Goal: Task Accomplishment & Management: Manage account settings

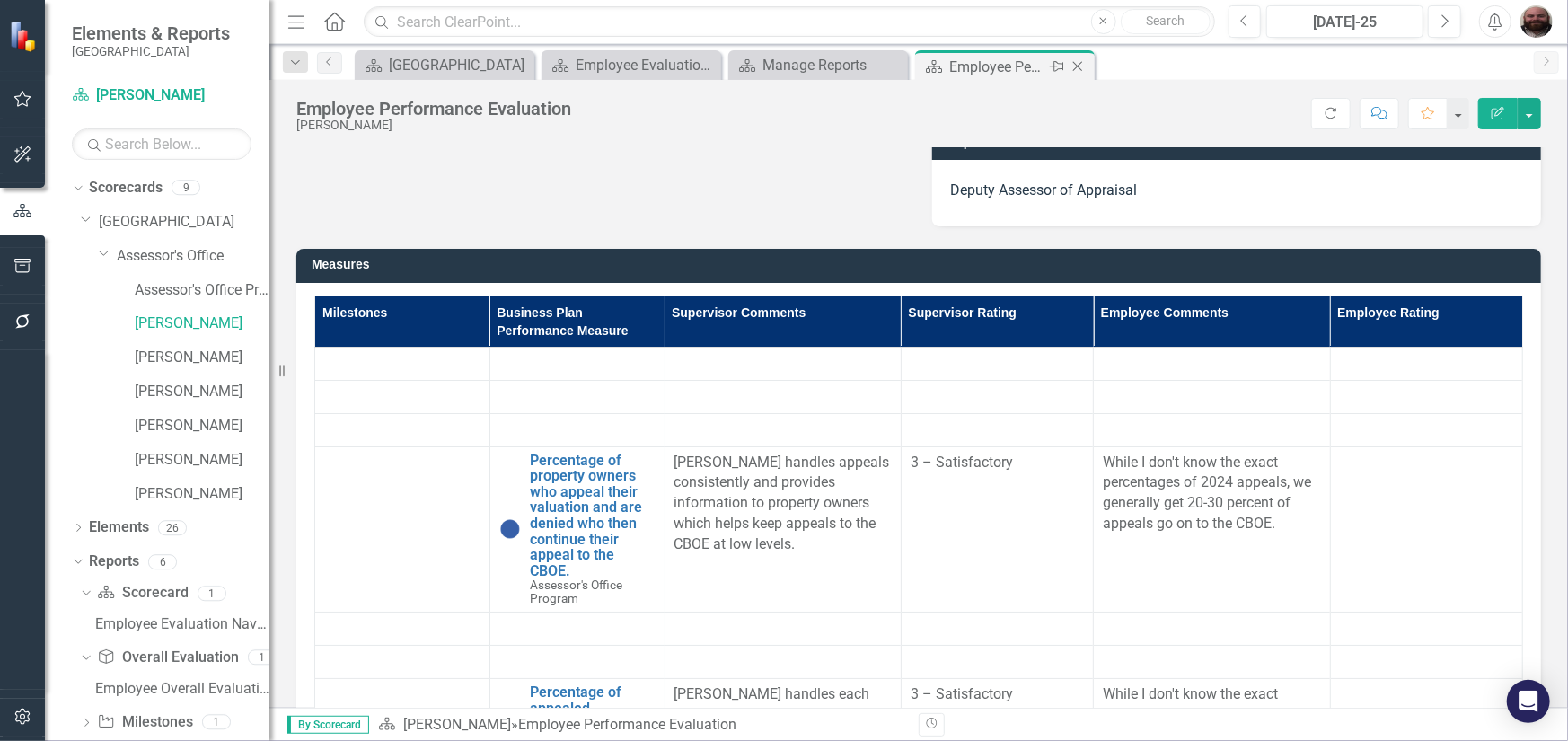
click at [1078, 67] on icon at bounding box center [1078, 66] width 9 height 9
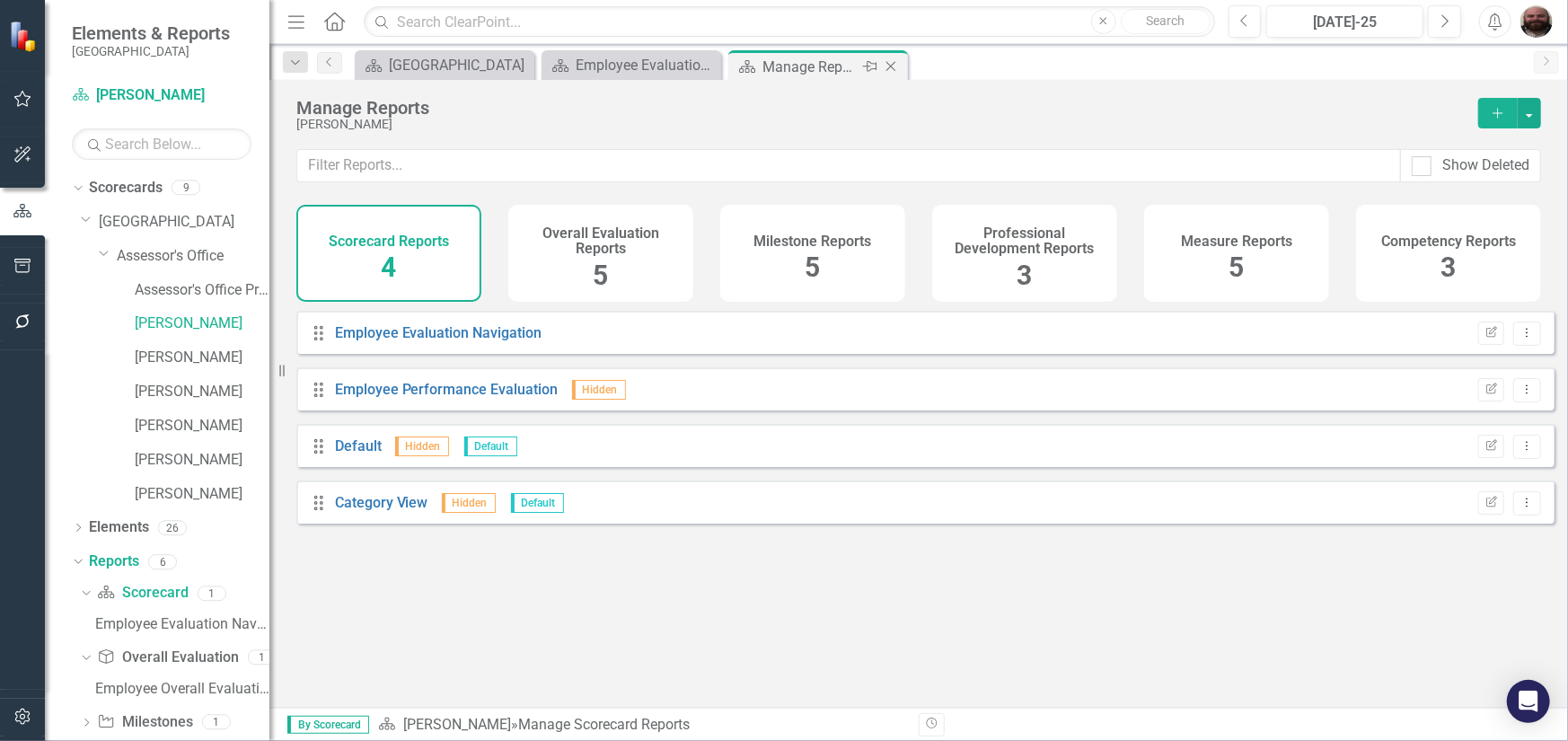
click at [892, 64] on icon at bounding box center [892, 66] width 9 height 9
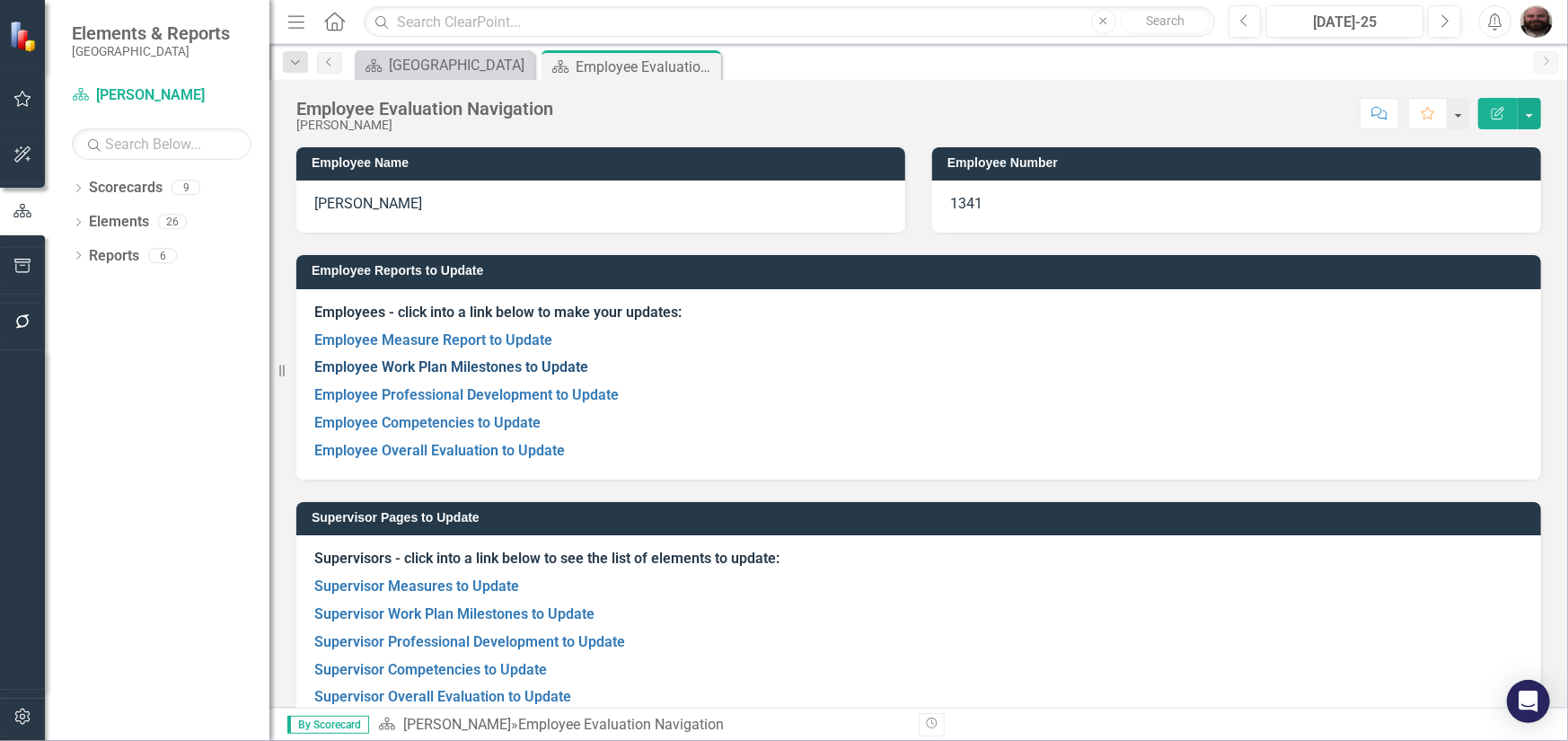
click at [484, 375] on link "Employee Work Plan Milestones to Update" at bounding box center [451, 367] width 274 height 17
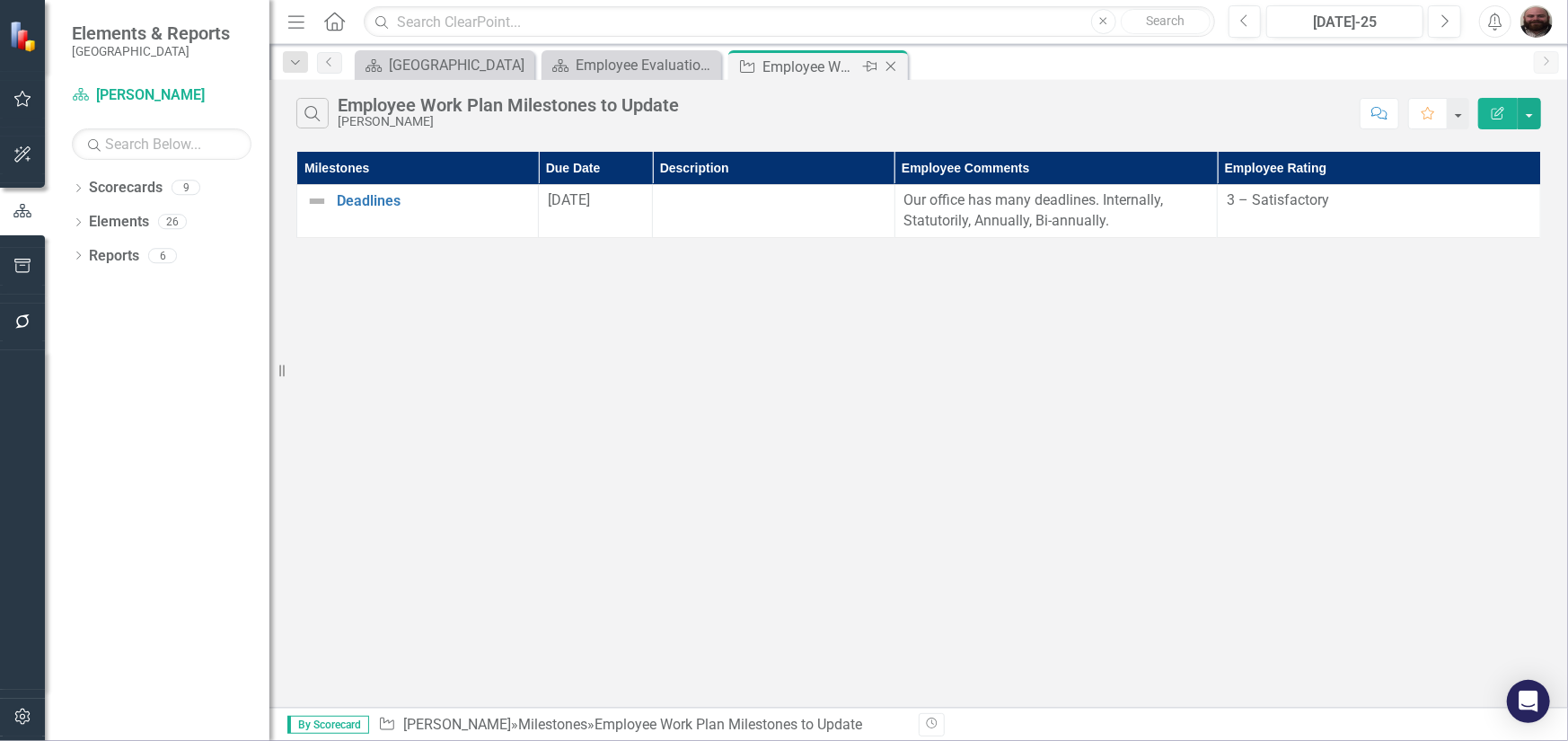
click at [897, 66] on icon "Close" at bounding box center [891, 66] width 18 height 14
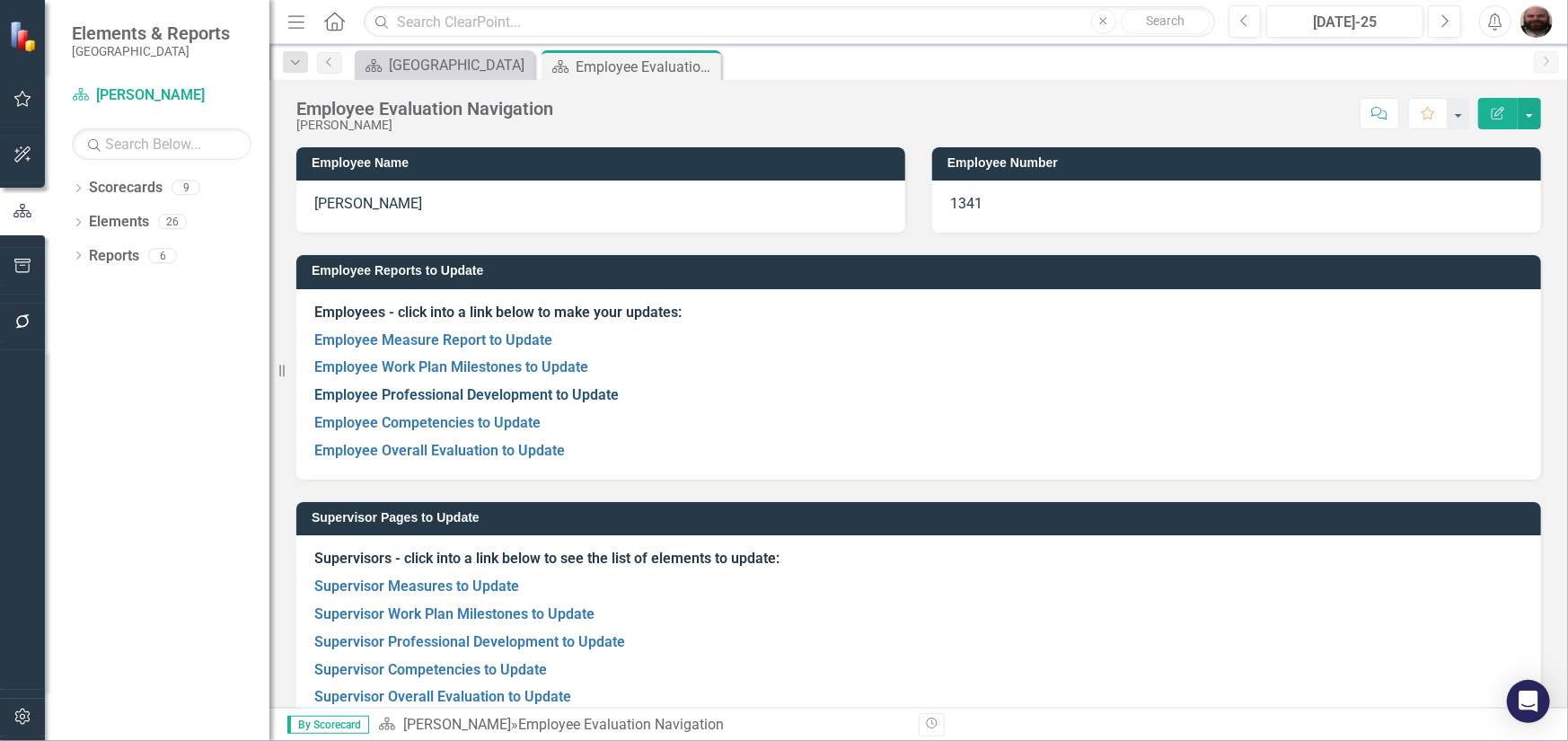
click at [448, 387] on link "Employee Professional Development to Update" at bounding box center [466, 395] width 304 height 17
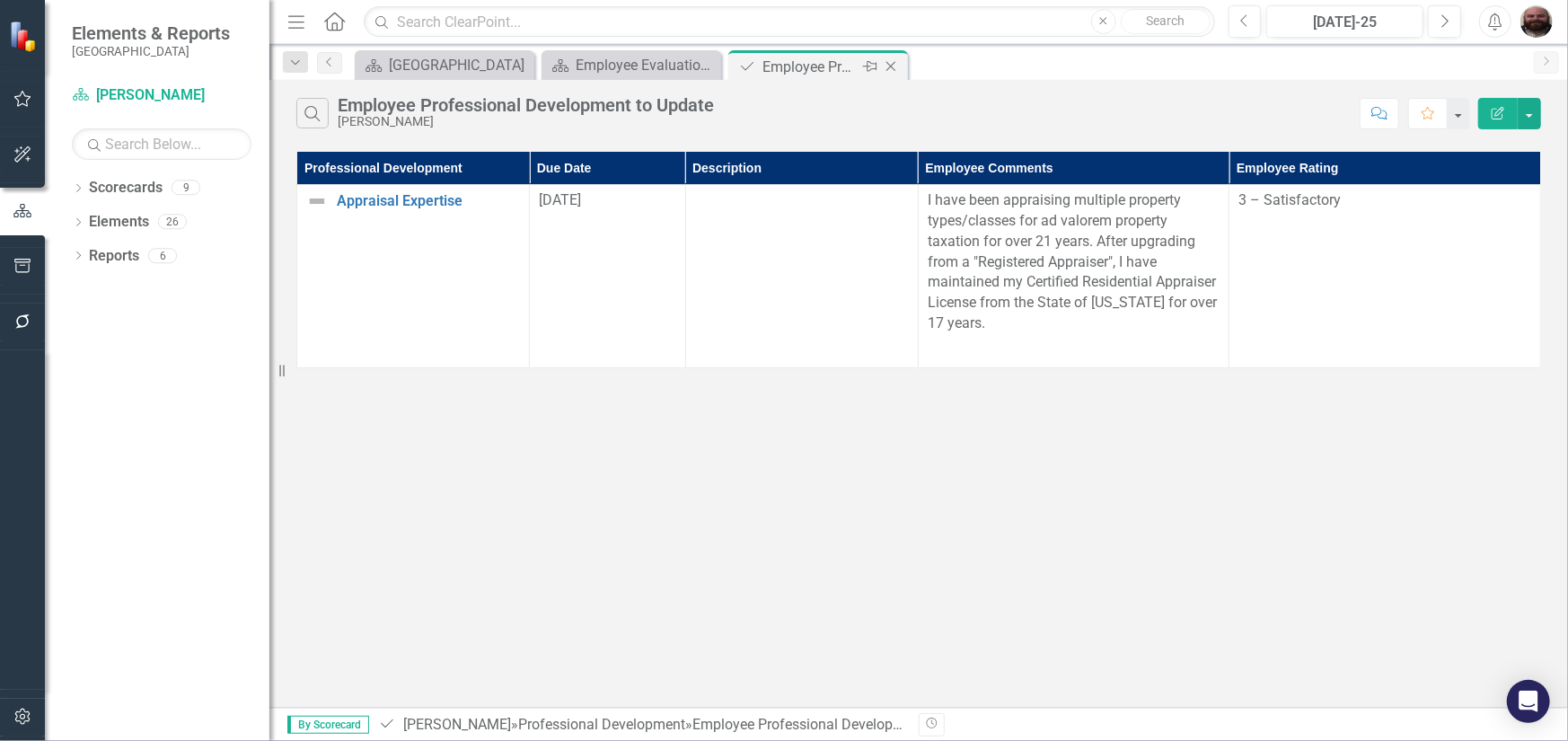
click at [892, 65] on icon at bounding box center [892, 66] width 9 height 9
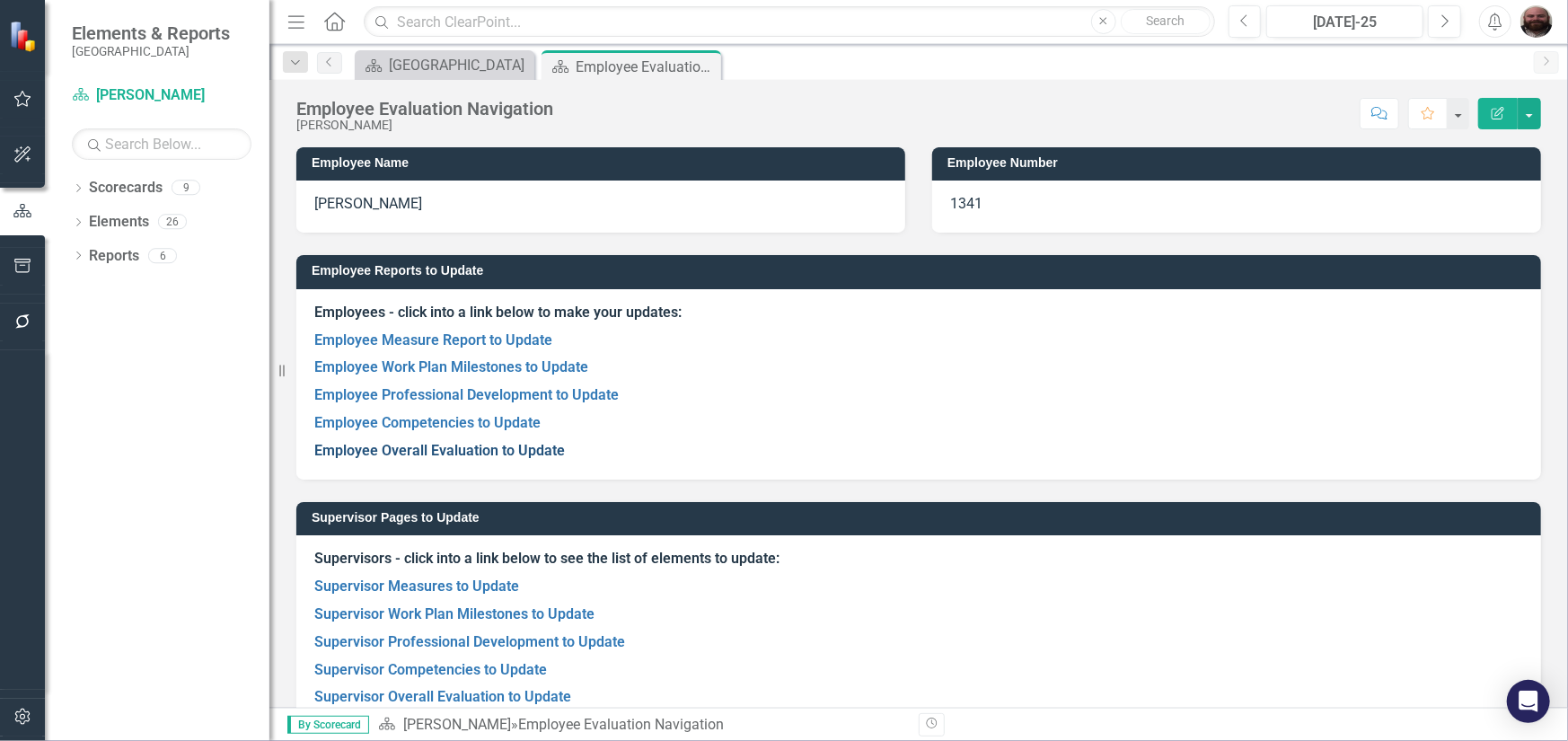
click at [484, 453] on link "Employee Overall Evaluation to Update" at bounding box center [440, 450] width 251 height 17
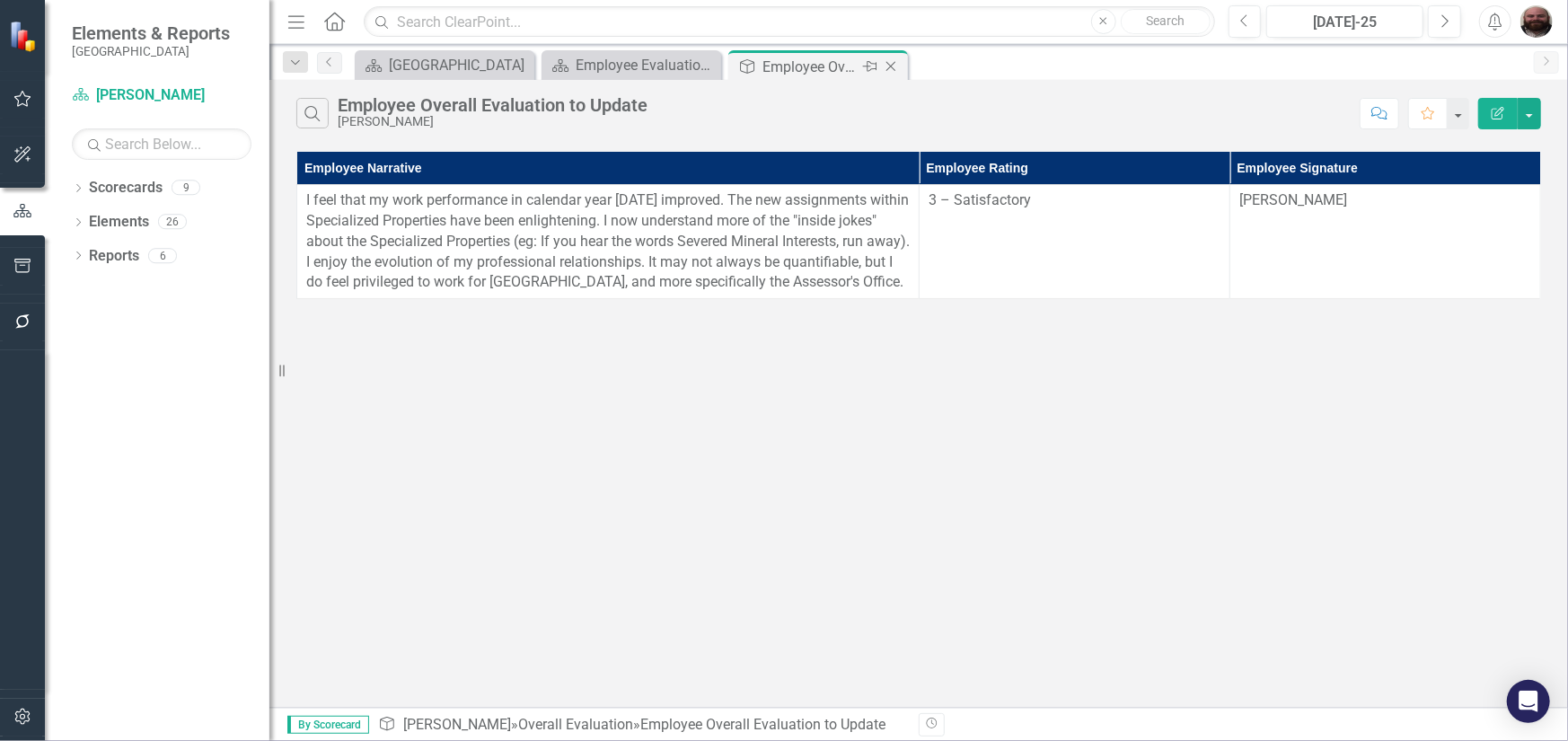
click at [895, 65] on icon "Close" at bounding box center [891, 66] width 18 height 14
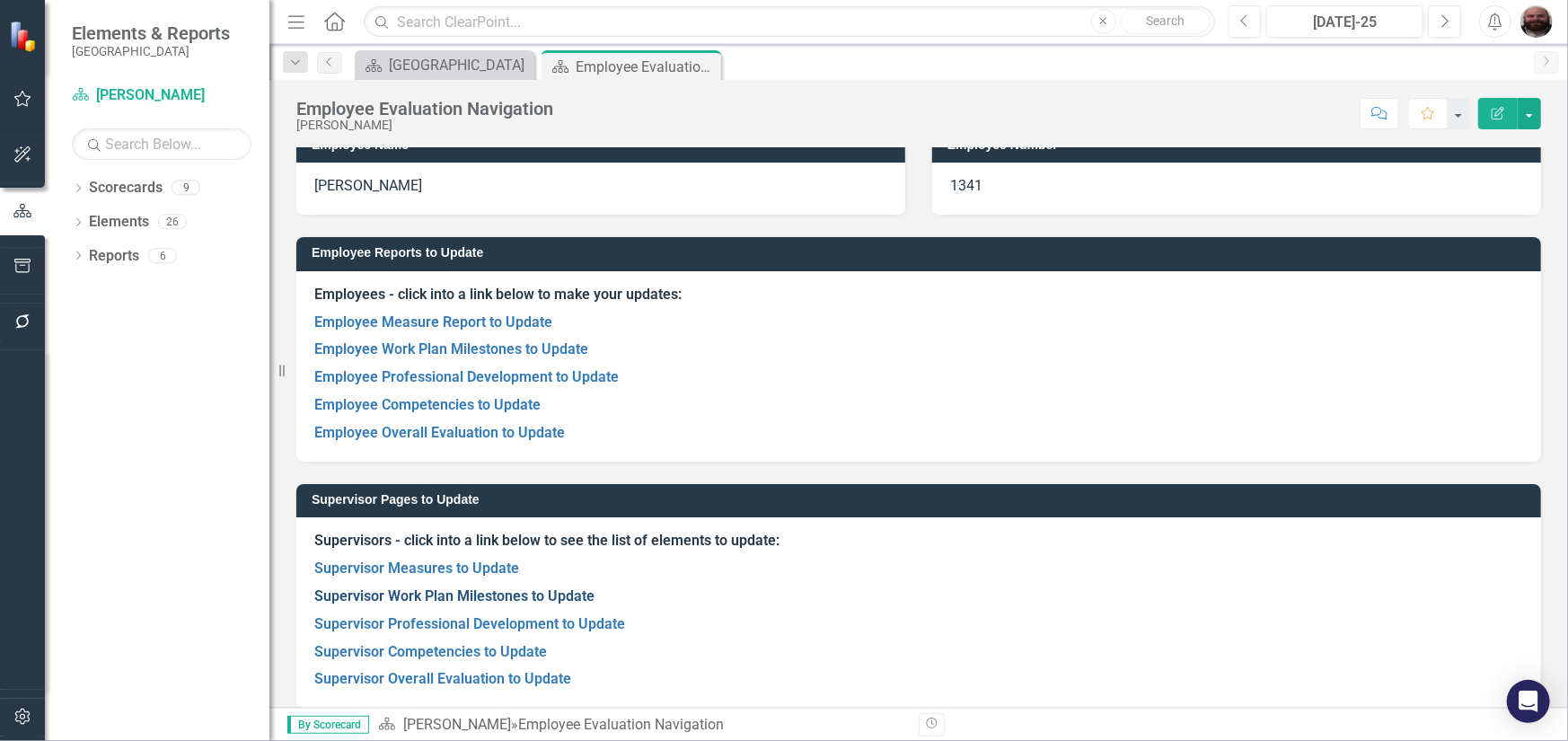
scroll to position [35, 0]
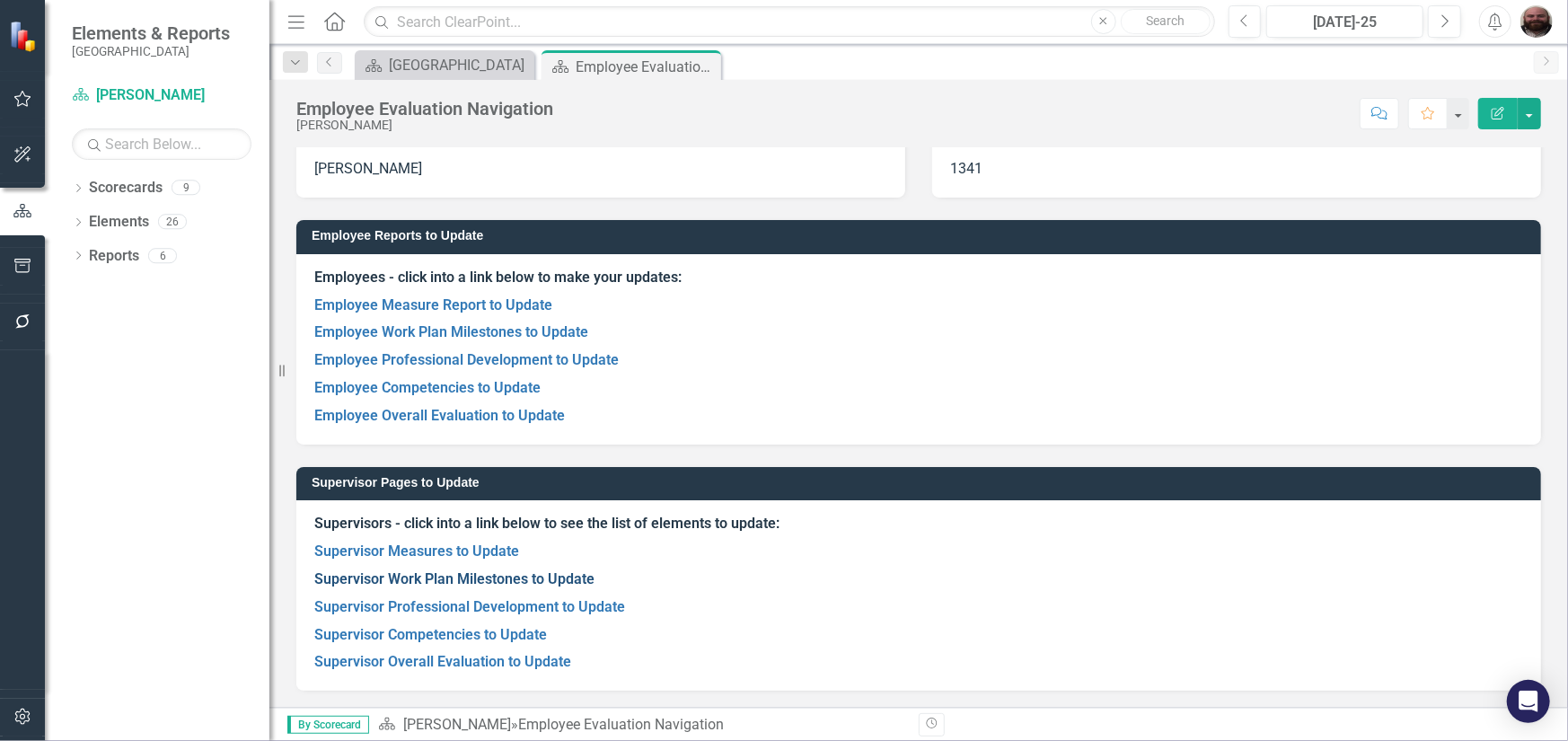
click at [487, 583] on link "Supervisor Work Plan Milestones to Update" at bounding box center [455, 579] width 280 height 17
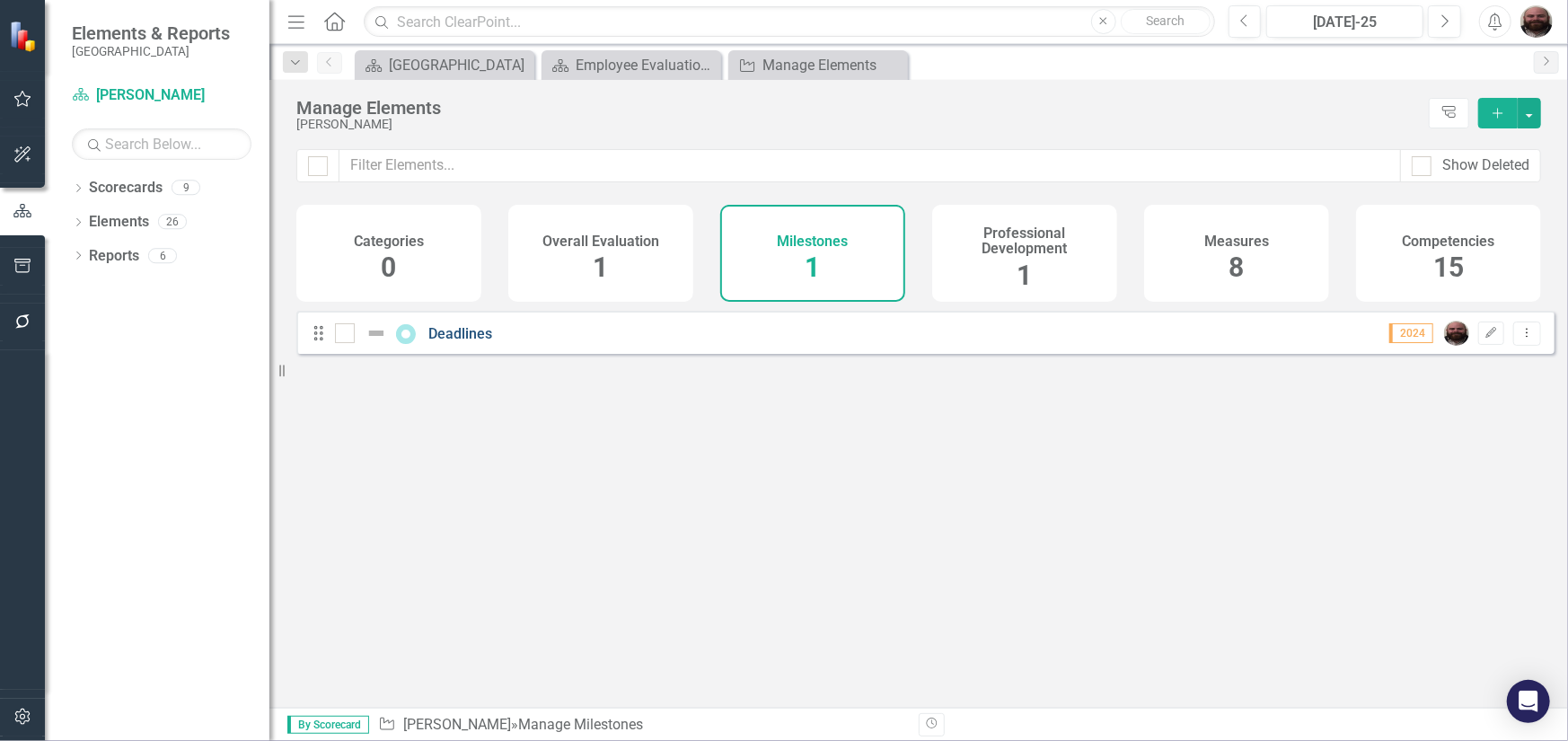
click at [450, 342] on link "Deadlines" at bounding box center [460, 334] width 63 height 17
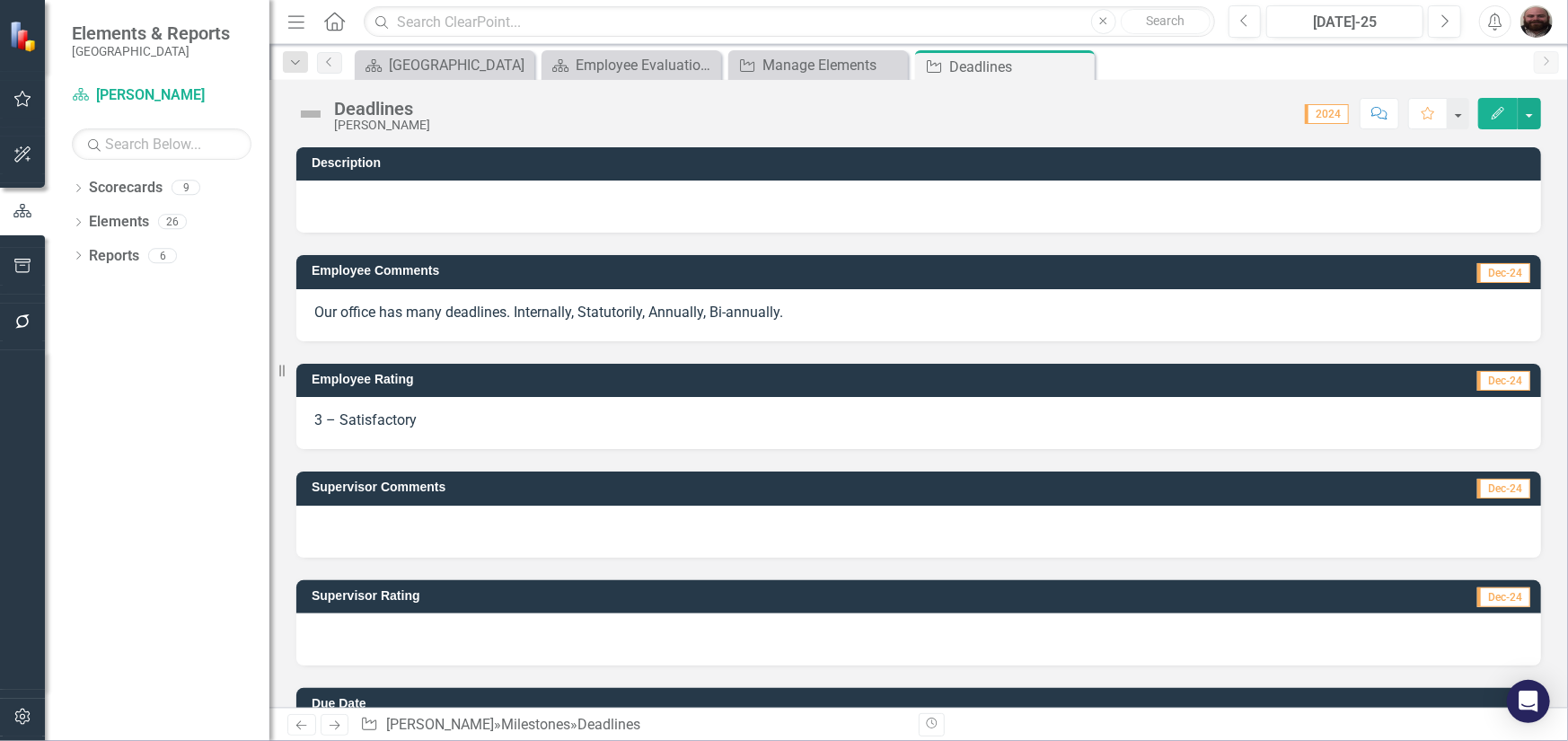
click at [1510, 119] on button "Edit" at bounding box center [1499, 113] width 40 height 31
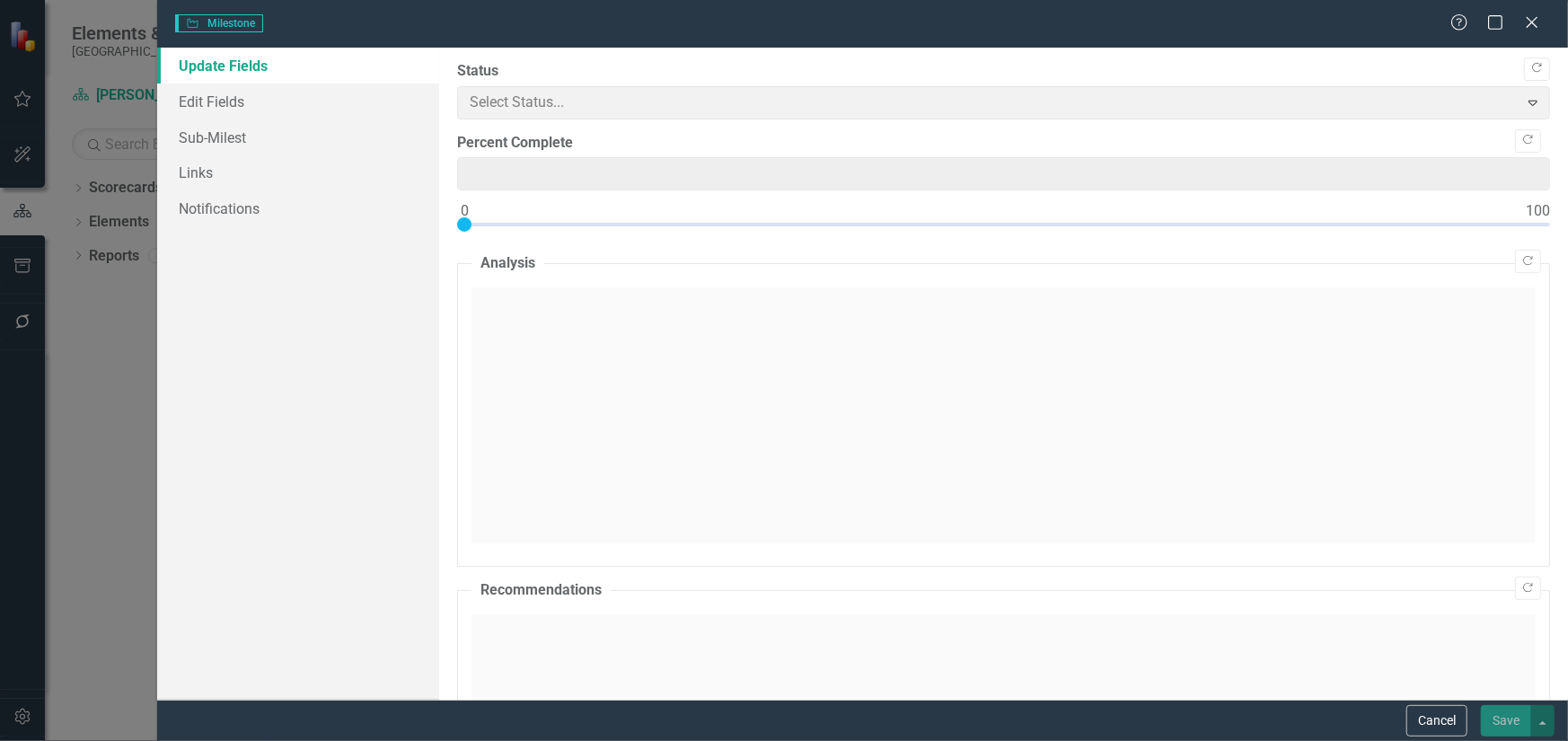
type input "0"
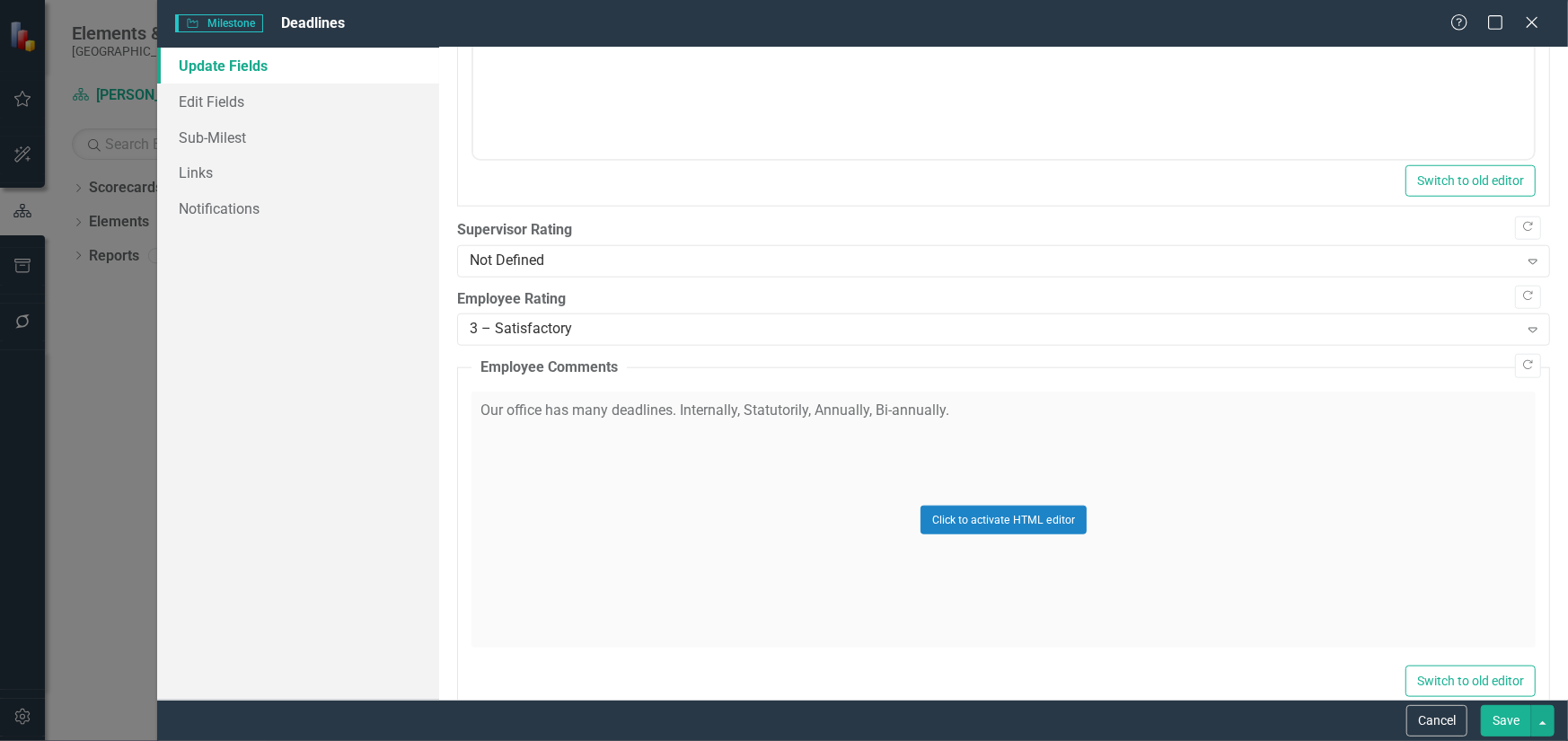
scroll to position [988, 0]
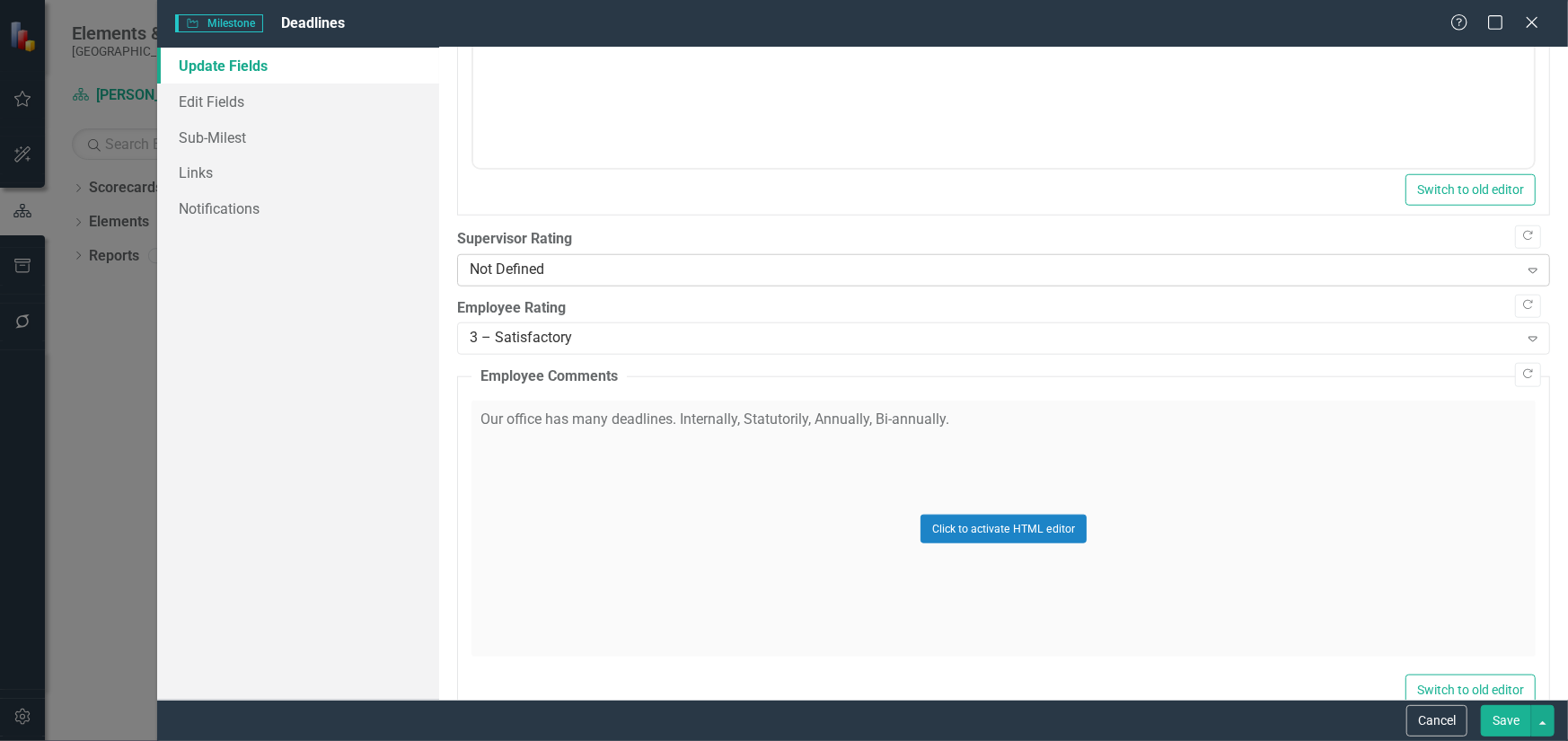
click at [718, 268] on div "Not Defined" at bounding box center [994, 270] width 1049 height 21
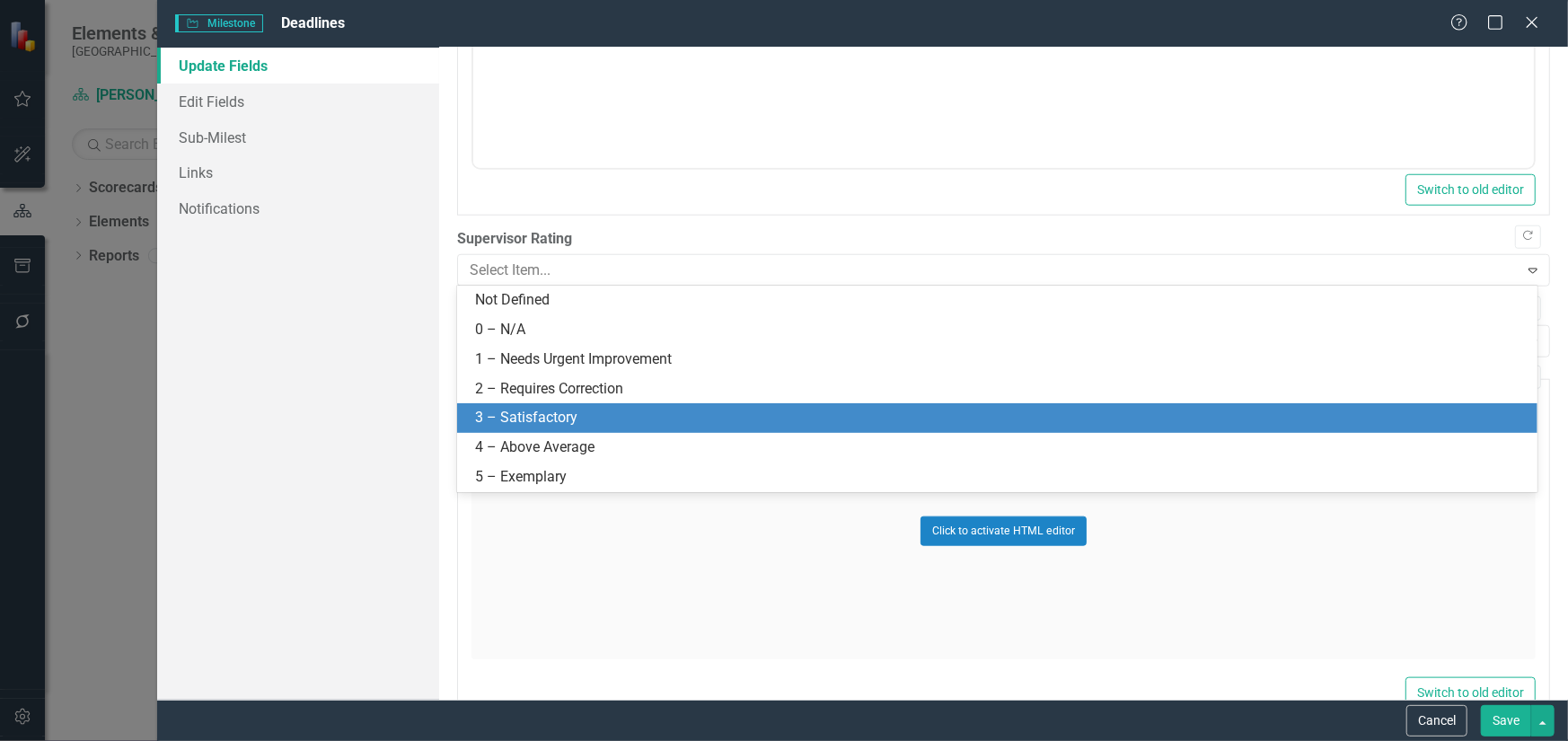
click at [635, 416] on div "3 – Satisfactory" at bounding box center [1001, 418] width 1052 height 21
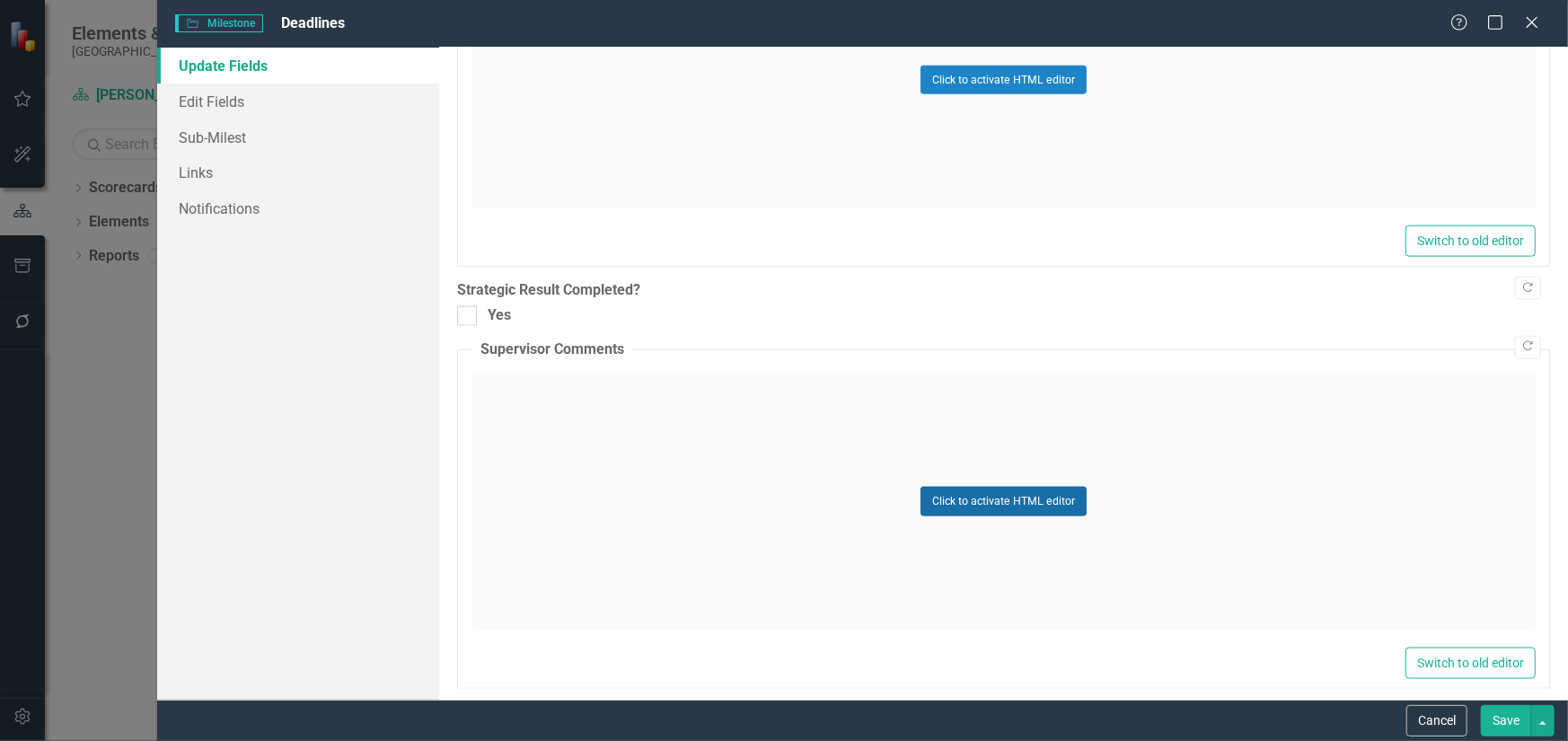
click at [1024, 494] on button "Click to activate HTML editor" at bounding box center [1003, 501] width 166 height 28
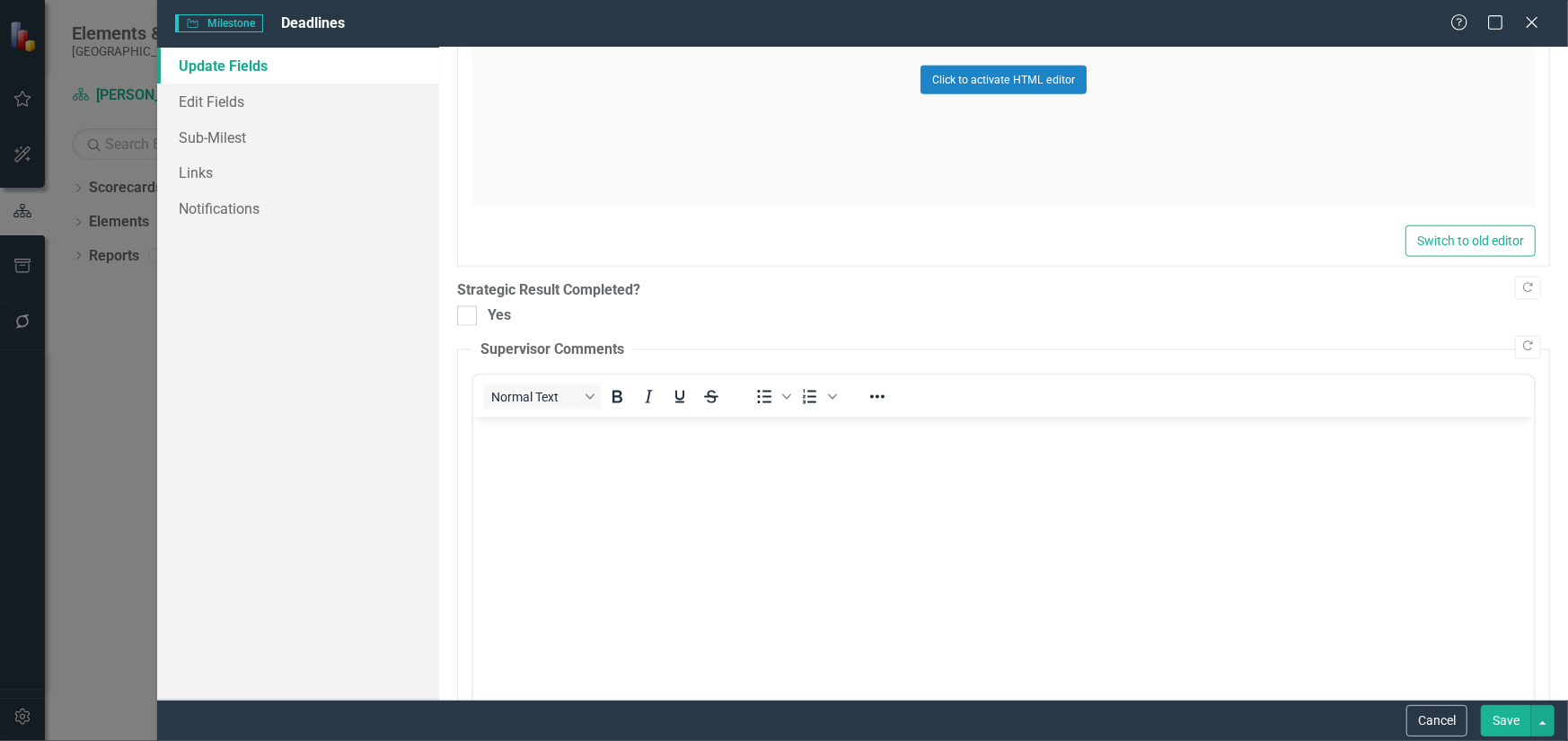
scroll to position [0, 0]
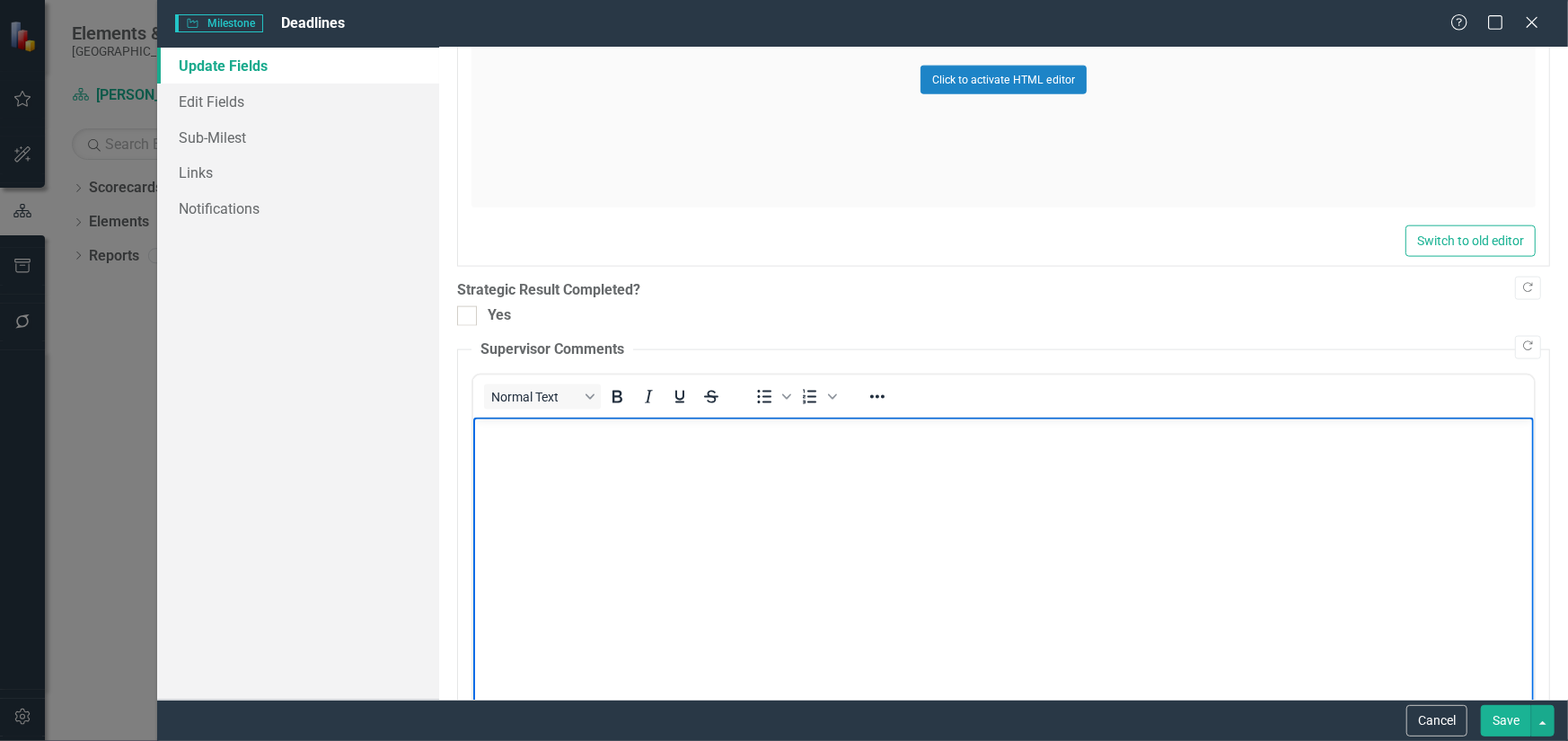
click at [731, 460] on body "Rich Text Area. Press ALT-0 for help." at bounding box center [1003, 551] width 1061 height 269
click at [1517, 726] on button "Save" at bounding box center [1505, 720] width 50 height 31
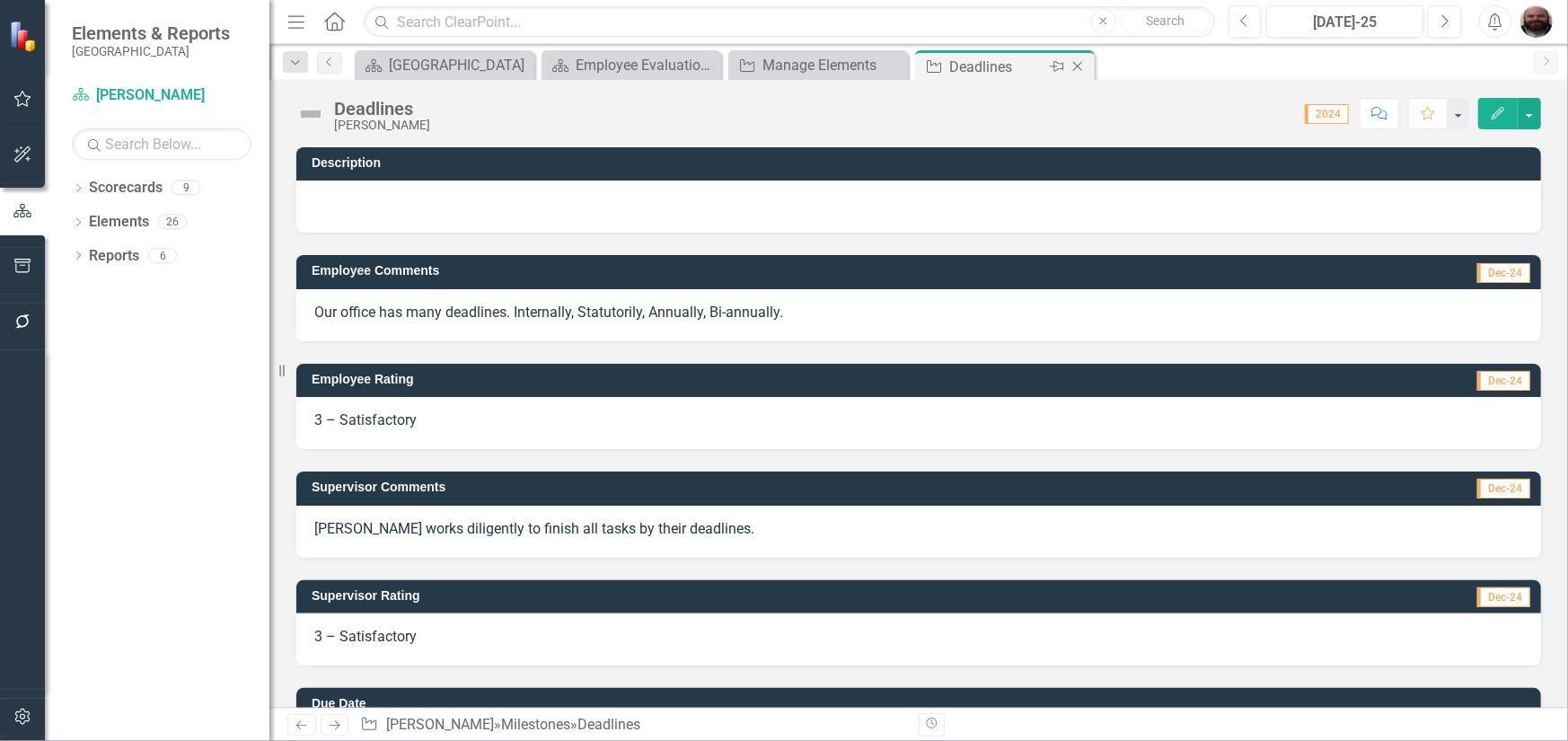
click at [1086, 60] on icon "Close" at bounding box center [1077, 66] width 18 height 14
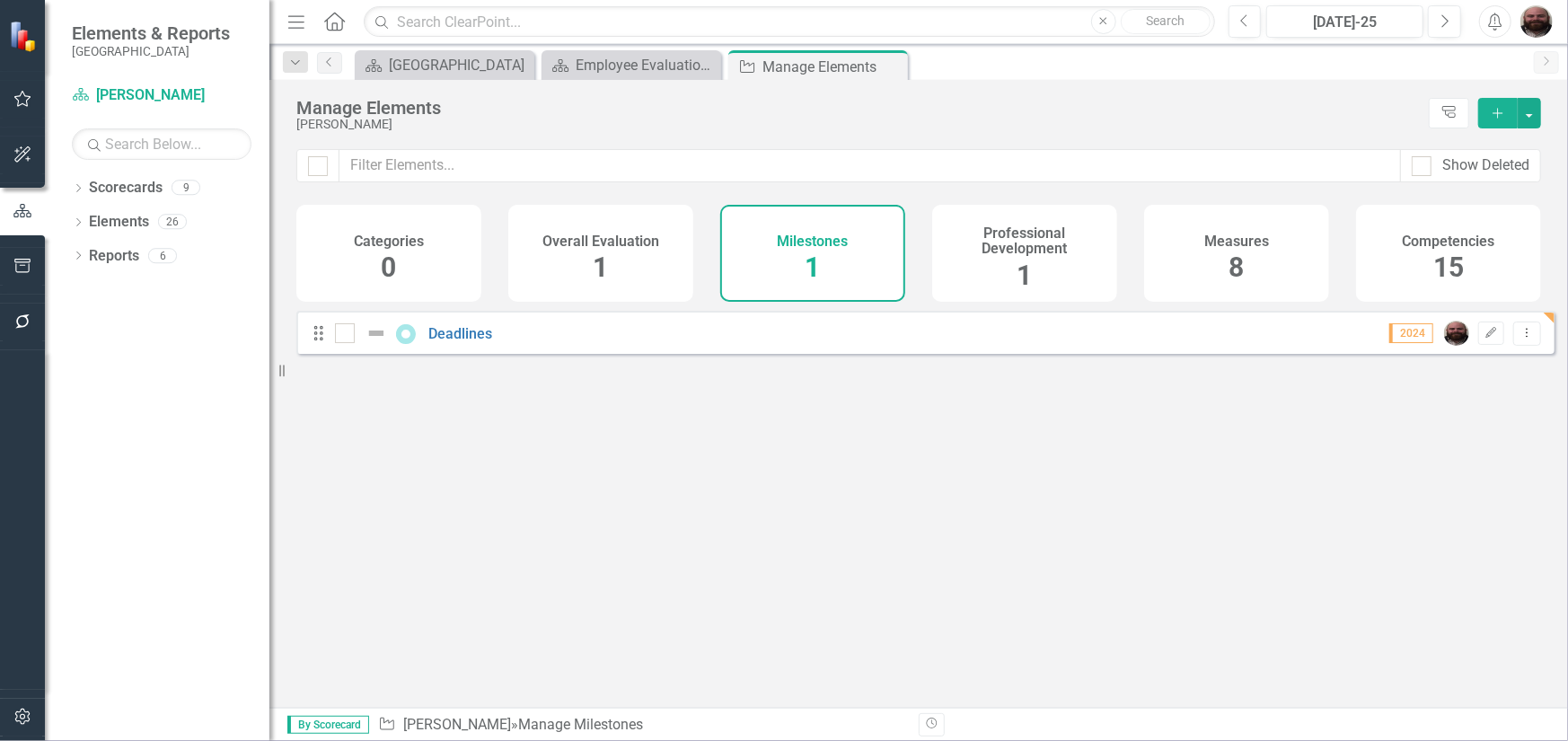
click at [1047, 261] on div "Professional Development 1" at bounding box center [1024, 253] width 185 height 97
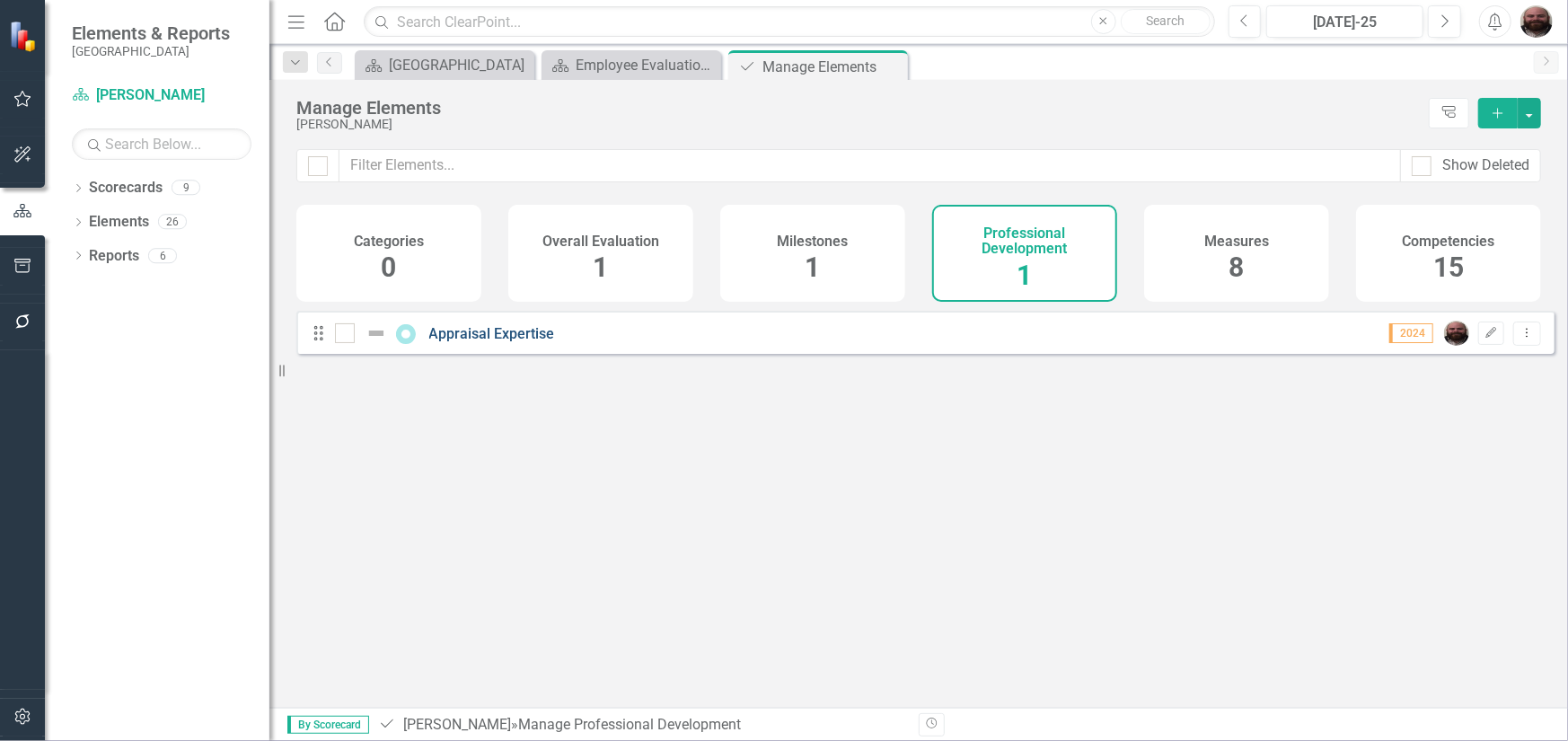
click at [467, 338] on link "Appraisal Expertise" at bounding box center [492, 334] width 126 height 17
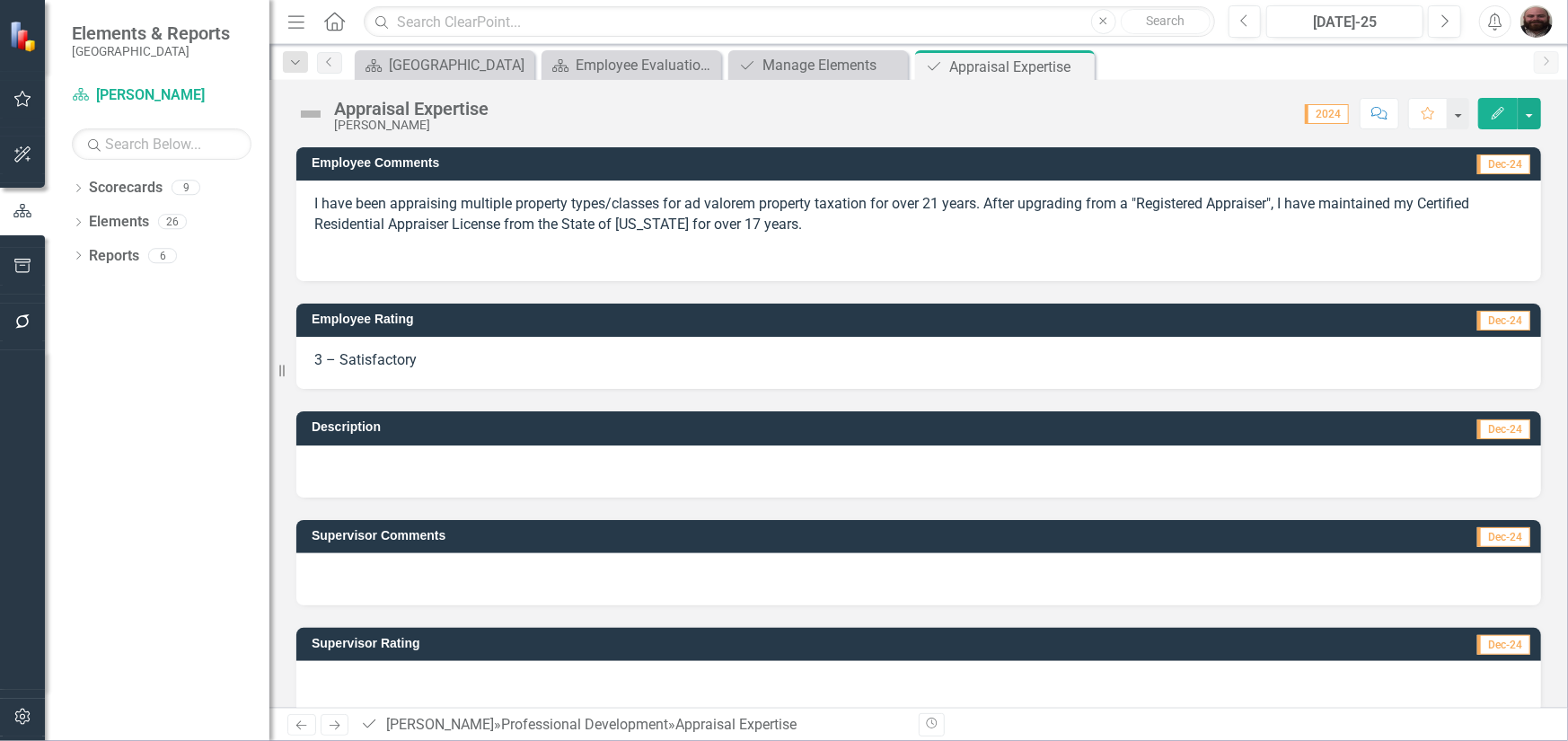
click at [1512, 119] on button "Edit" at bounding box center [1499, 113] width 40 height 31
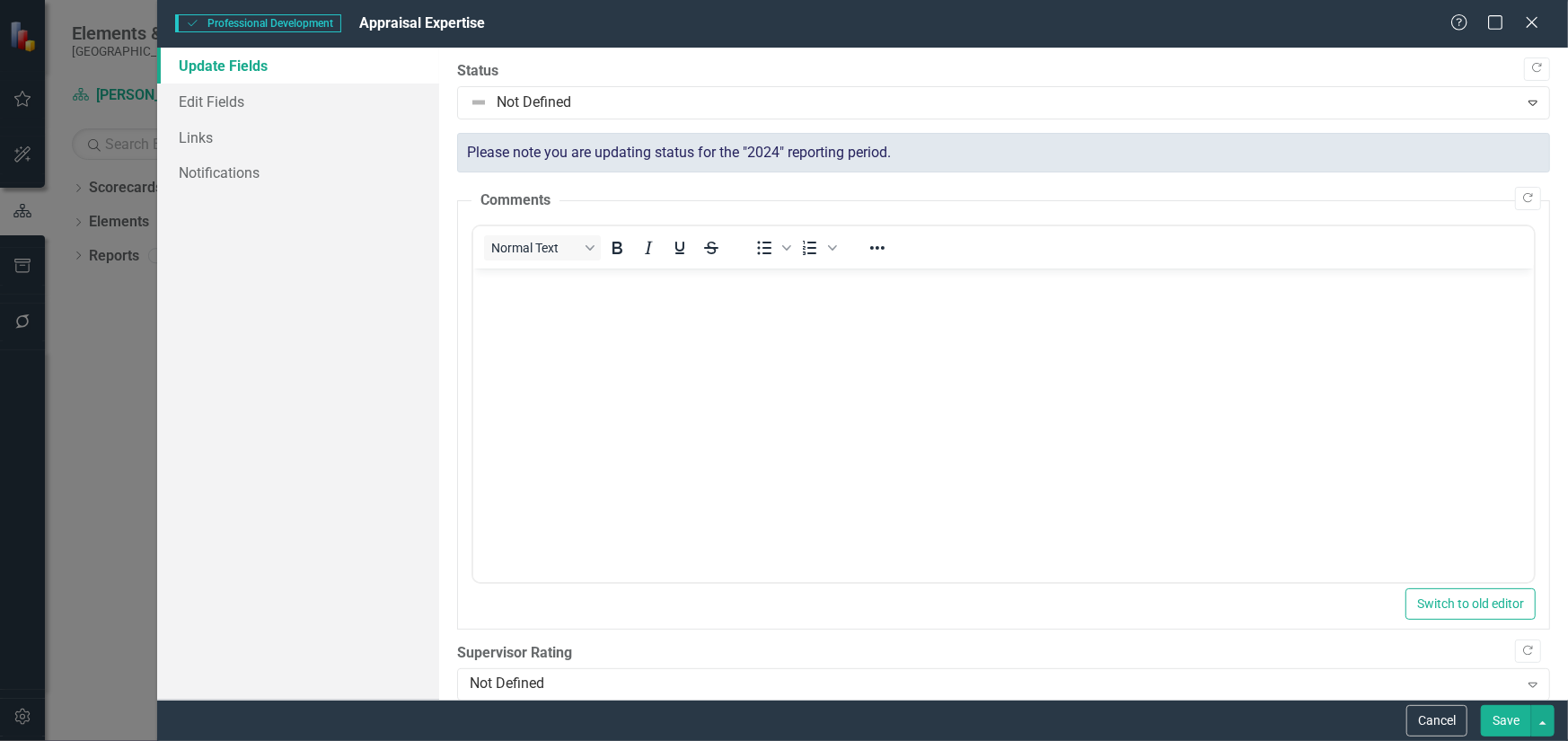
scroll to position [718, 0]
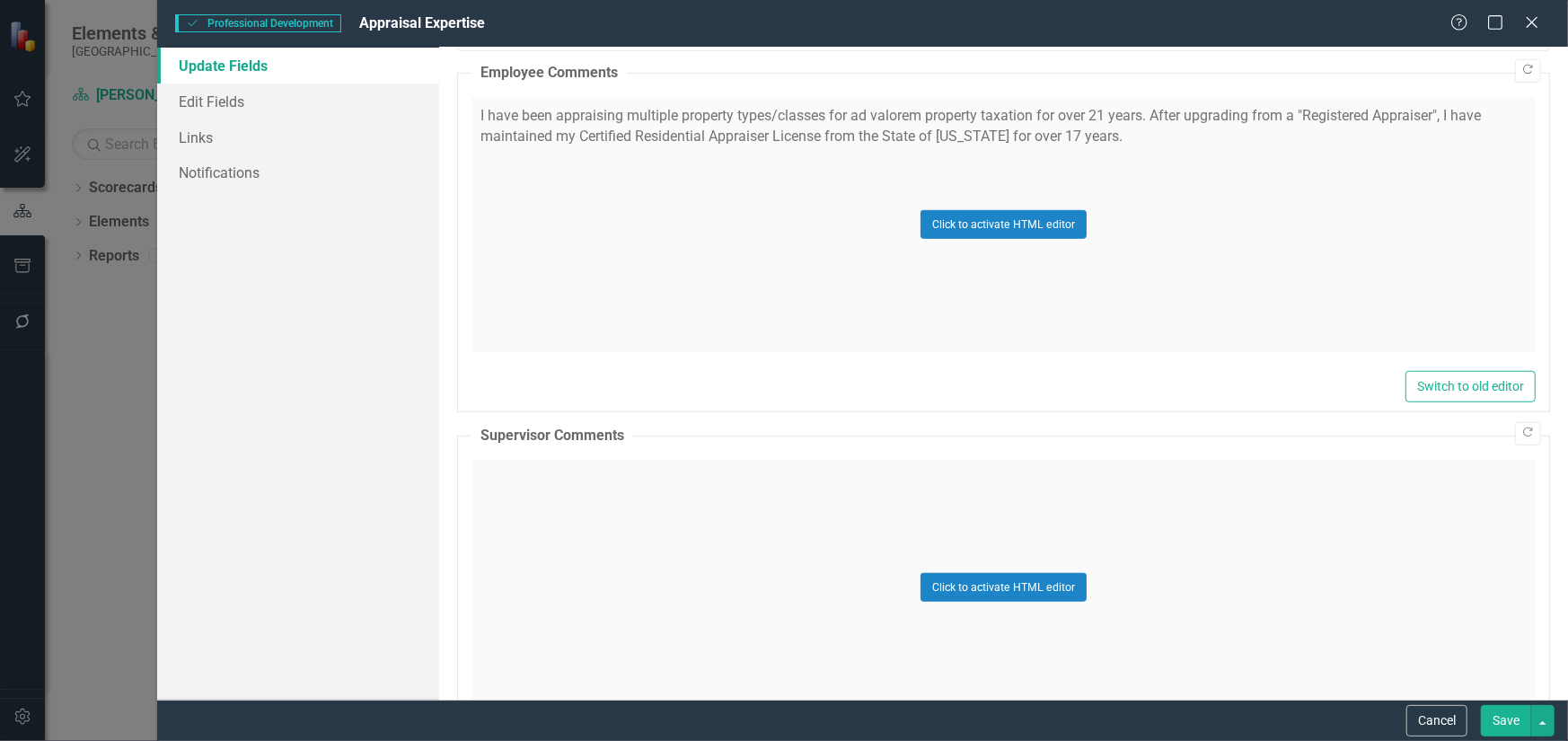
click at [656, 538] on div "Click to activate HTML editor" at bounding box center [1004, 587] width 1065 height 256
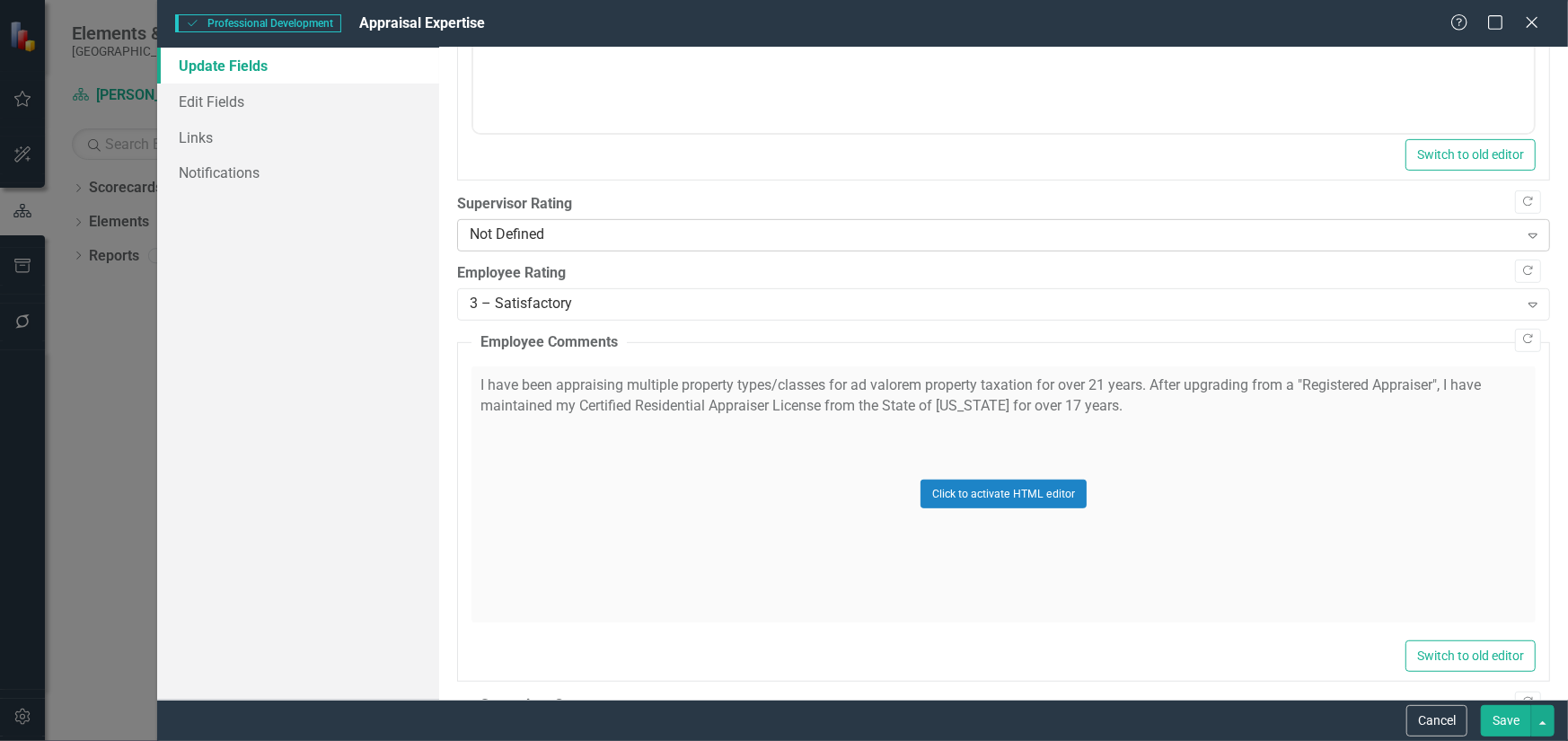
click at [698, 232] on div "Not Defined" at bounding box center [994, 236] width 1049 height 21
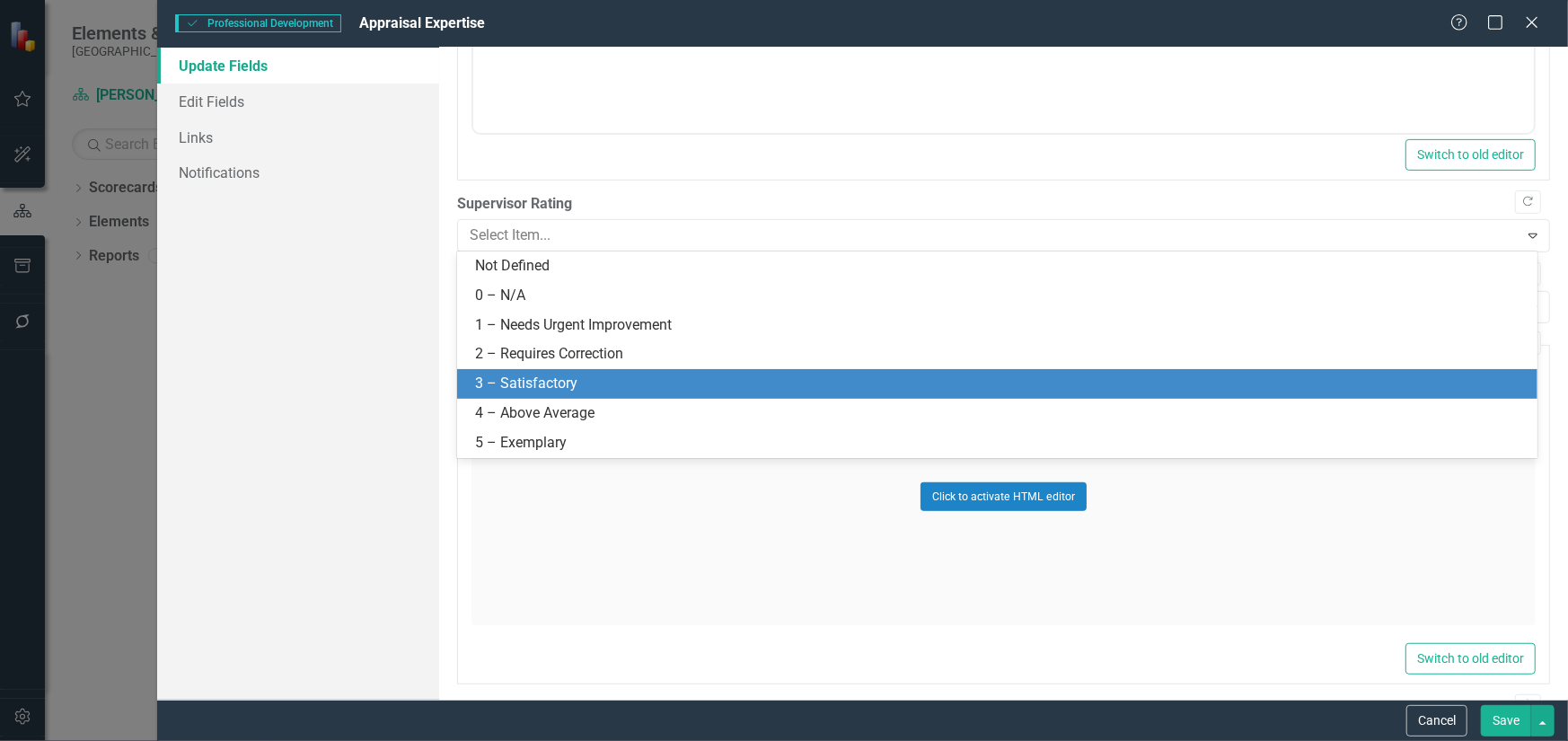
click at [681, 370] on div "3 – Satisfactory" at bounding box center [998, 384] width 1081 height 29
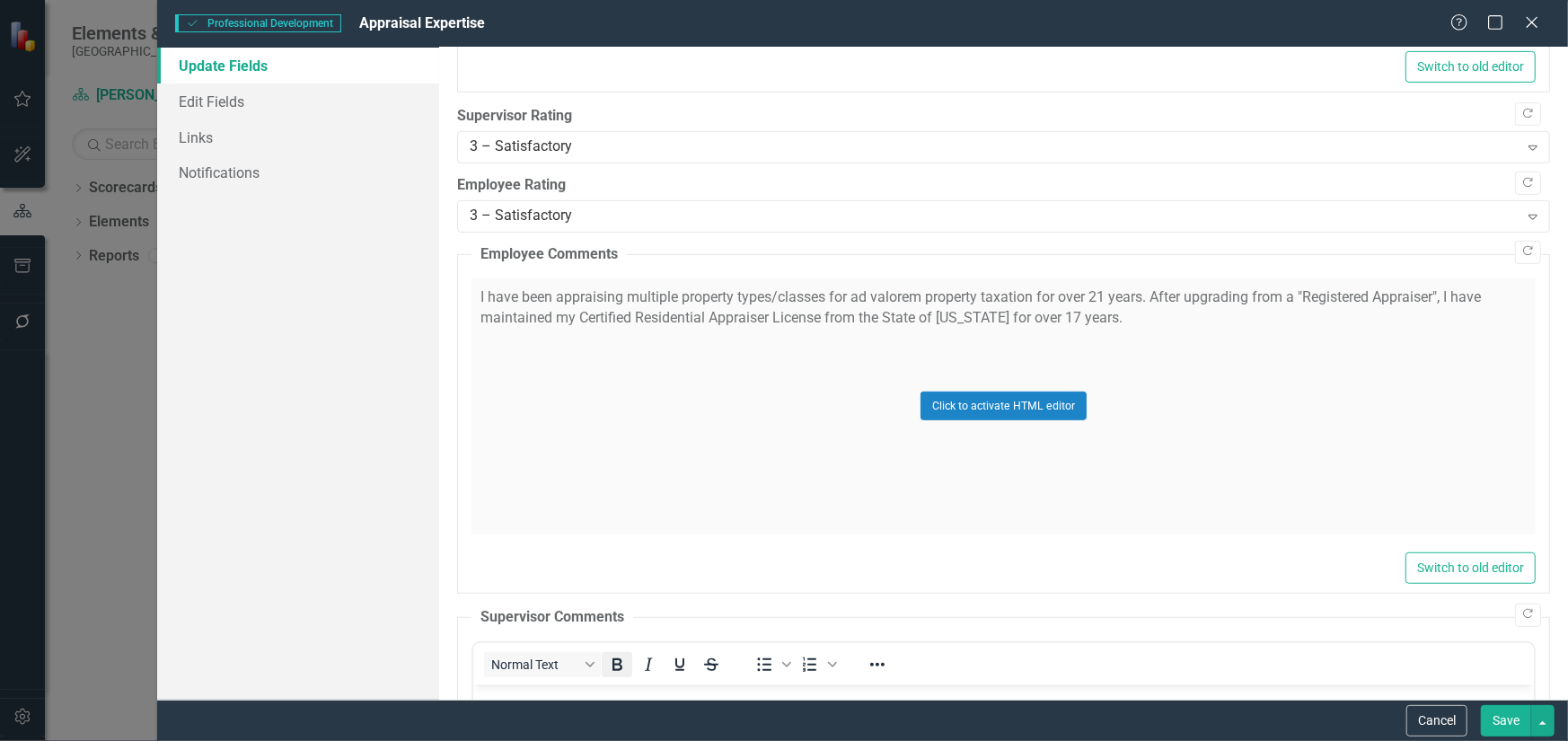
scroll to position [629, 0]
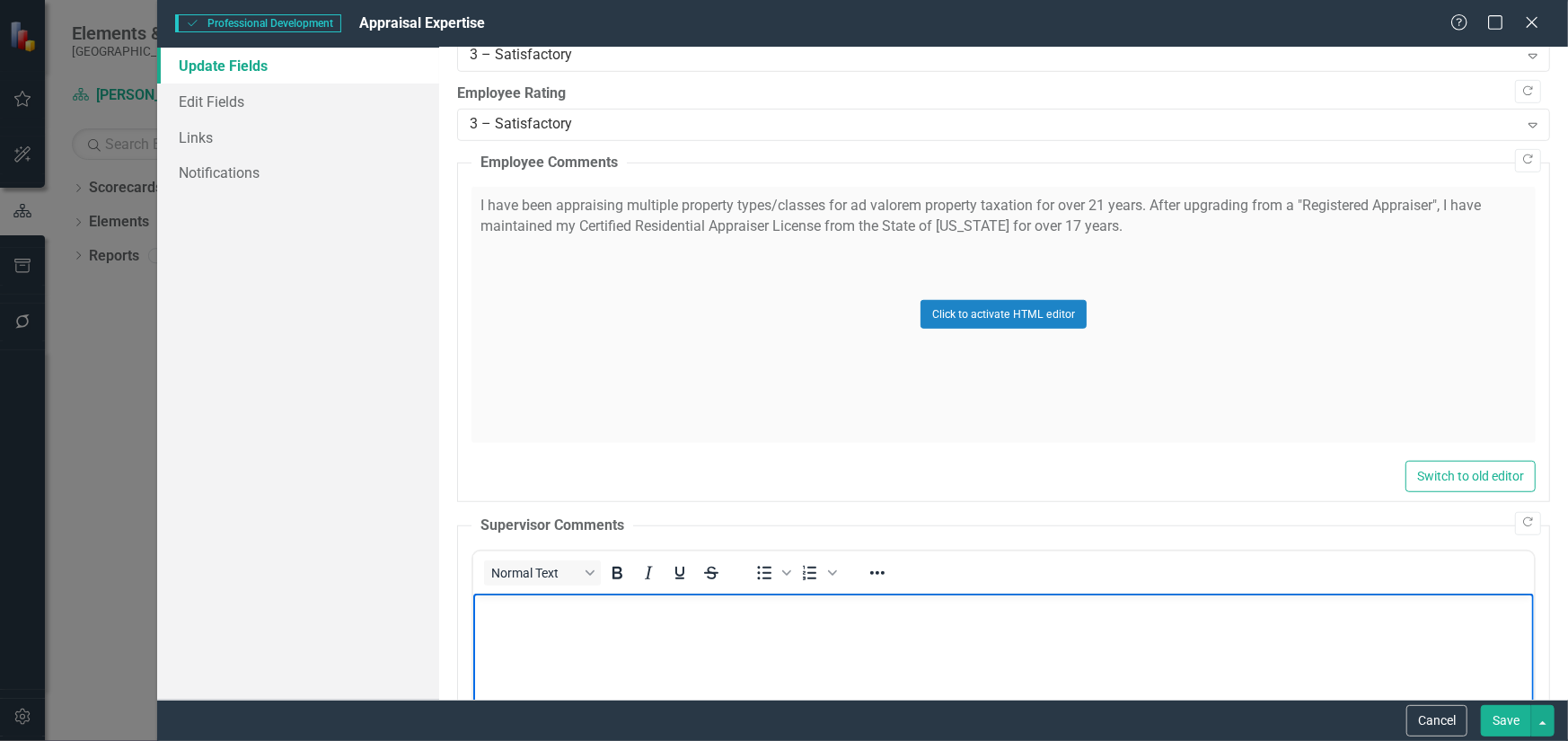
click at [572, 633] on body "Rich Text Area. Press ALT-0 for help." at bounding box center [1003, 728] width 1061 height 269
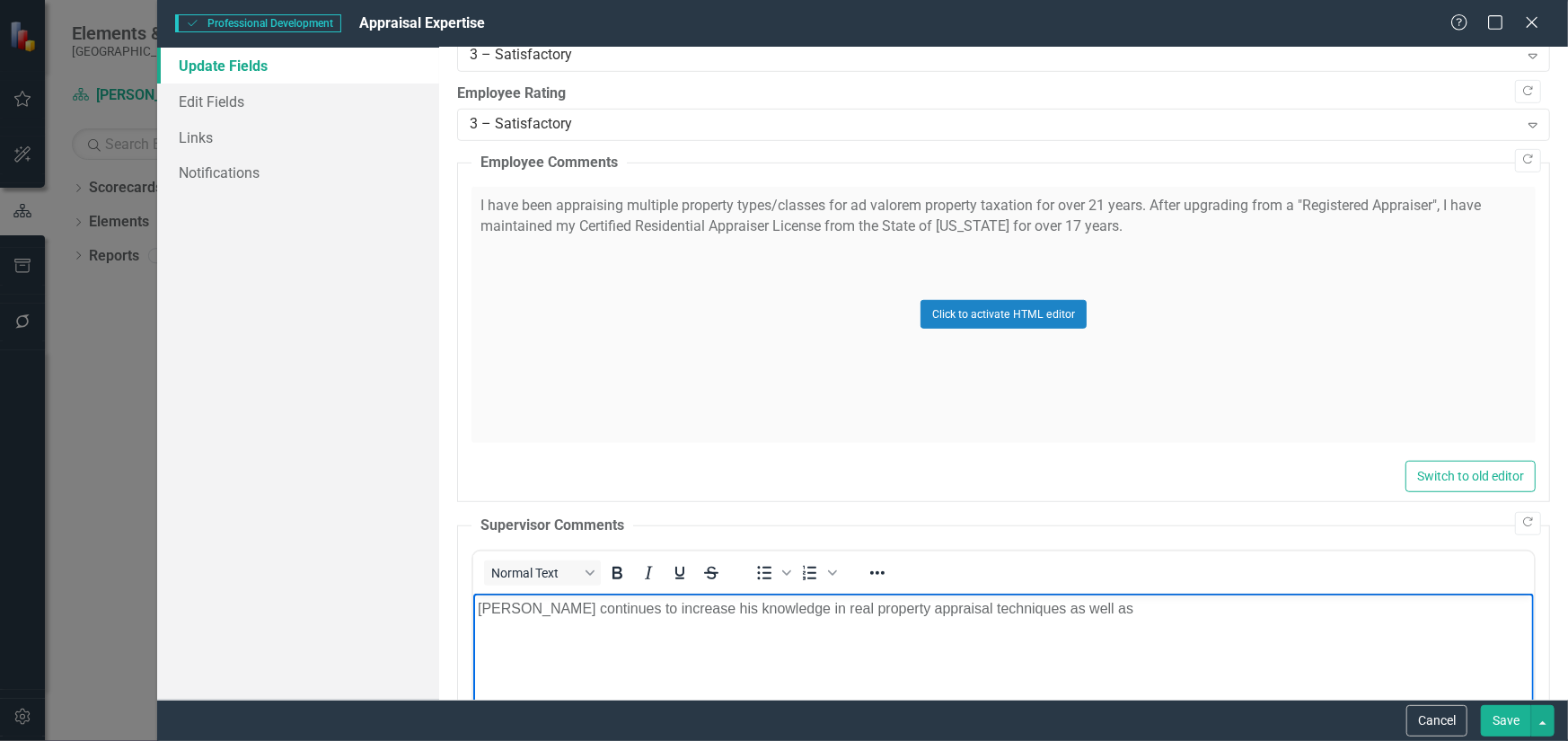
click at [639, 610] on p "[PERSON_NAME] continues to increase his knowledge in real property appraisal te…" at bounding box center [1002, 607] width 1052 height 22
click at [1050, 607] on p "[PERSON_NAME] continues to improve his knowledge in real property appraisal tec…" at bounding box center [1002, 607] width 1052 height 22
click at [1499, 720] on button "Save" at bounding box center [1505, 720] width 50 height 31
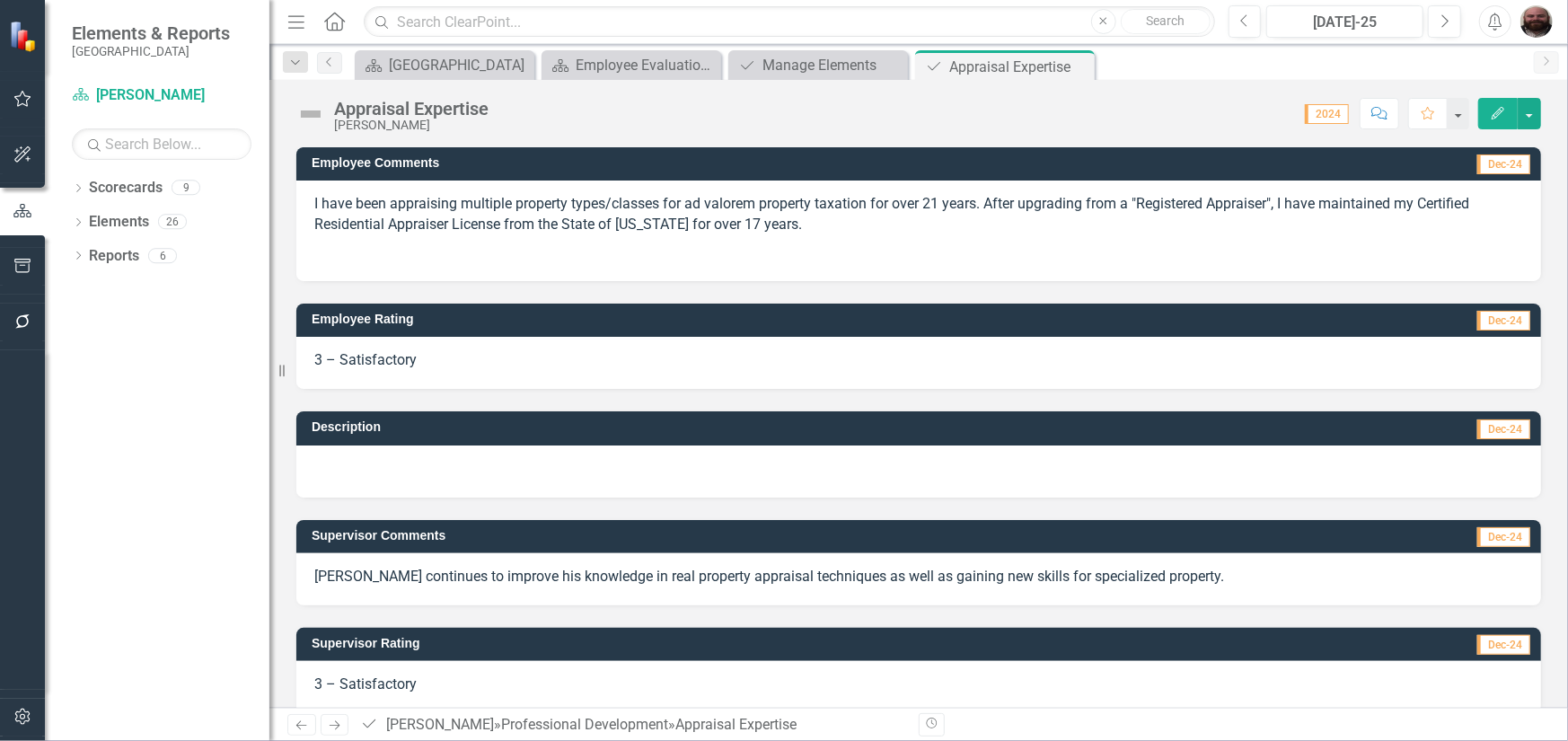
drag, startPoint x: 1075, startPoint y: 63, endPoint x: 921, endPoint y: 70, distance: 154.2
click at [0, 0] on icon "Close" at bounding box center [0, 0] width 0 height 0
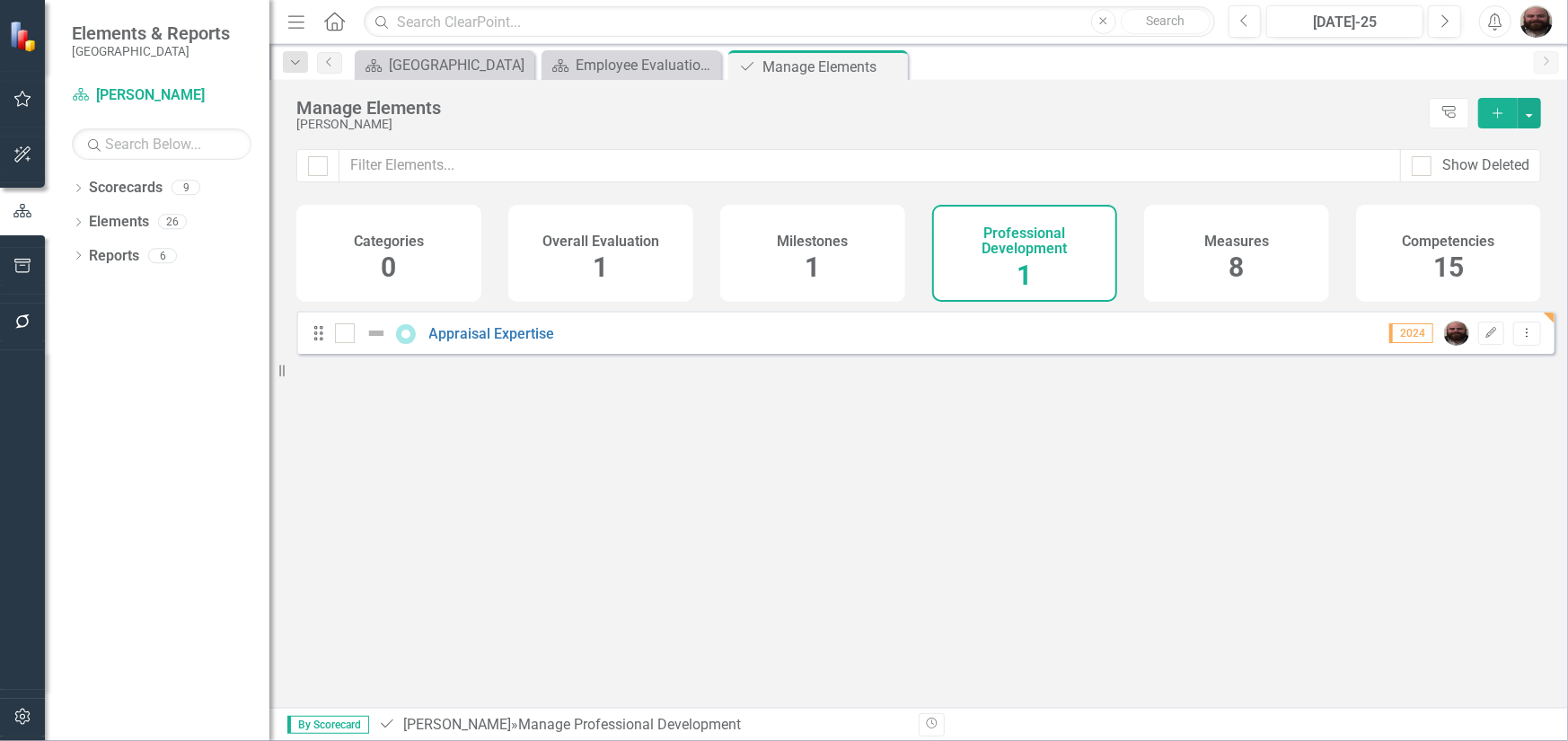
click at [634, 234] on h4 "Overall Evaluation" at bounding box center [601, 242] width 117 height 16
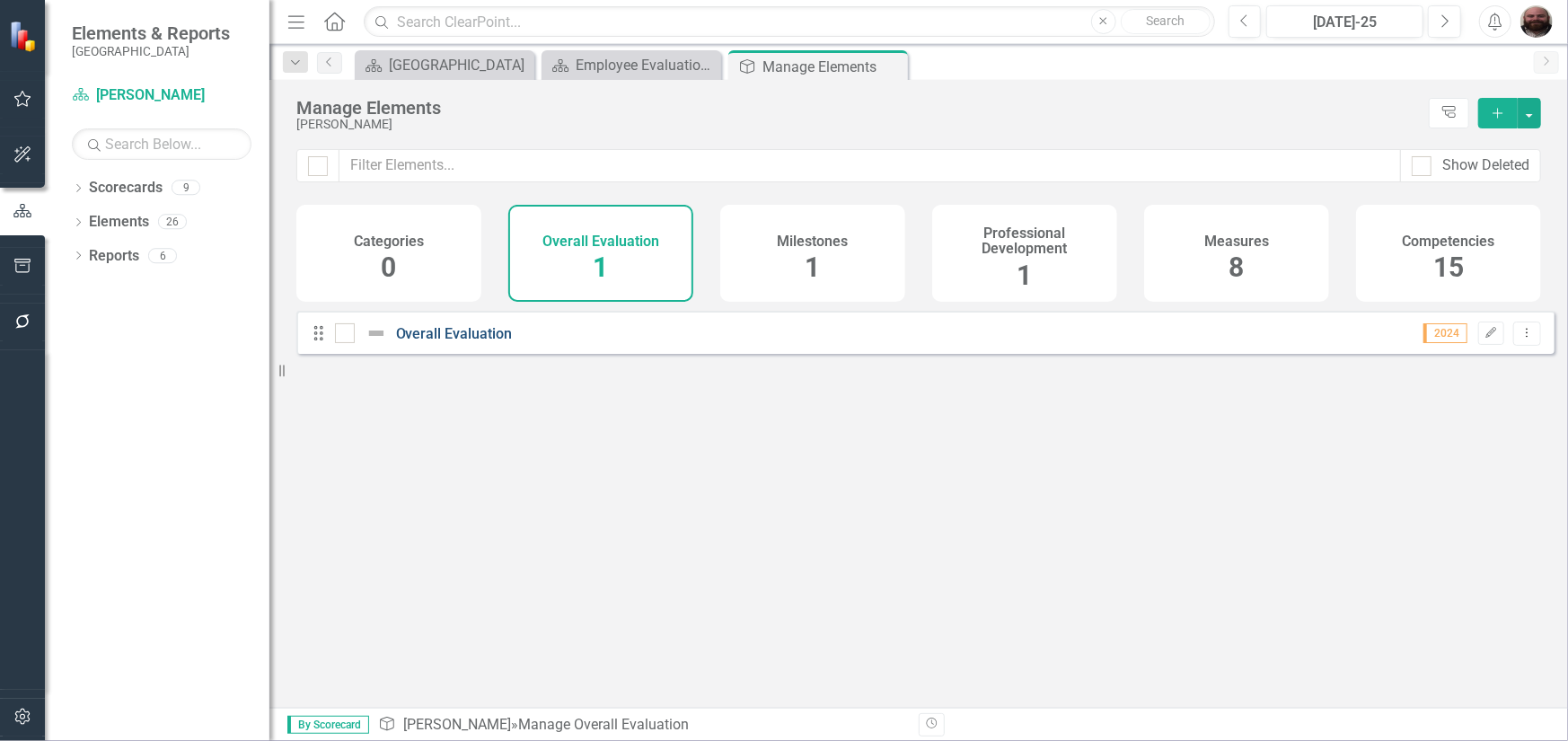
click at [470, 342] on link "Overall Evaluation" at bounding box center [454, 334] width 117 height 17
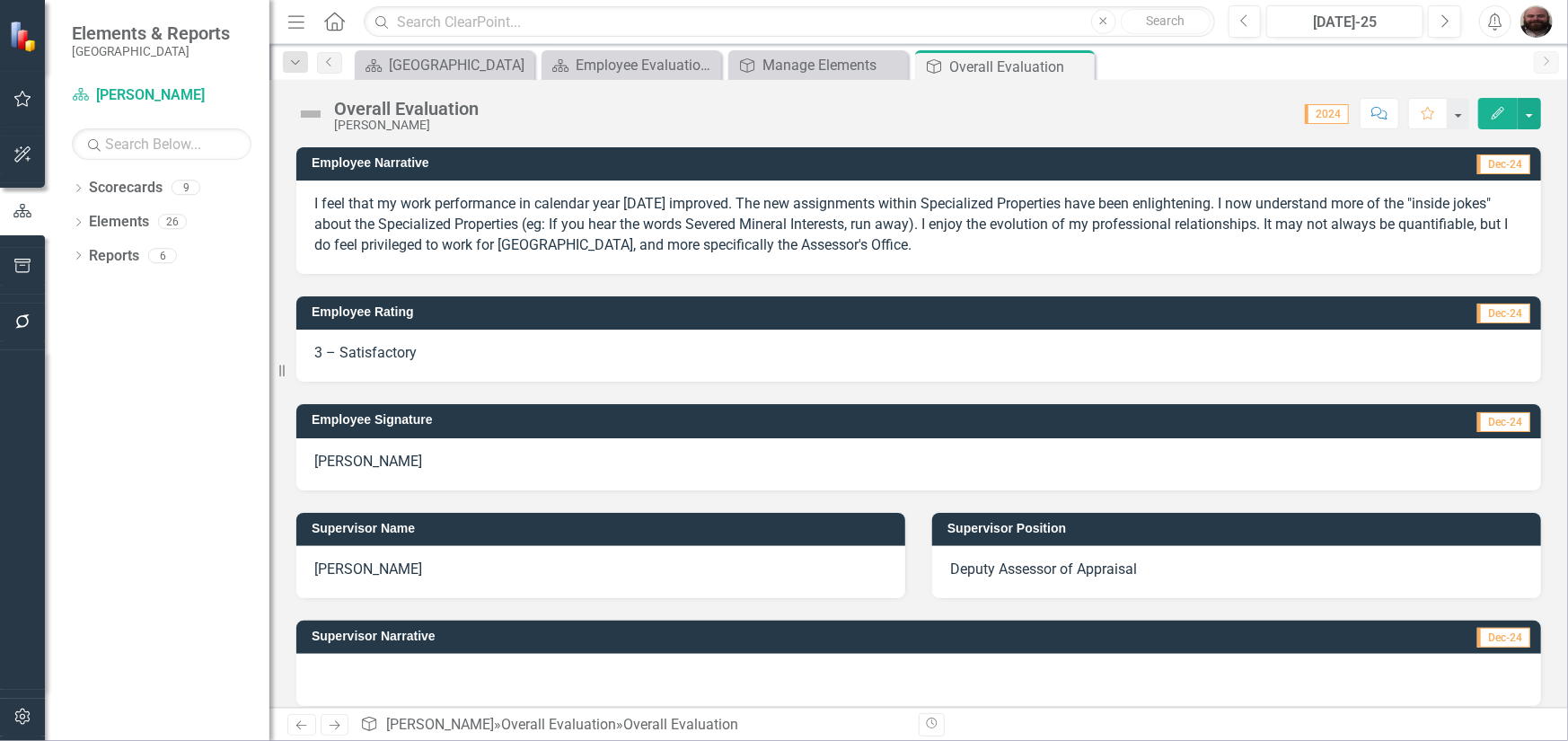
click at [1499, 107] on icon "Edit" at bounding box center [1498, 113] width 16 height 12
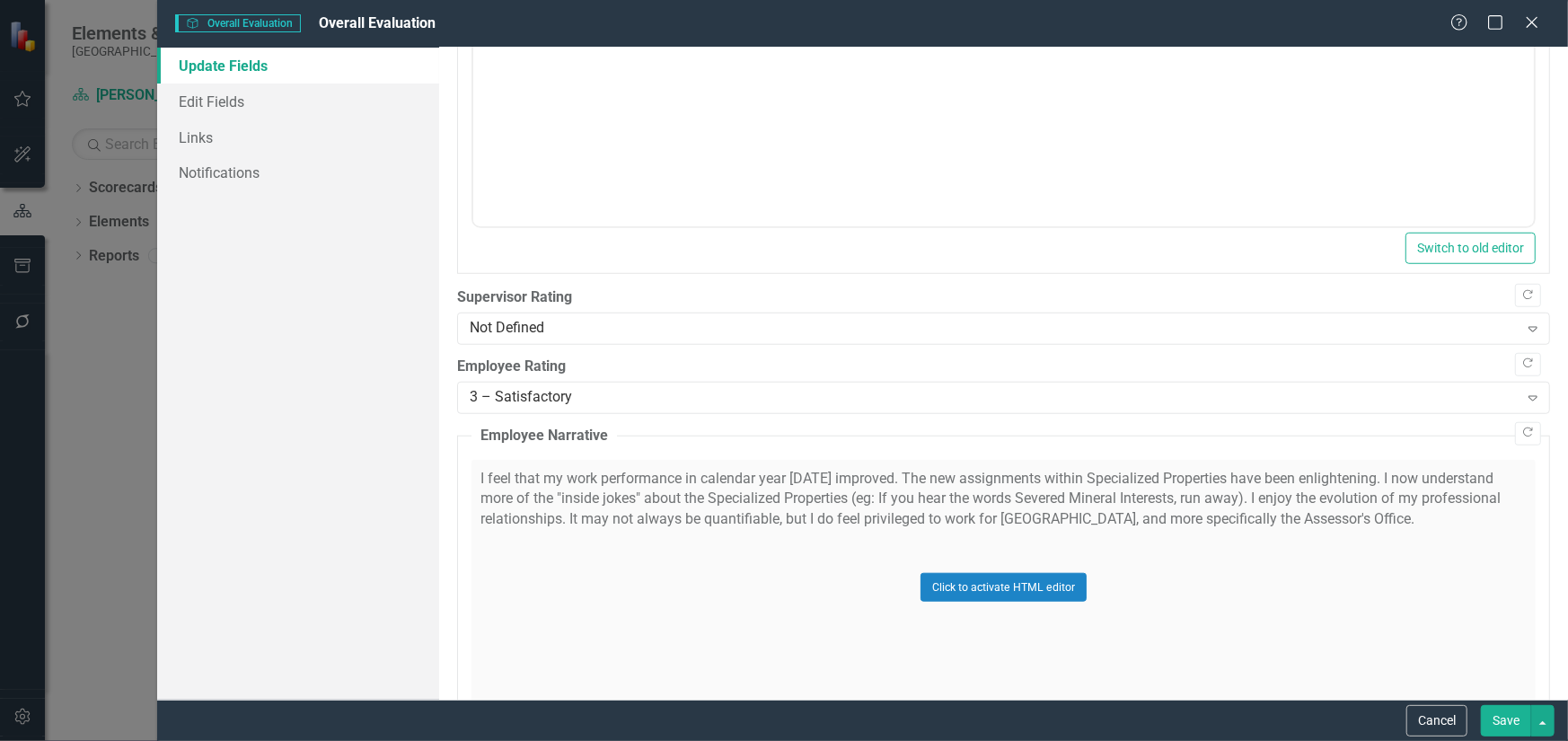
scroll to position [808, 0]
click at [568, 331] on div "Not Defined" at bounding box center [994, 330] width 1049 height 21
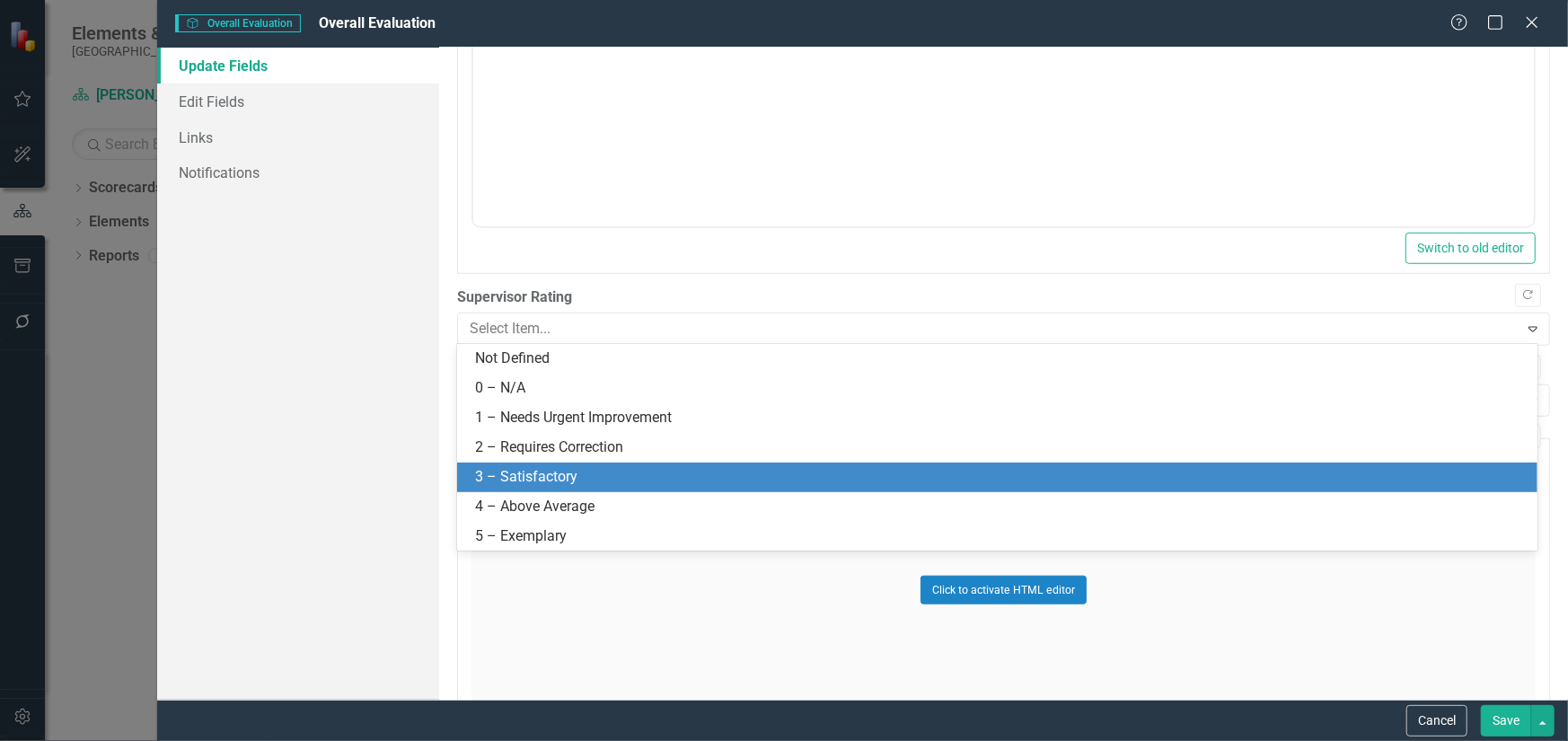
click at [569, 469] on div "3 – Satisfactory" at bounding box center [1001, 478] width 1052 height 21
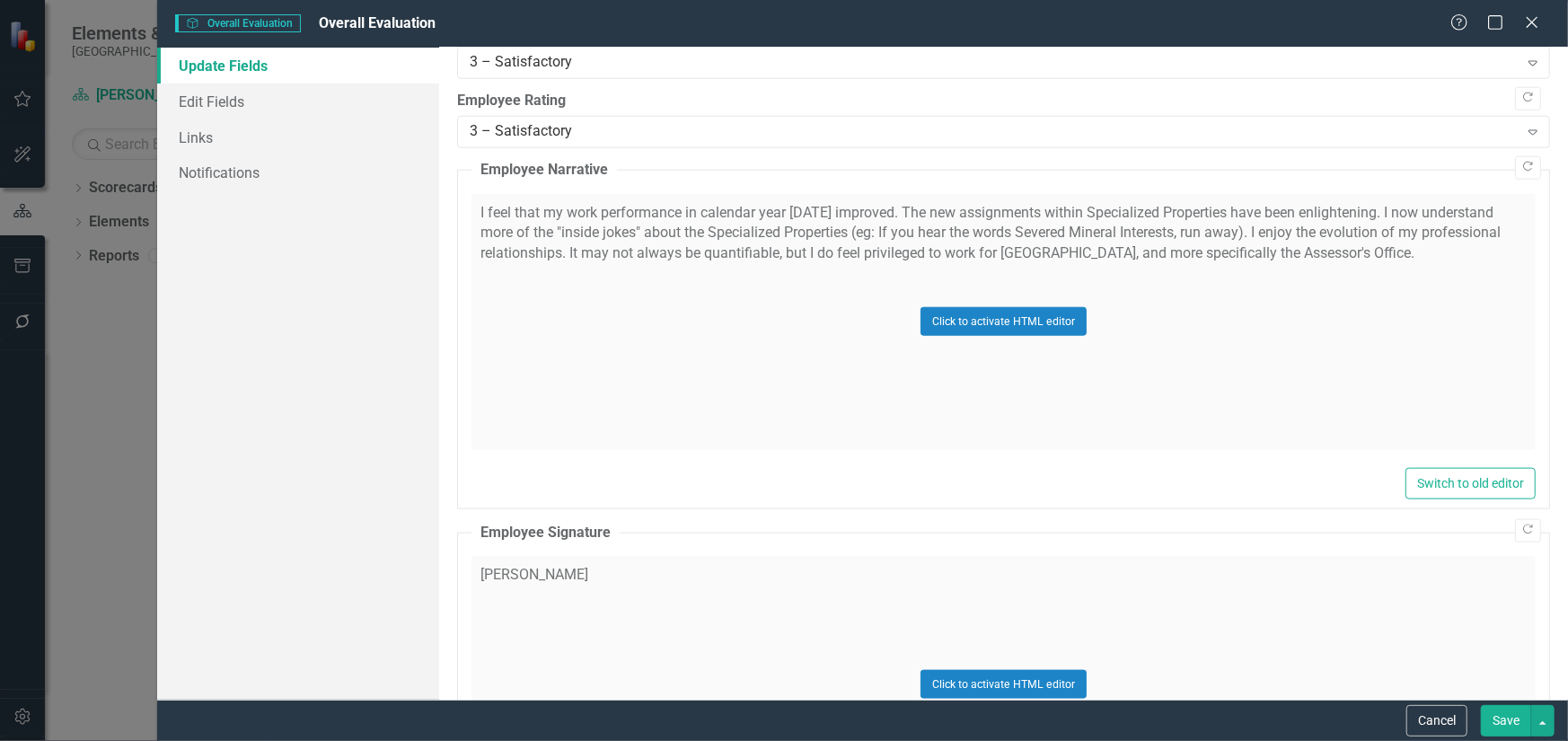
scroll to position [1078, 0]
click at [576, 595] on div "Click to activate HTML editor" at bounding box center [1004, 680] width 1065 height 256
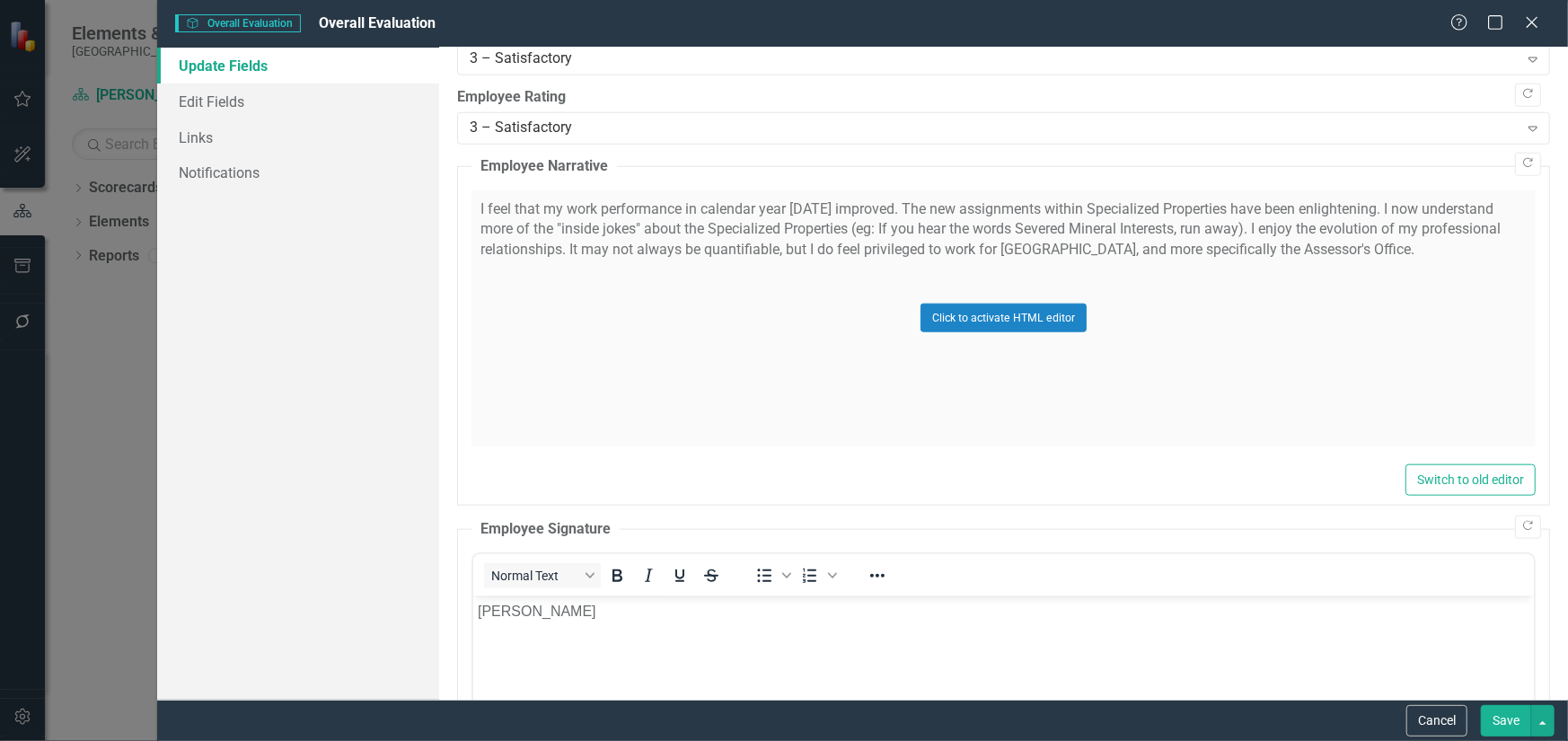
scroll to position [0, 0]
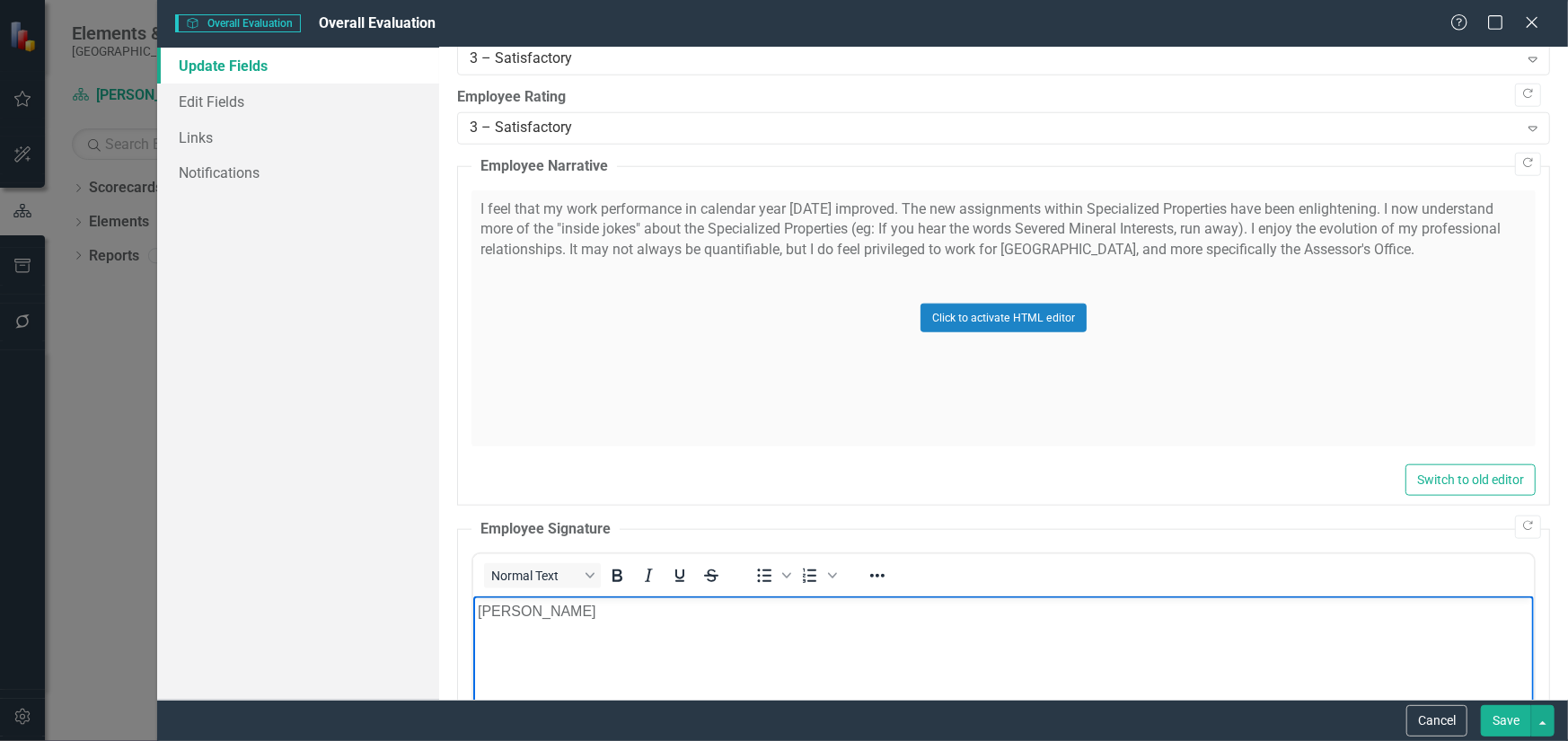
click at [484, 609] on p "[PERSON_NAME]" at bounding box center [1002, 611] width 1052 height 22
click at [409, 595] on div "Update Fields Edit Fields Links Notifications" at bounding box center [298, 373] width 282 height 652
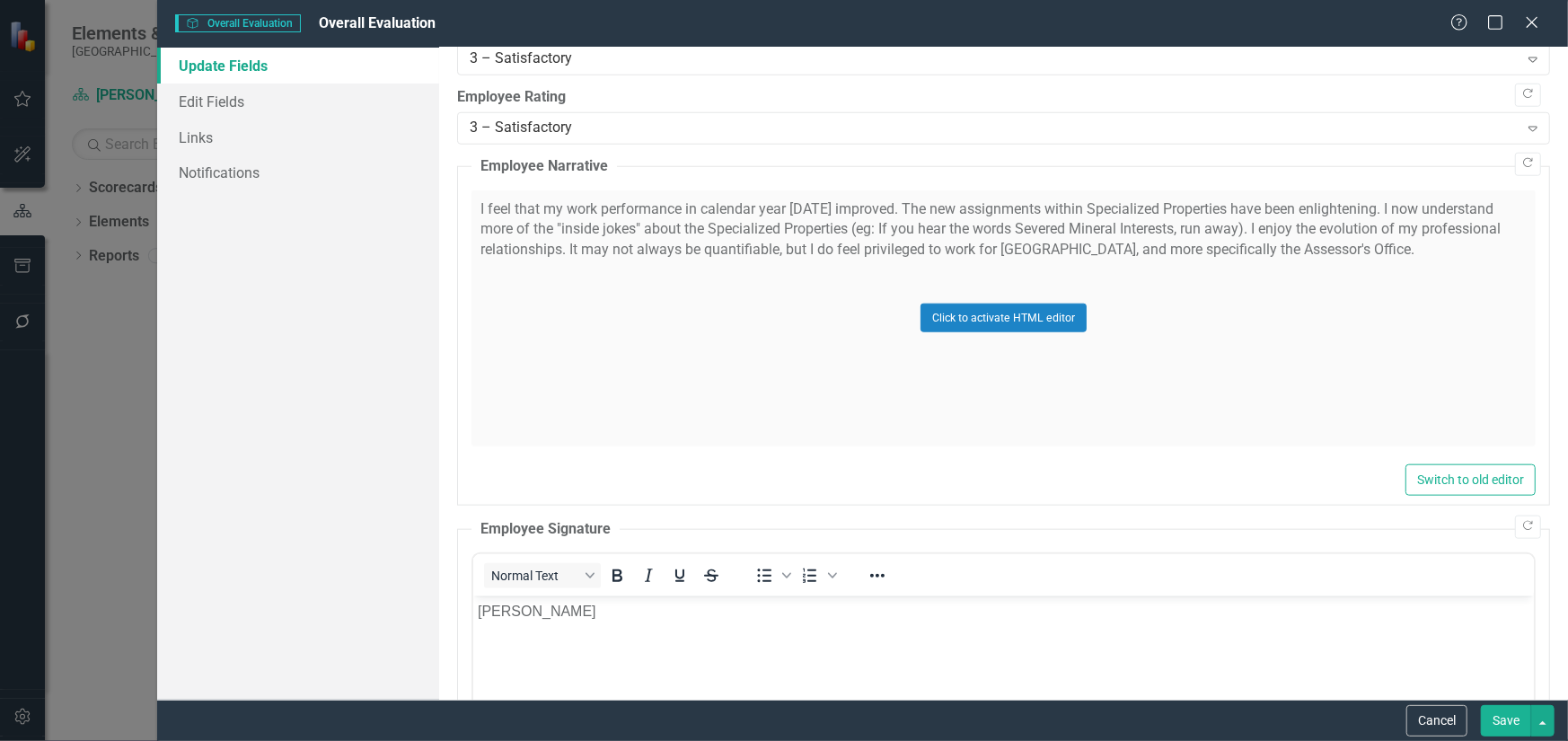
click at [430, 531] on div "Update Fields Edit Fields Links Notifications" at bounding box center [298, 373] width 282 height 652
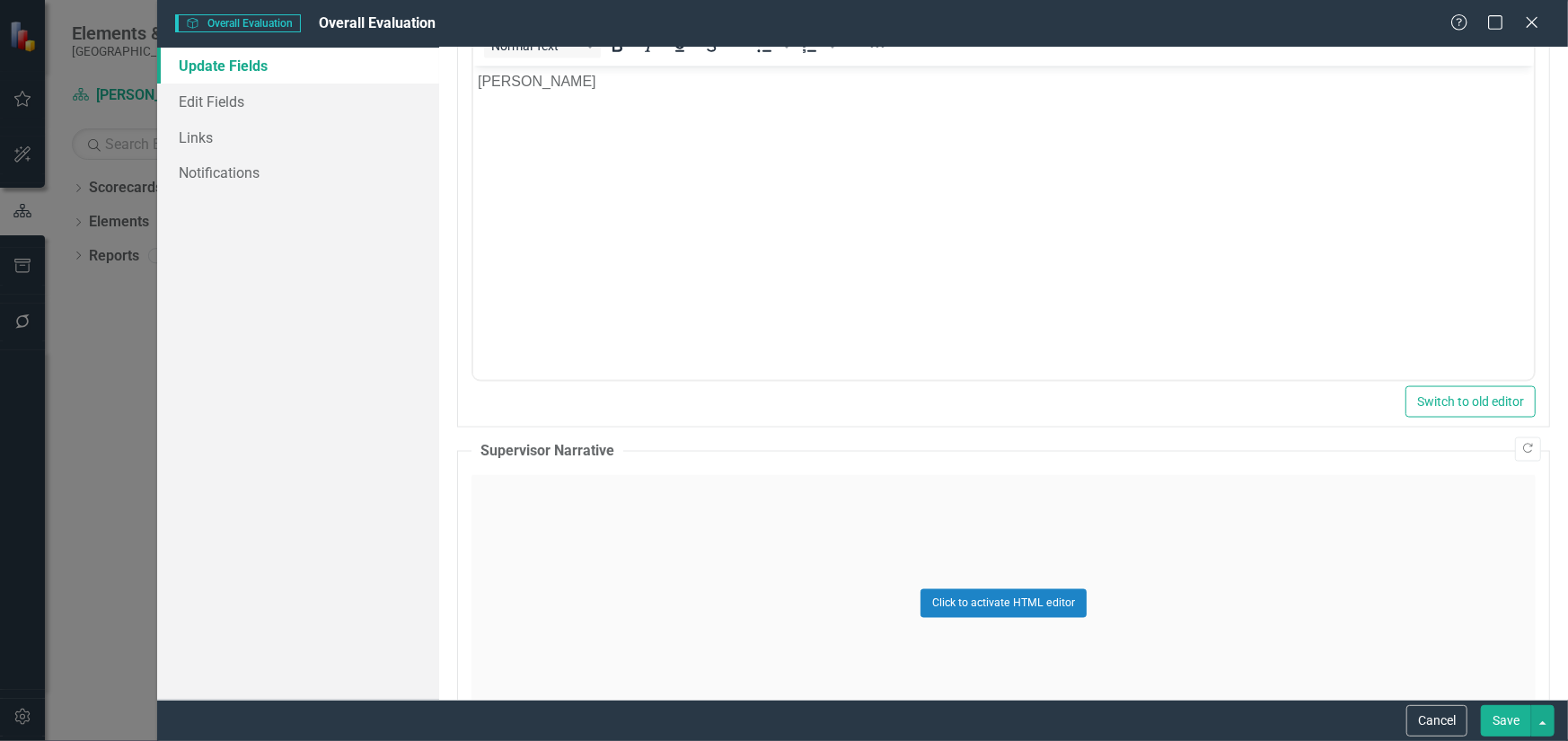
scroll to position [1618, 0]
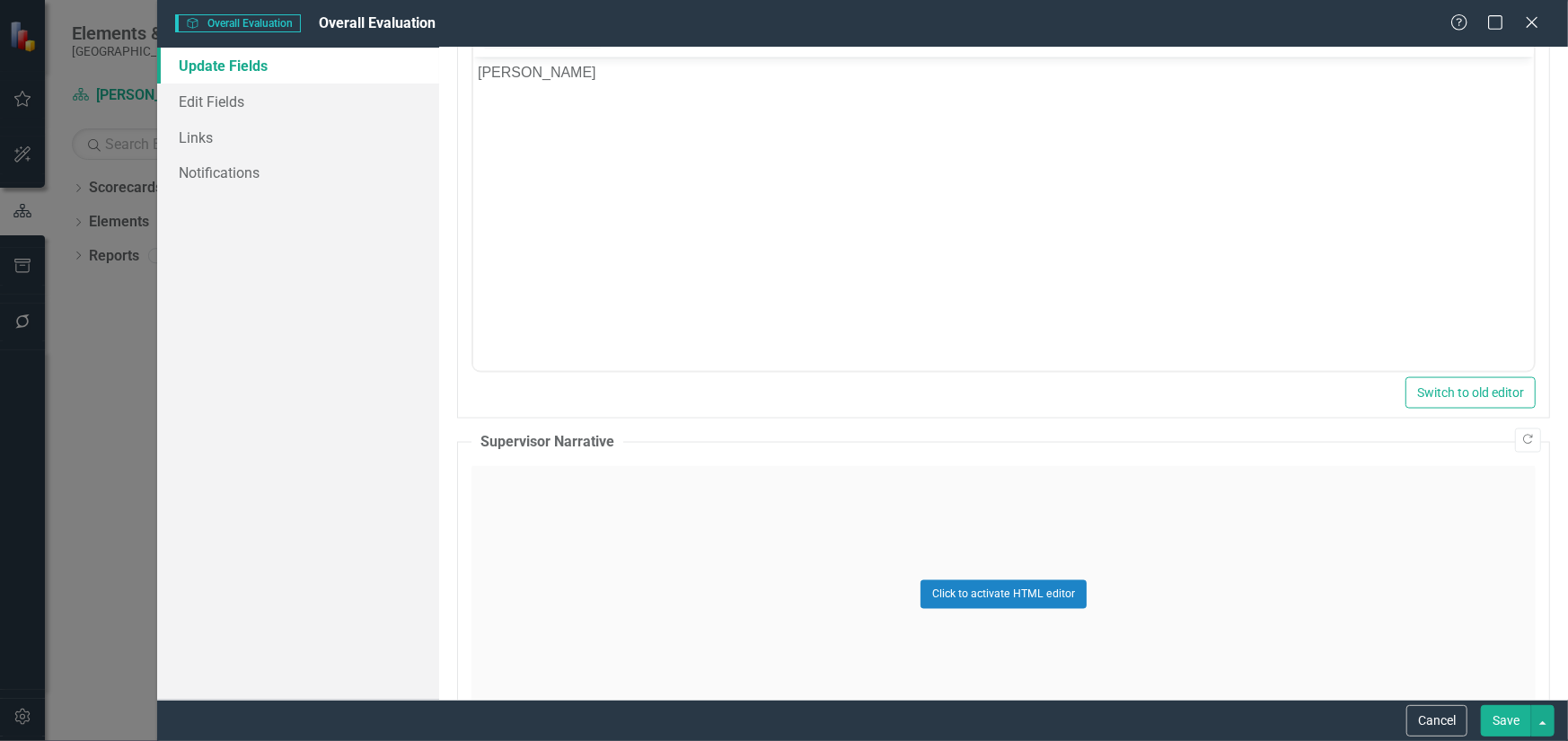
click at [568, 509] on div "Click to activate HTML editor" at bounding box center [1004, 594] width 1065 height 256
click at [550, 563] on body "Rich Text Area. Press ALT-0 for help." at bounding box center [1003, 645] width 1061 height 269
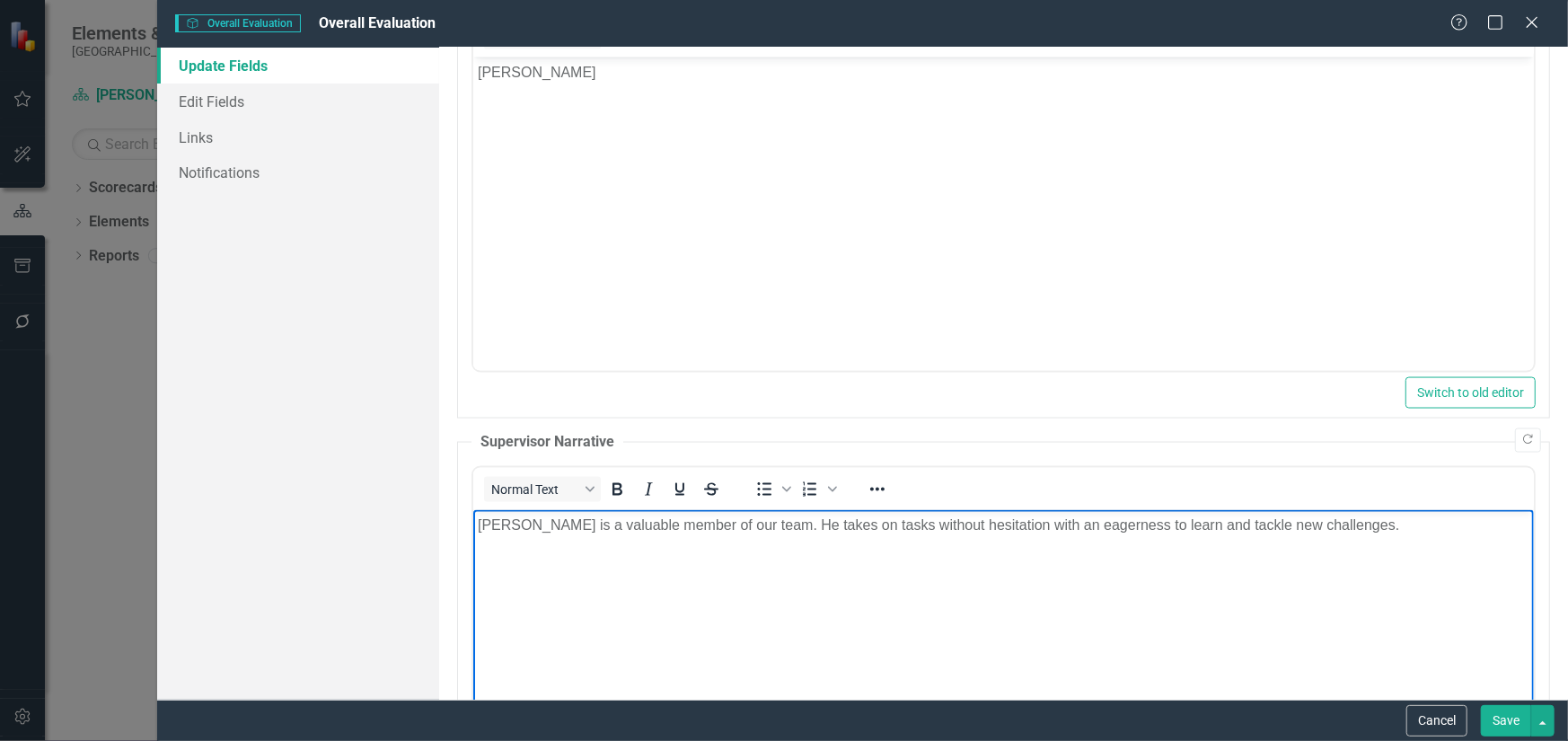
click at [953, 530] on p "[PERSON_NAME] is a valuable member of our team. He takes on tasks without hesit…" at bounding box center [1002, 525] width 1052 height 22
click at [1316, 523] on p "[PERSON_NAME] is a valuable member of our team. He takes on tasks without hesit…" at bounding box center [1002, 525] width 1052 height 22
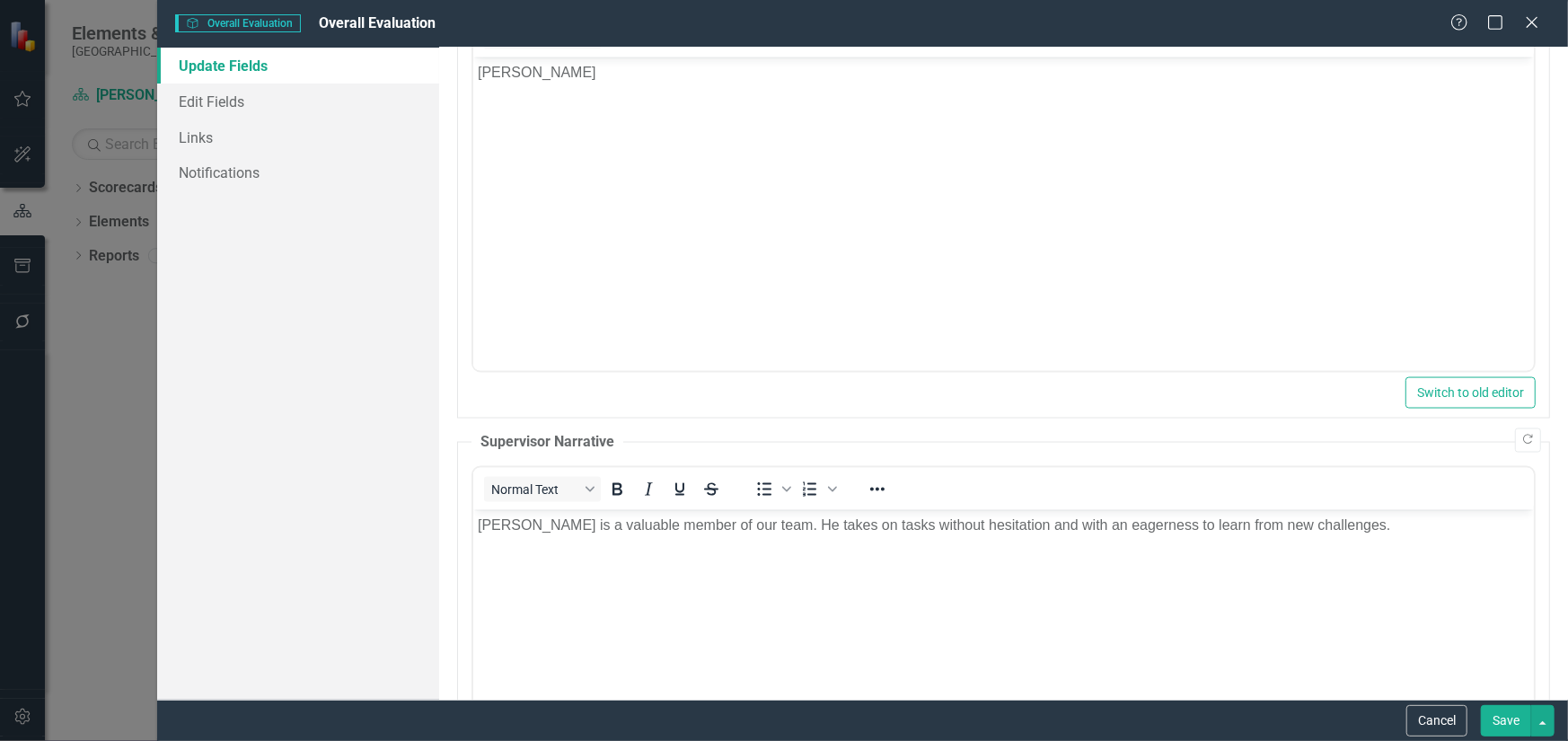
click at [1501, 710] on button "Save" at bounding box center [1505, 720] width 50 height 31
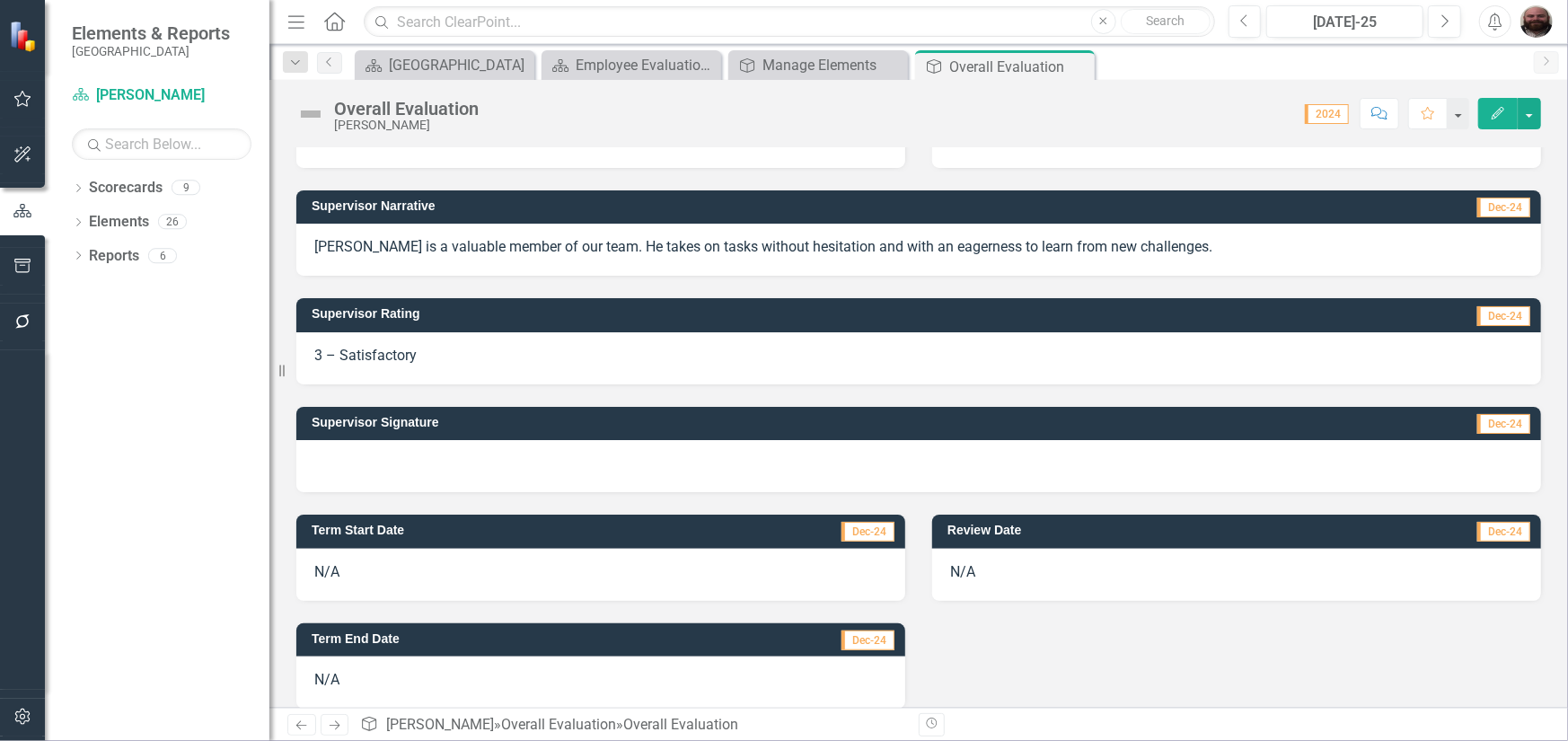
scroll to position [448, 0]
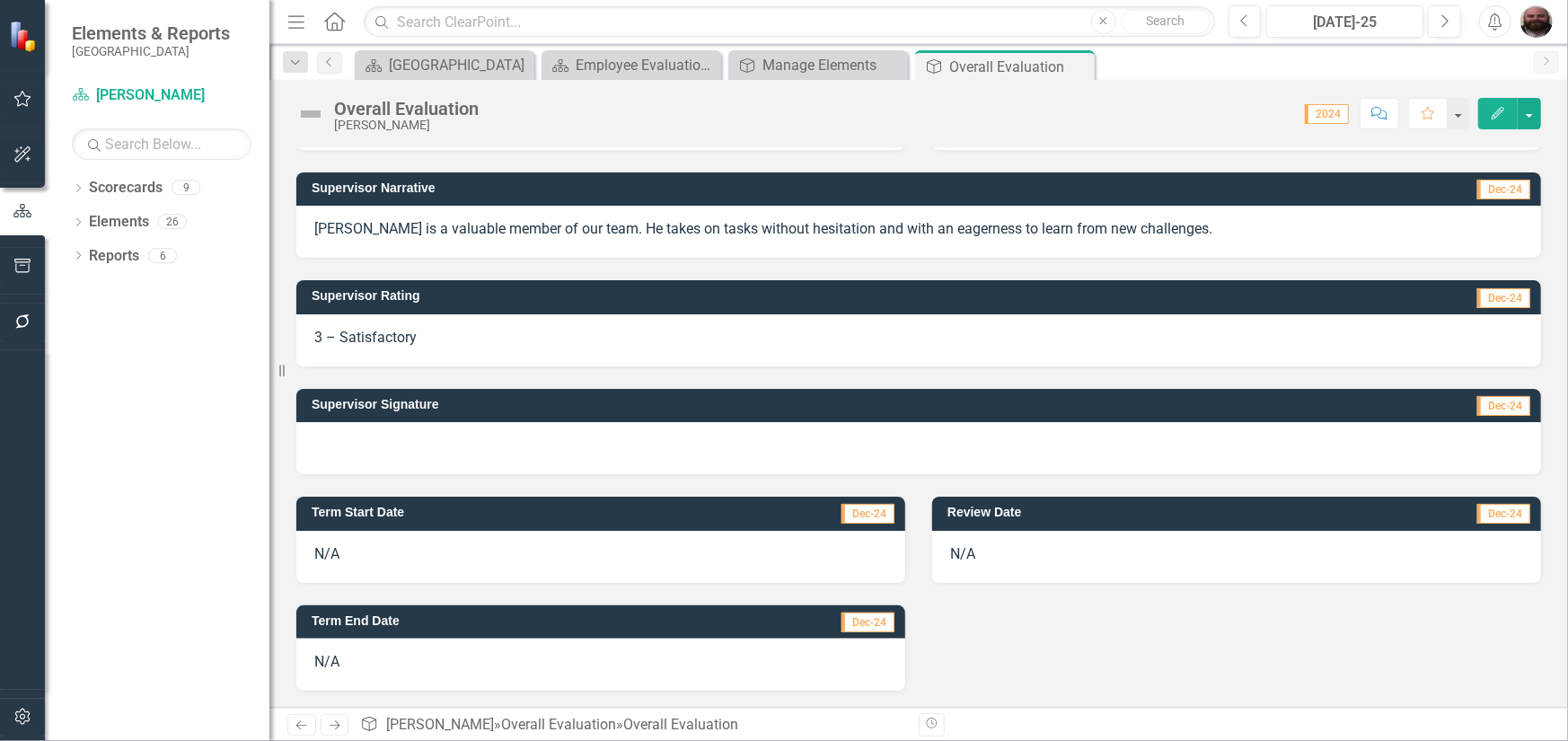
click at [1505, 109] on icon "button" at bounding box center [1498, 113] width 12 height 12
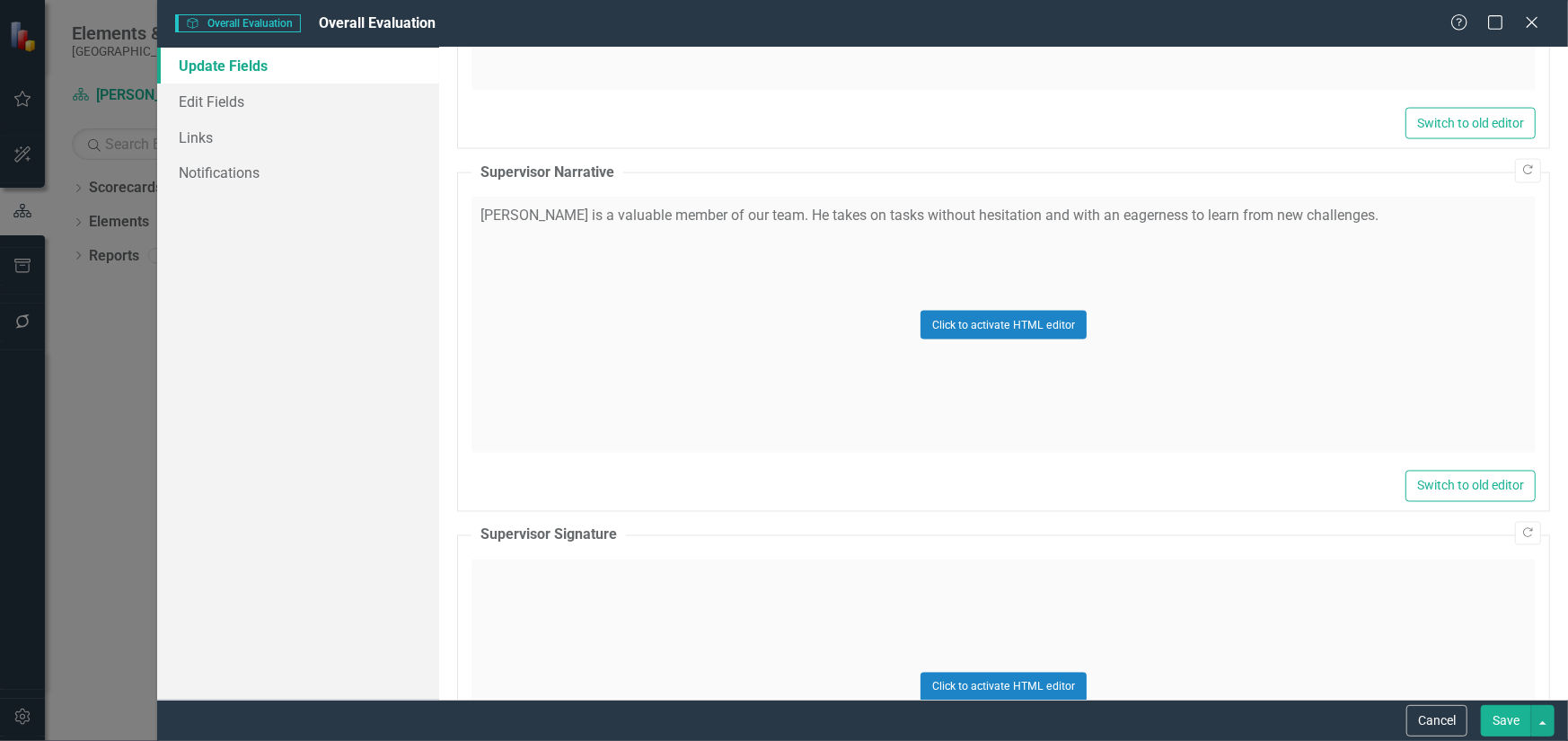
scroll to position [2156, 0]
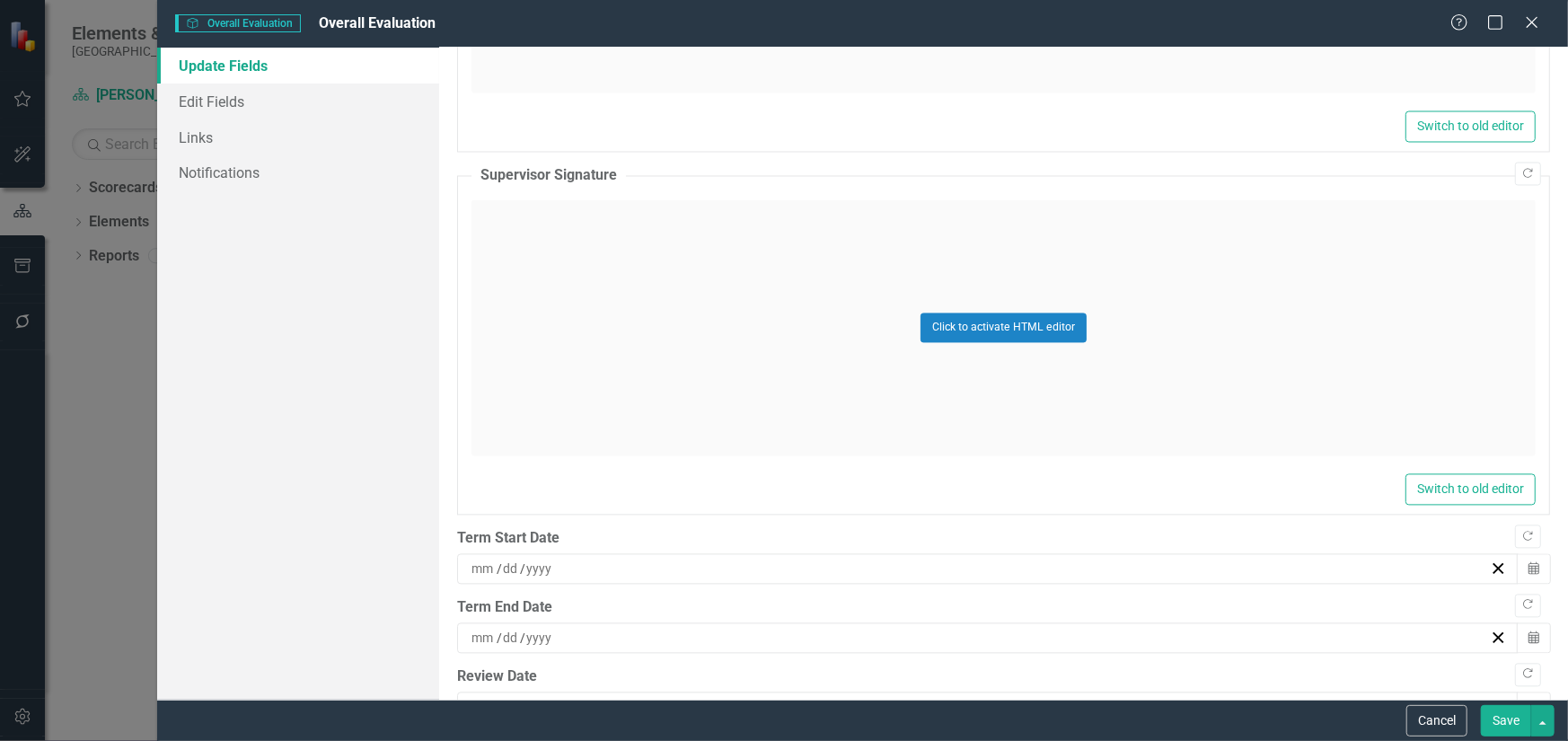
click at [701, 413] on div "Click to activate HTML editor" at bounding box center [1004, 328] width 1065 height 256
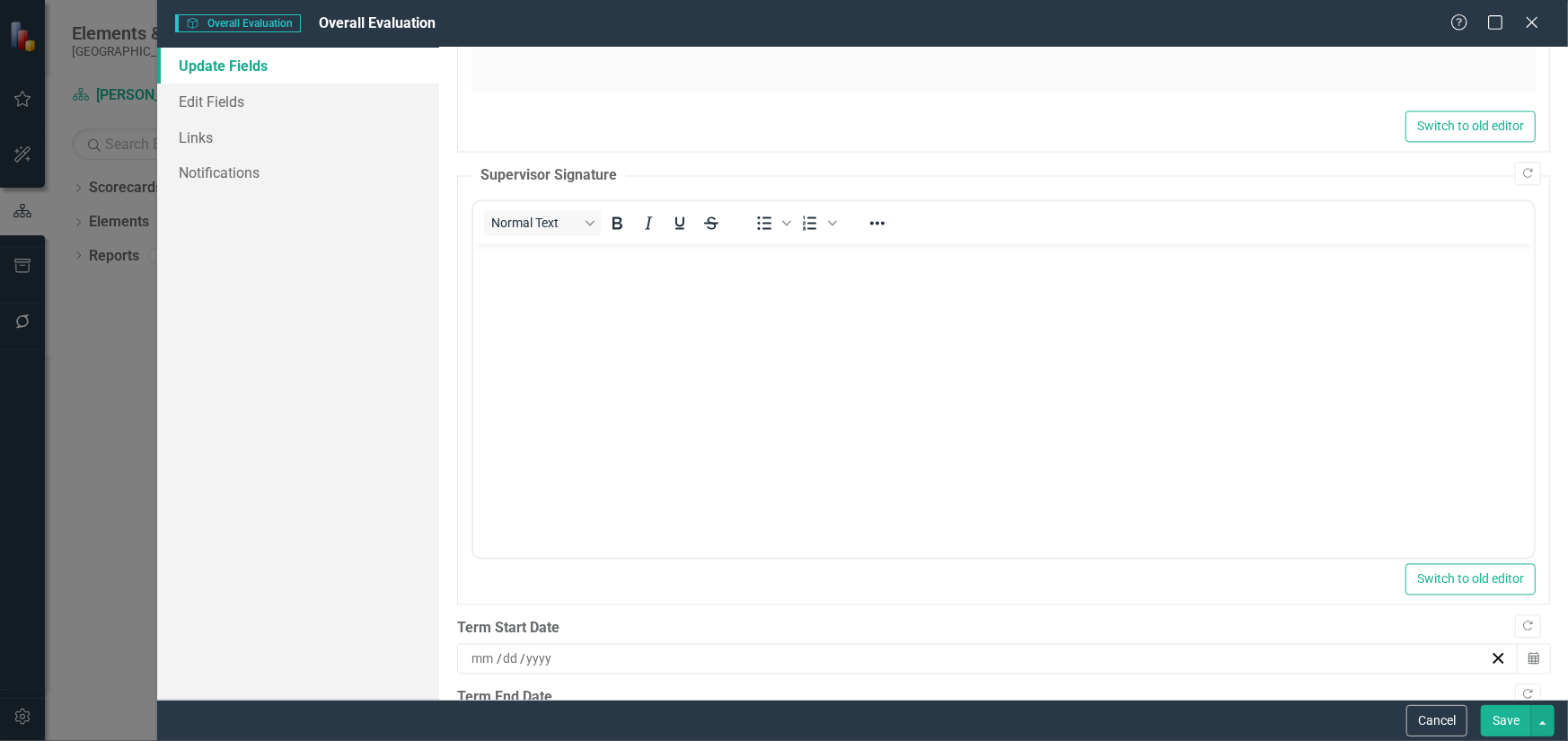
scroll to position [0, 0]
click at [701, 415] on body "Rich Text Area. Press ALT-0 for help." at bounding box center [1003, 379] width 1061 height 269
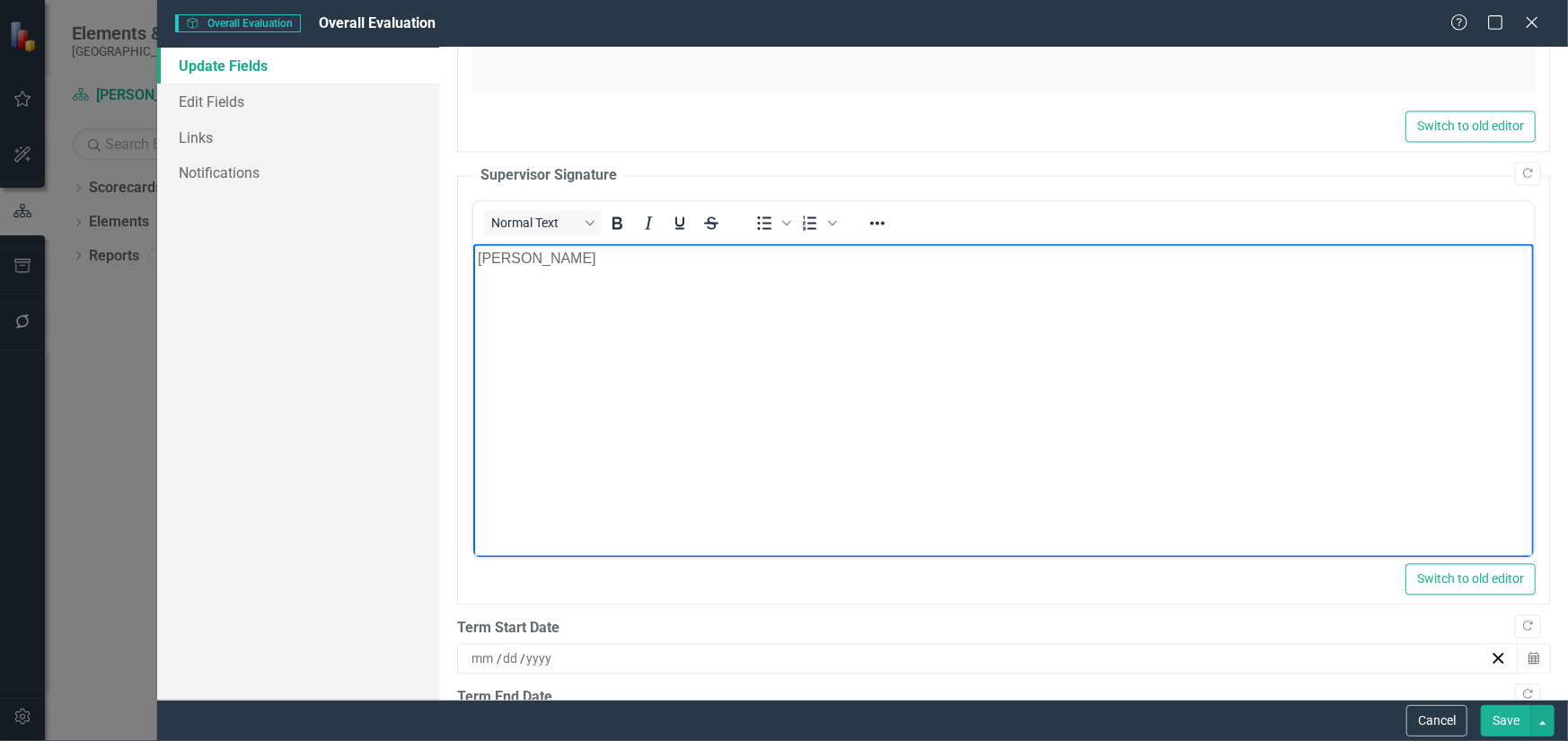
scroll to position [2293, 0]
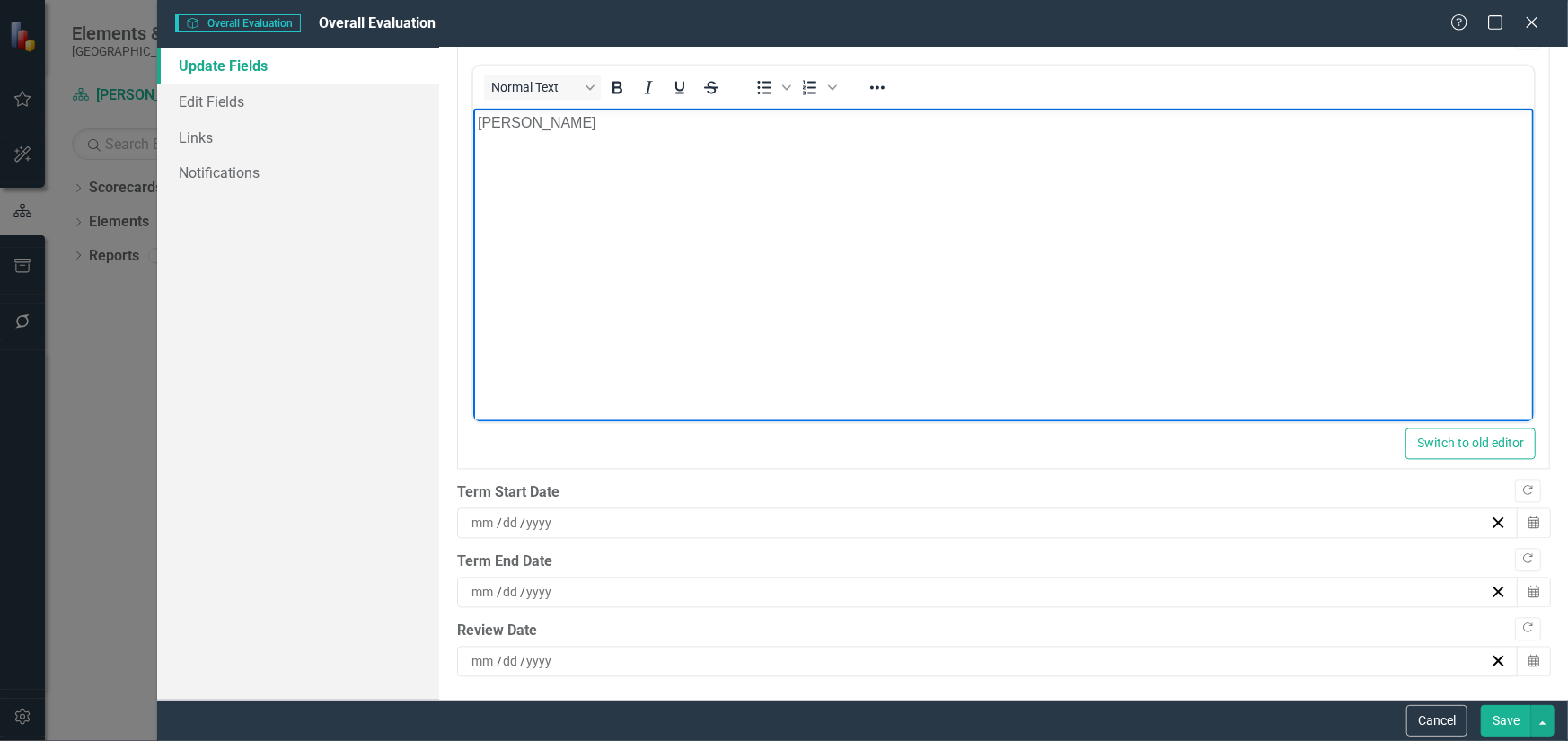
click at [1509, 731] on button "Save" at bounding box center [1505, 720] width 50 height 31
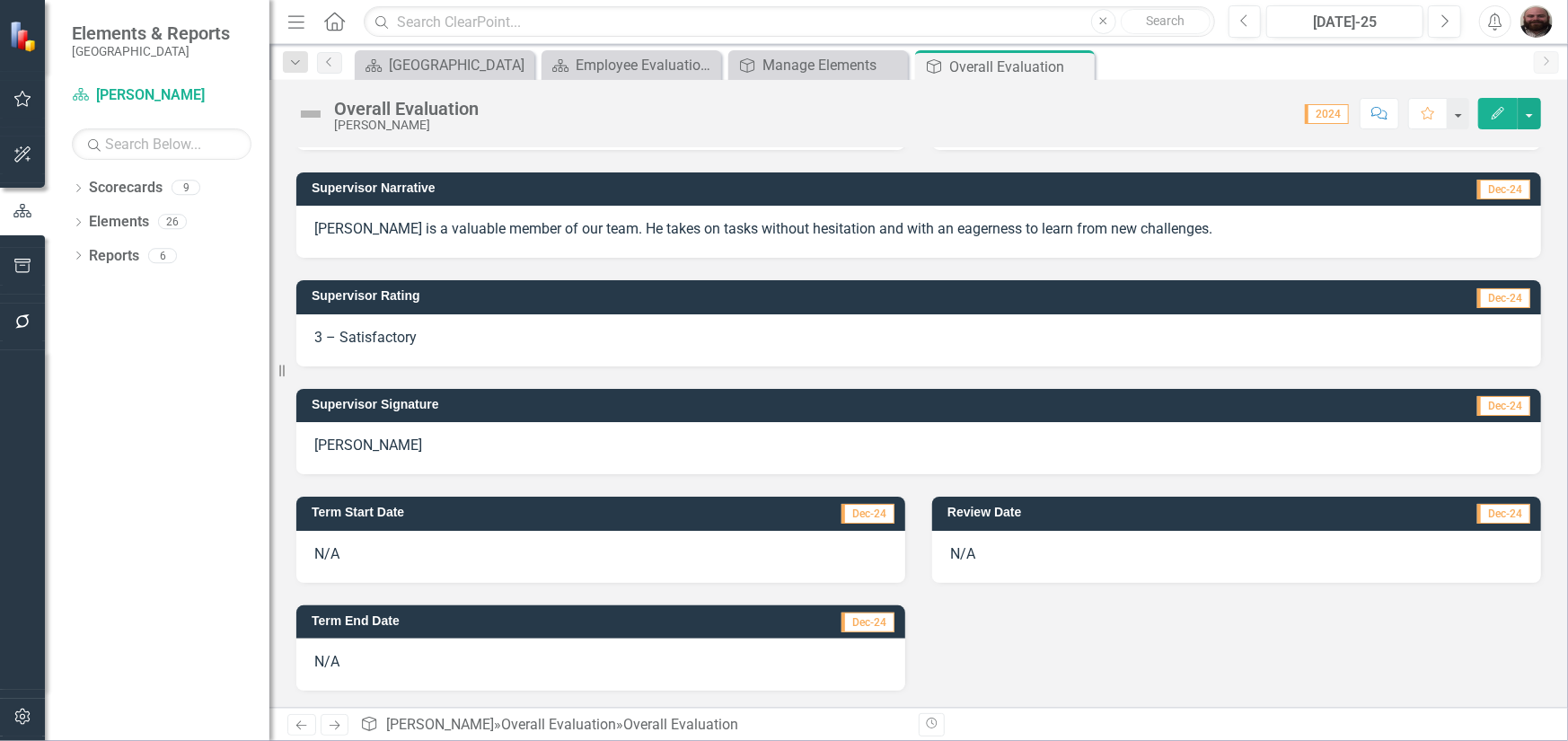
scroll to position [0, 0]
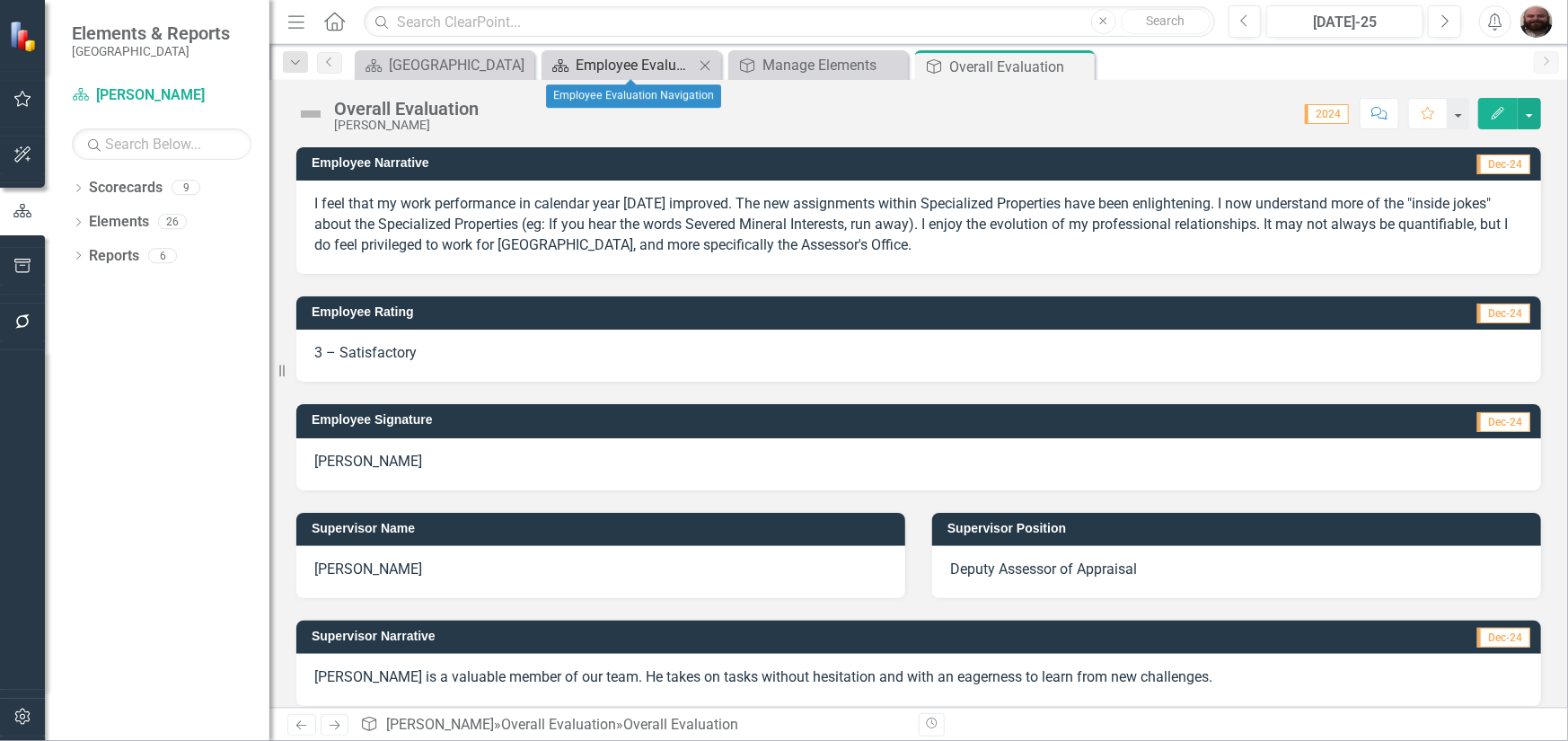
click at [618, 69] on div "Employee Evaluation Navigation" at bounding box center [635, 65] width 118 height 23
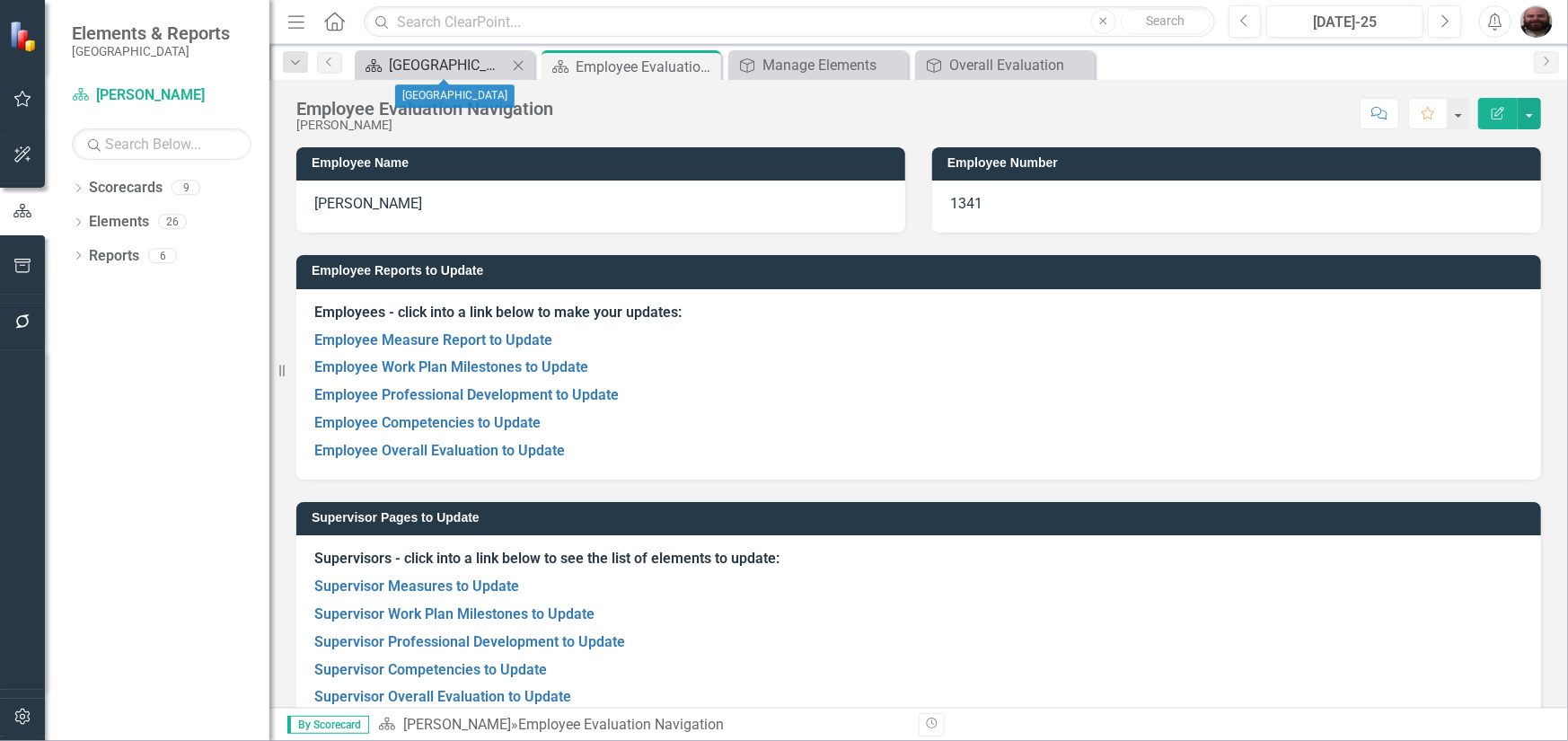
click at [448, 57] on div "[GEOGRAPHIC_DATA]" at bounding box center [448, 65] width 118 height 23
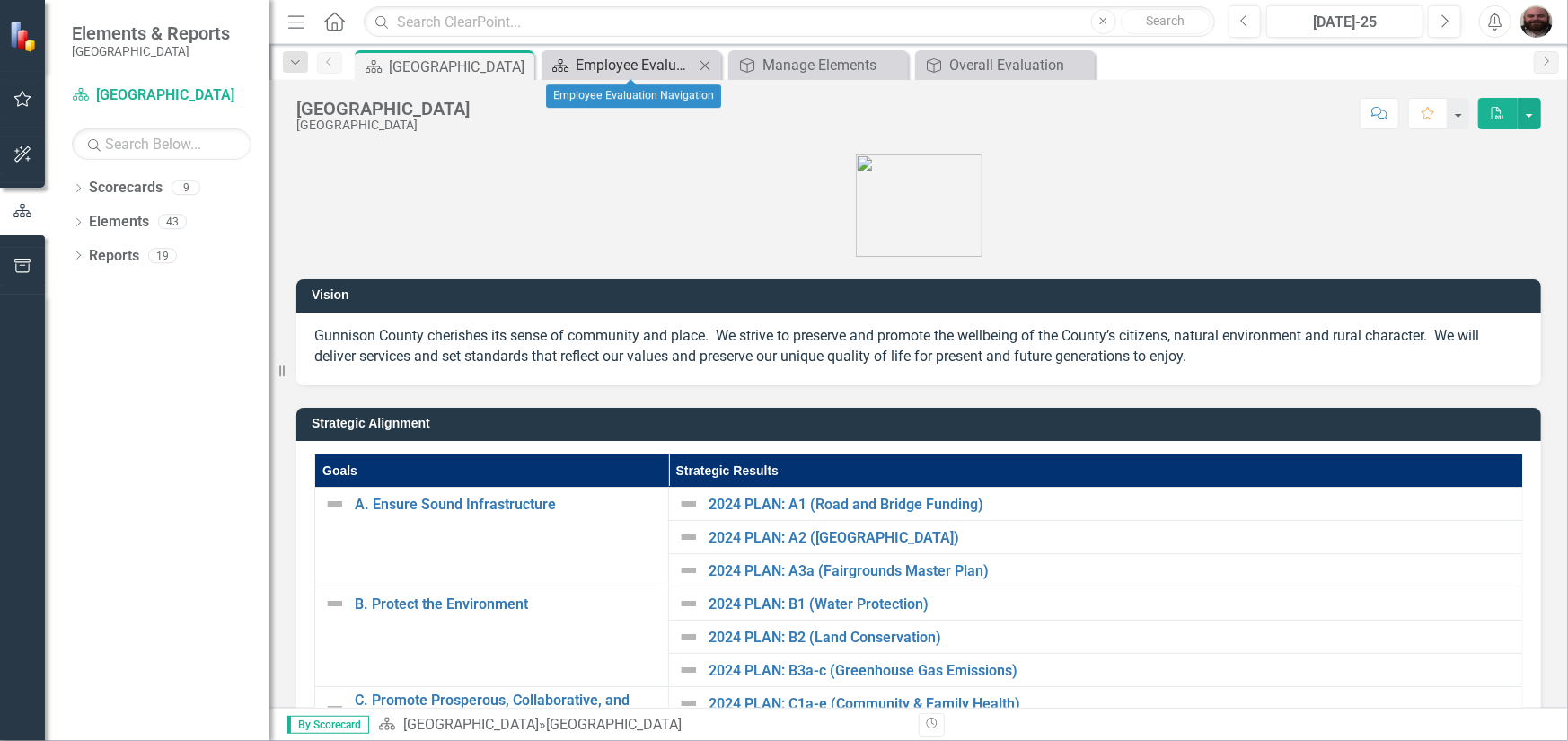
click at [687, 63] on div "Employee Evaluation Navigation" at bounding box center [635, 65] width 118 height 23
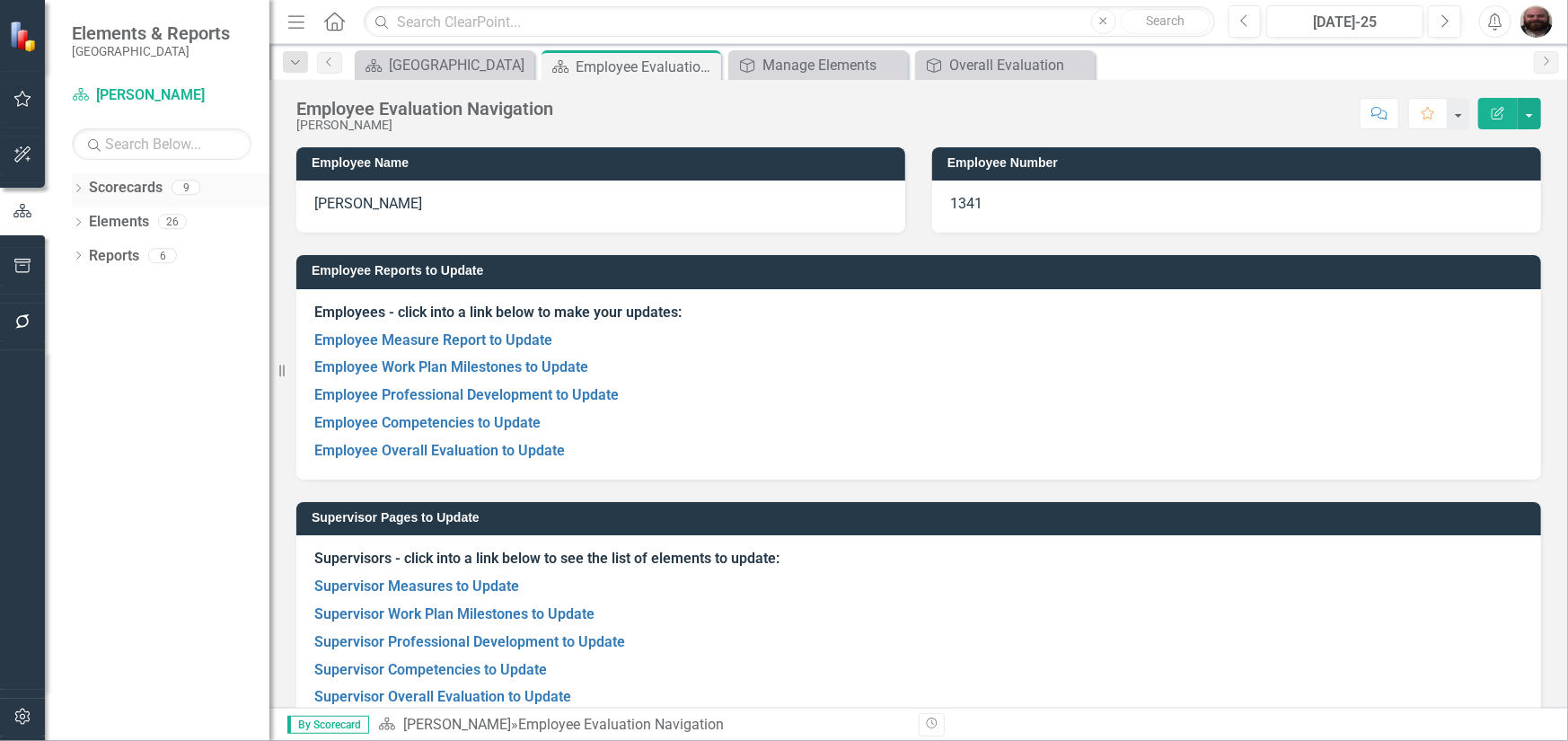
click at [81, 198] on div "Dropdown Scorecards 9" at bounding box center [171, 190] width 198 height 34
click at [79, 259] on icon "Dropdown" at bounding box center [78, 257] width 12 height 9
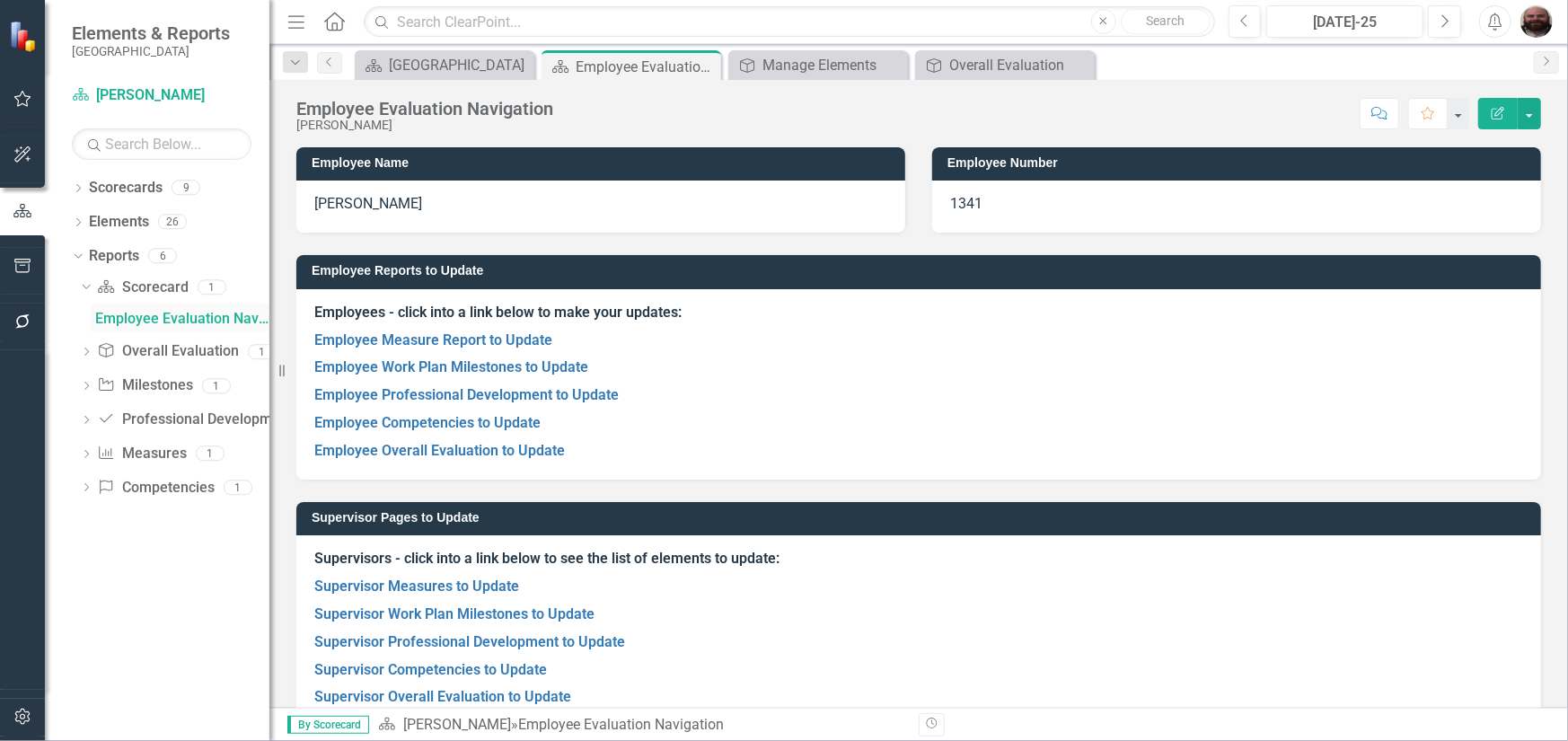
click at [163, 323] on div "Employee Evaluation Navigation" at bounding box center [182, 318] width 174 height 16
click at [166, 351] on link "Overall Evaluation Overall Evaluation" at bounding box center [167, 352] width 141 height 21
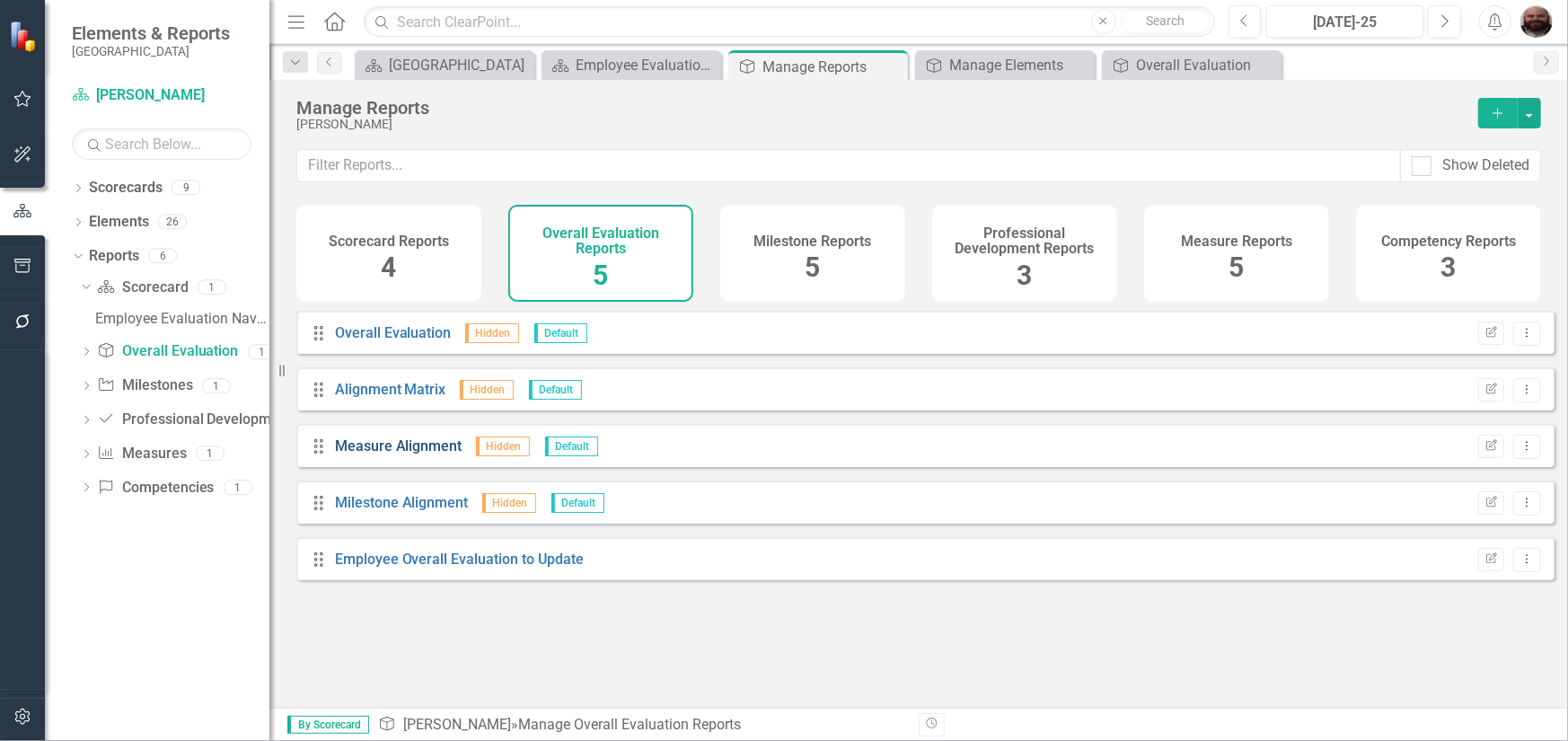
click at [371, 455] on link "Measure Alignment" at bounding box center [399, 446] width 128 height 17
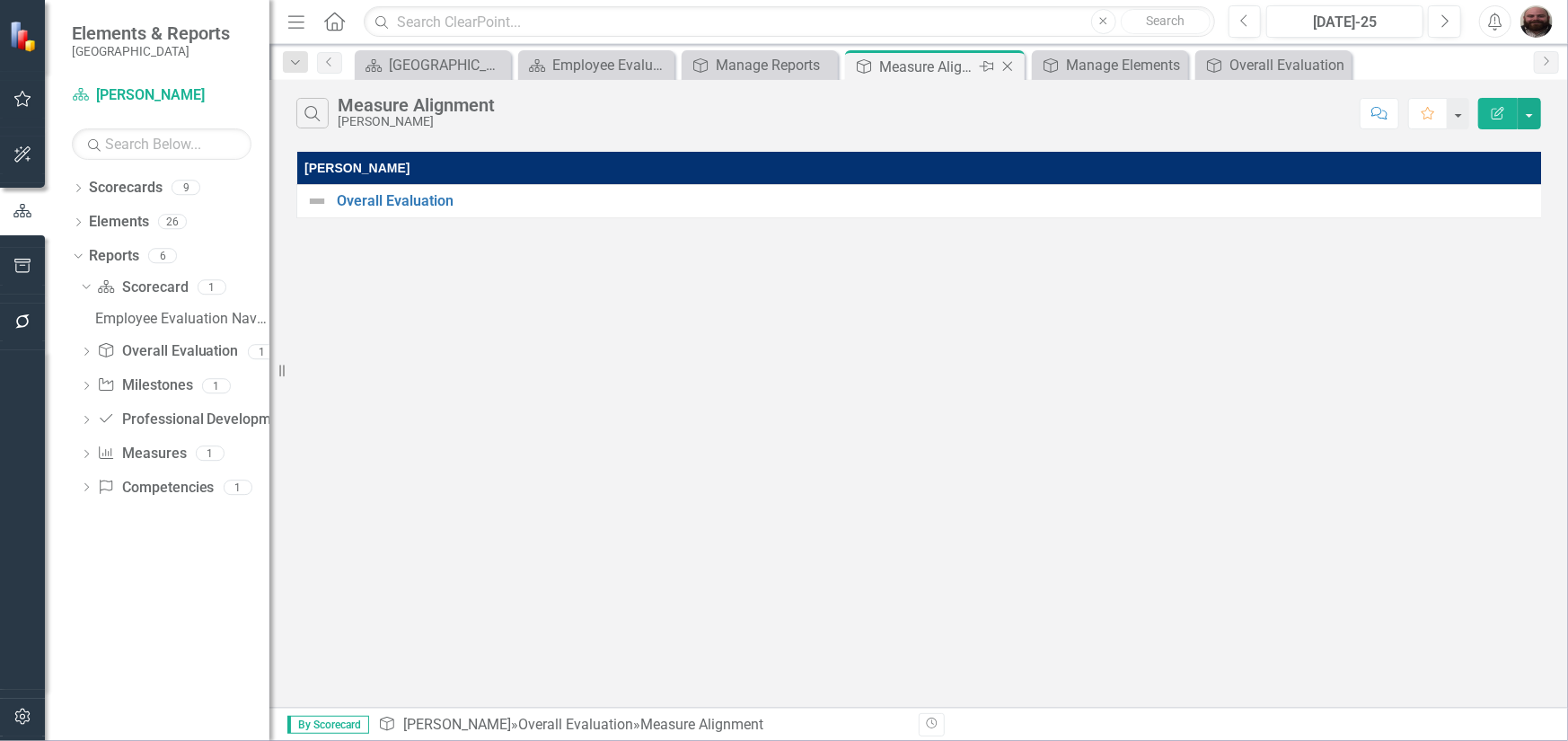
click at [1015, 69] on icon "Close" at bounding box center [1007, 66] width 18 height 14
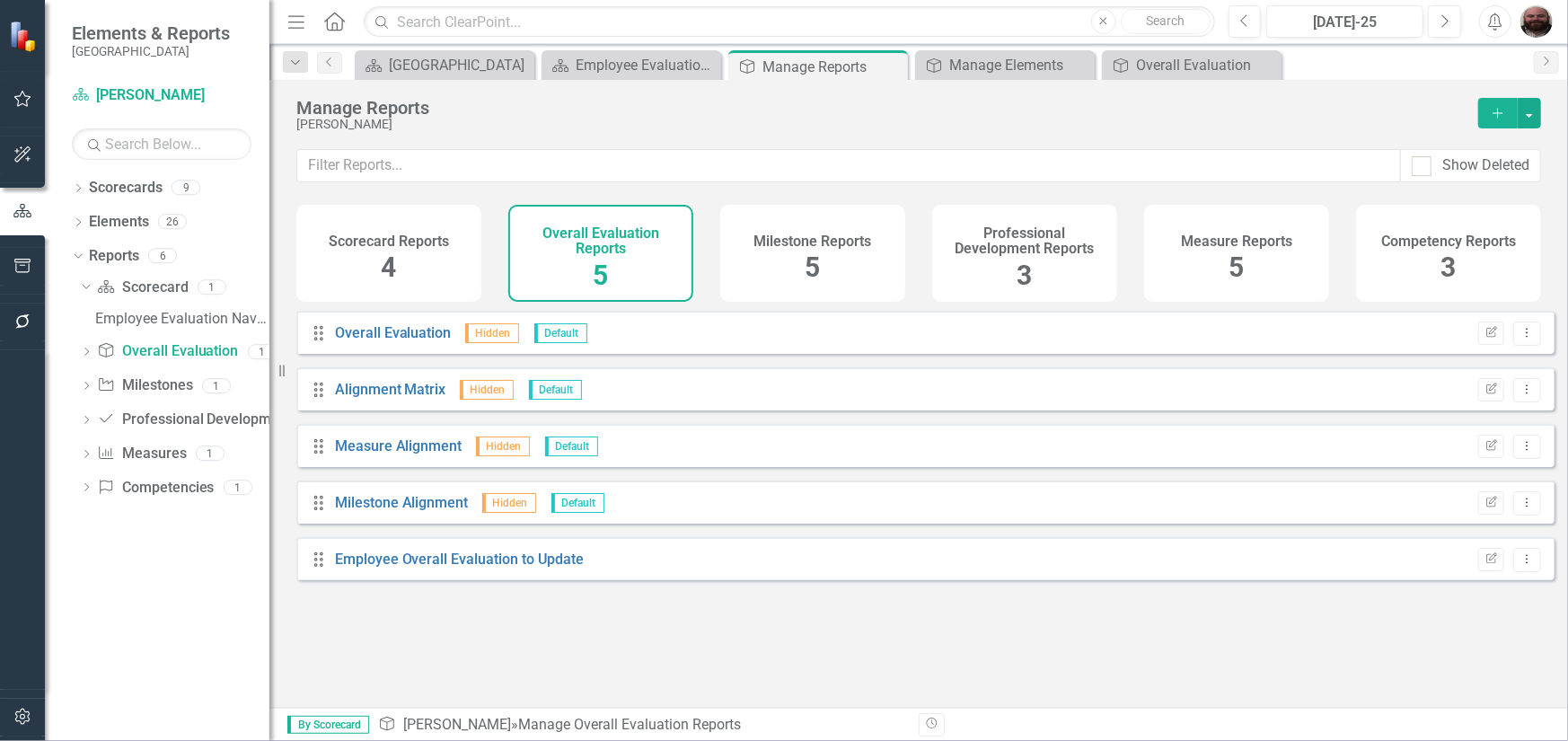
click at [412, 277] on div "Scorecard Reports 4" at bounding box center [388, 253] width 185 height 97
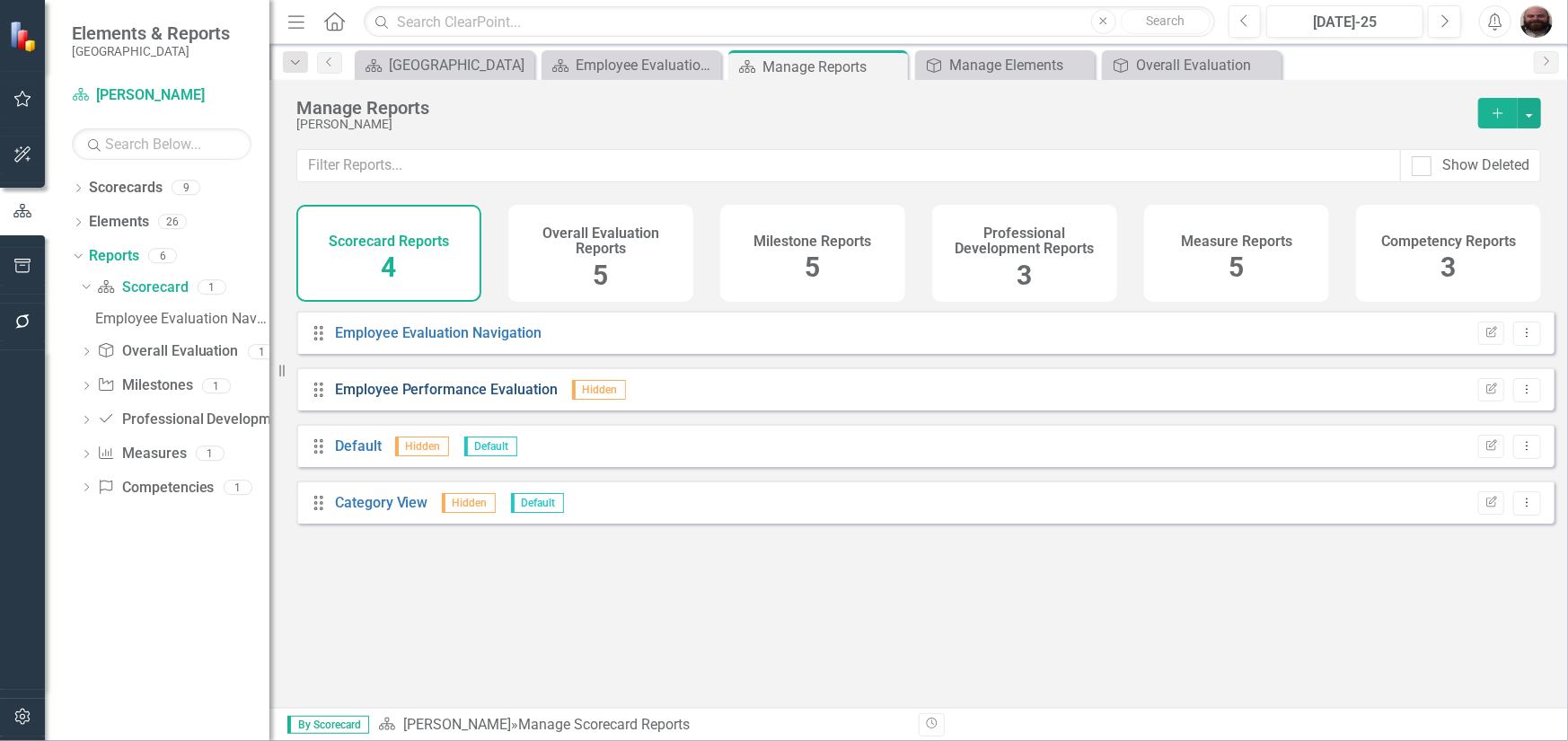
click at [386, 398] on link "Employee Performance Evaluation" at bounding box center [447, 389] width 224 height 17
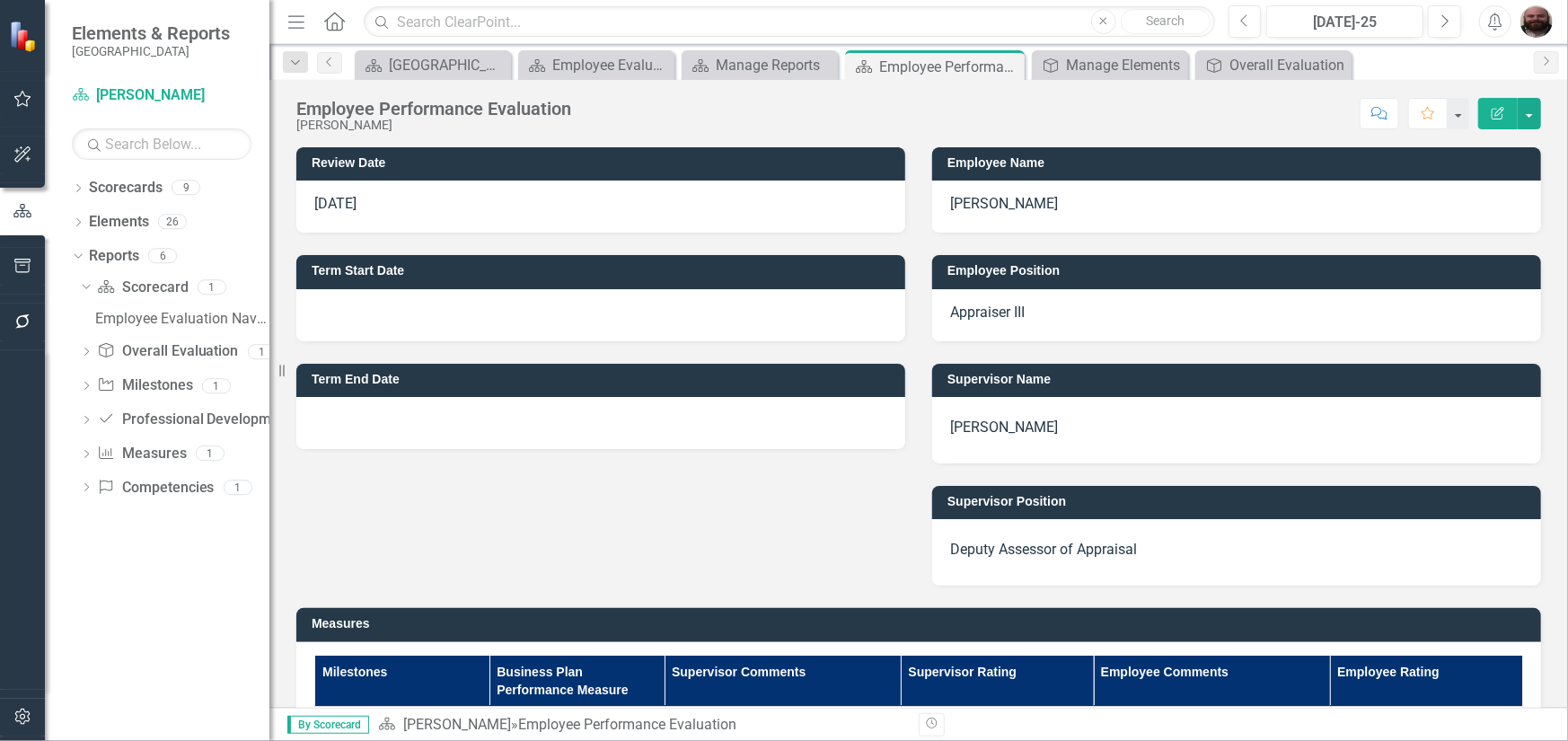
click at [383, 201] on p "[DATE]" at bounding box center [601, 205] width 573 height 21
drag, startPoint x: 373, startPoint y: 199, endPoint x: 293, endPoint y: 190, distance: 80.5
click at [294, 190] on div "Review Date [DATE]" at bounding box center [601, 179] width 636 height 108
click at [1523, 106] on button "button" at bounding box center [1529, 113] width 24 height 31
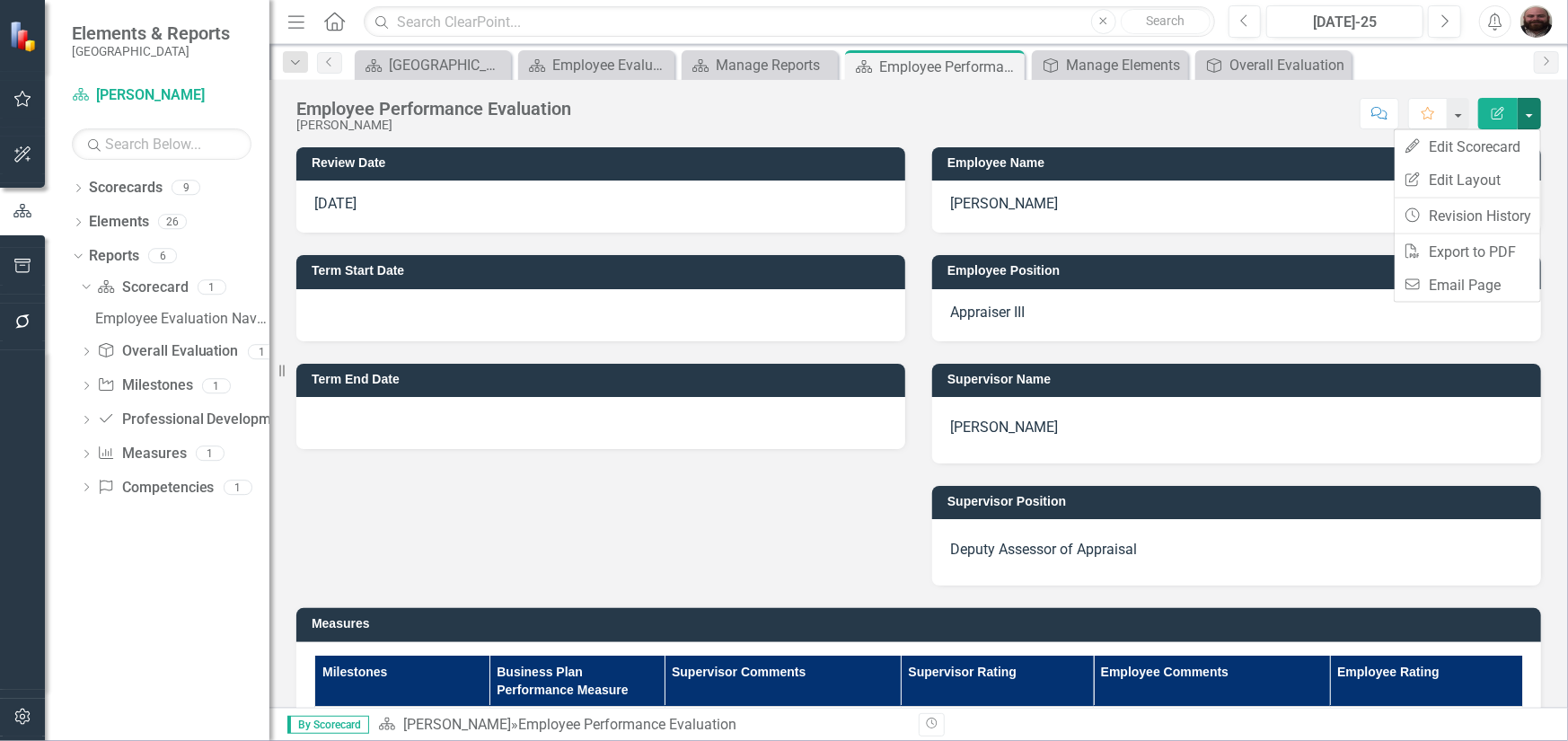
click at [1497, 107] on icon "Edit Report" at bounding box center [1498, 113] width 16 height 12
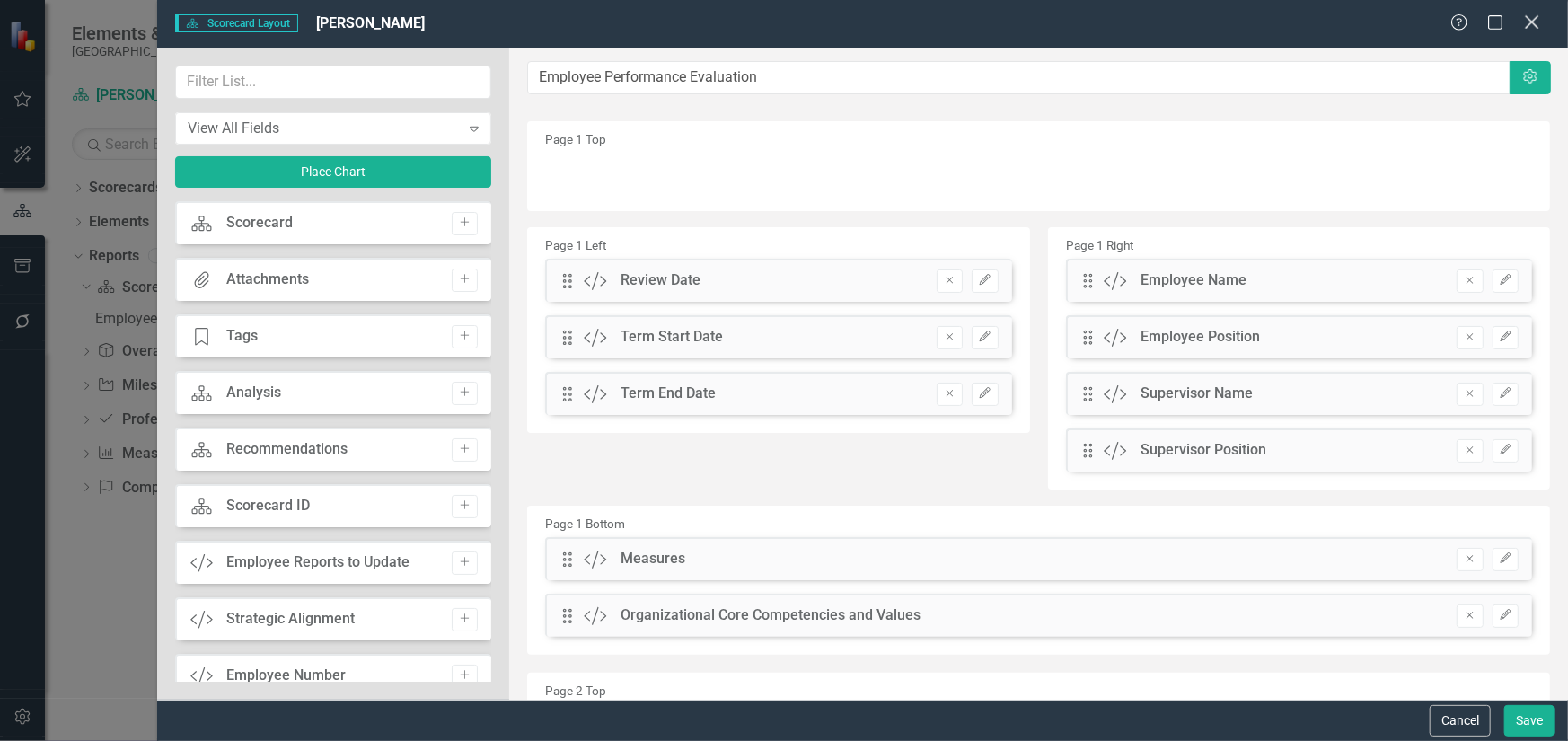
click at [1540, 14] on icon "Close" at bounding box center [1532, 22] width 23 height 17
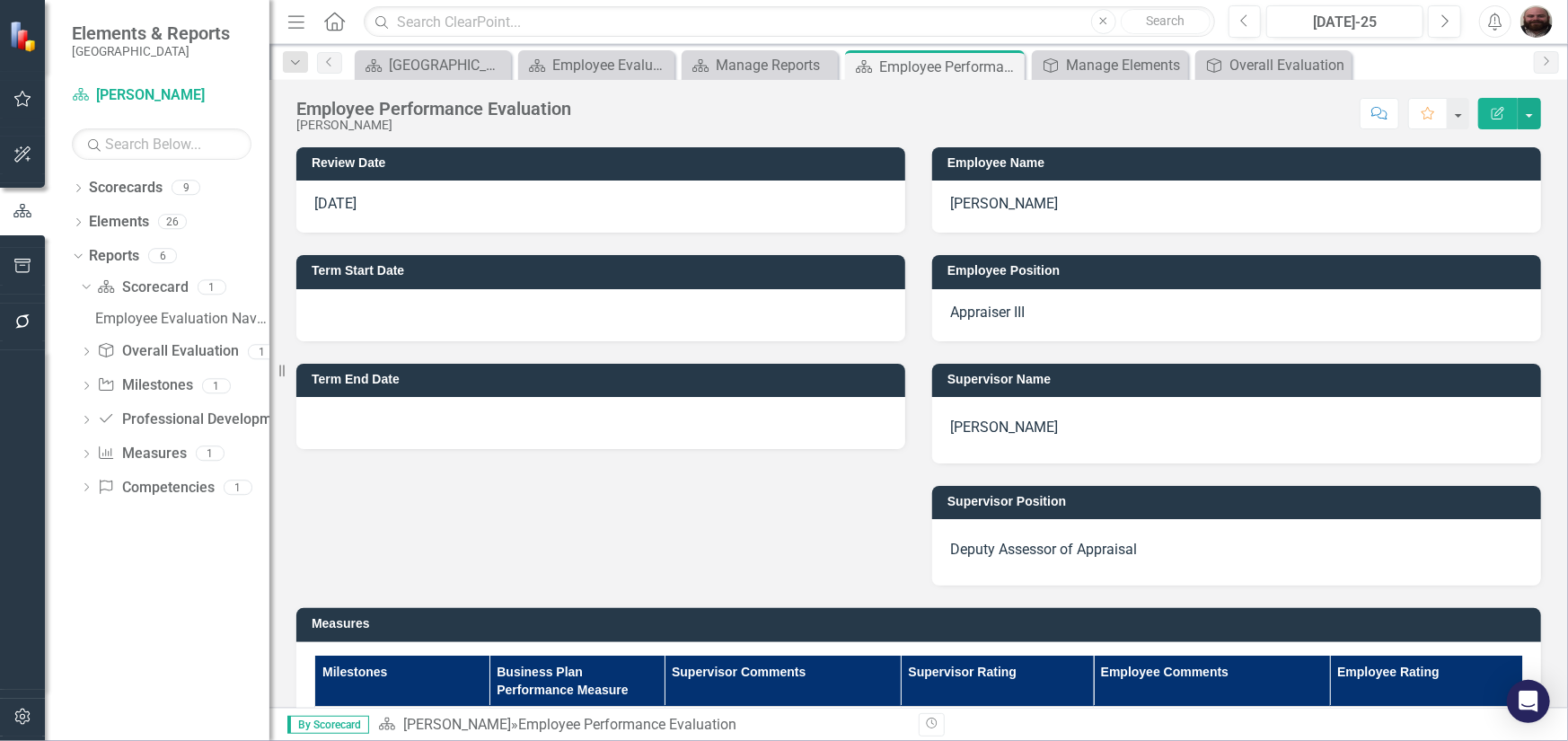
click at [1500, 122] on button "Edit Report" at bounding box center [1499, 113] width 40 height 31
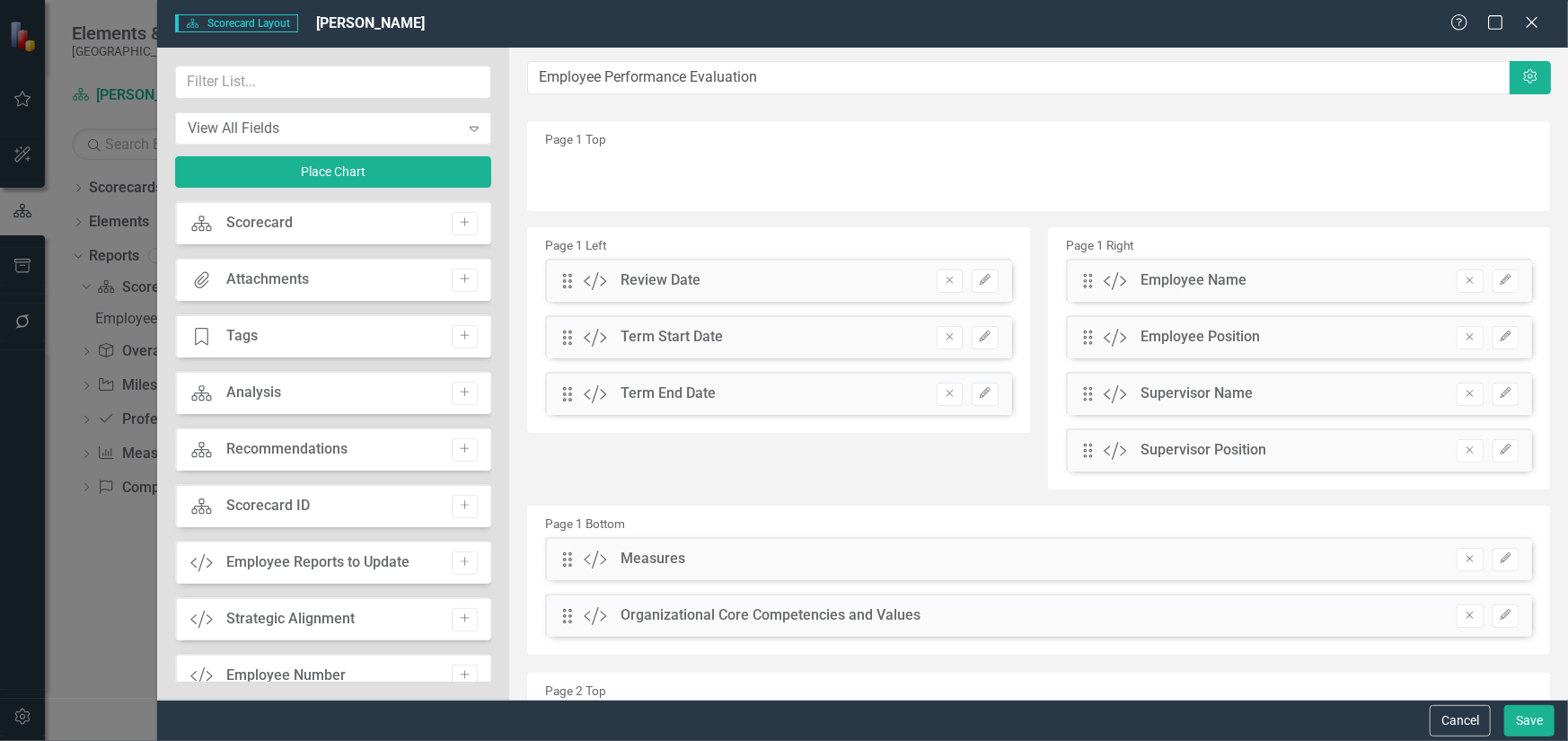
click at [328, 223] on div "Scorecard Scorecard Add" at bounding box center [333, 223] width 317 height 44
click at [459, 217] on icon "Add" at bounding box center [465, 222] width 13 height 10
click at [1534, 20] on icon "Close" at bounding box center [1532, 22] width 23 height 17
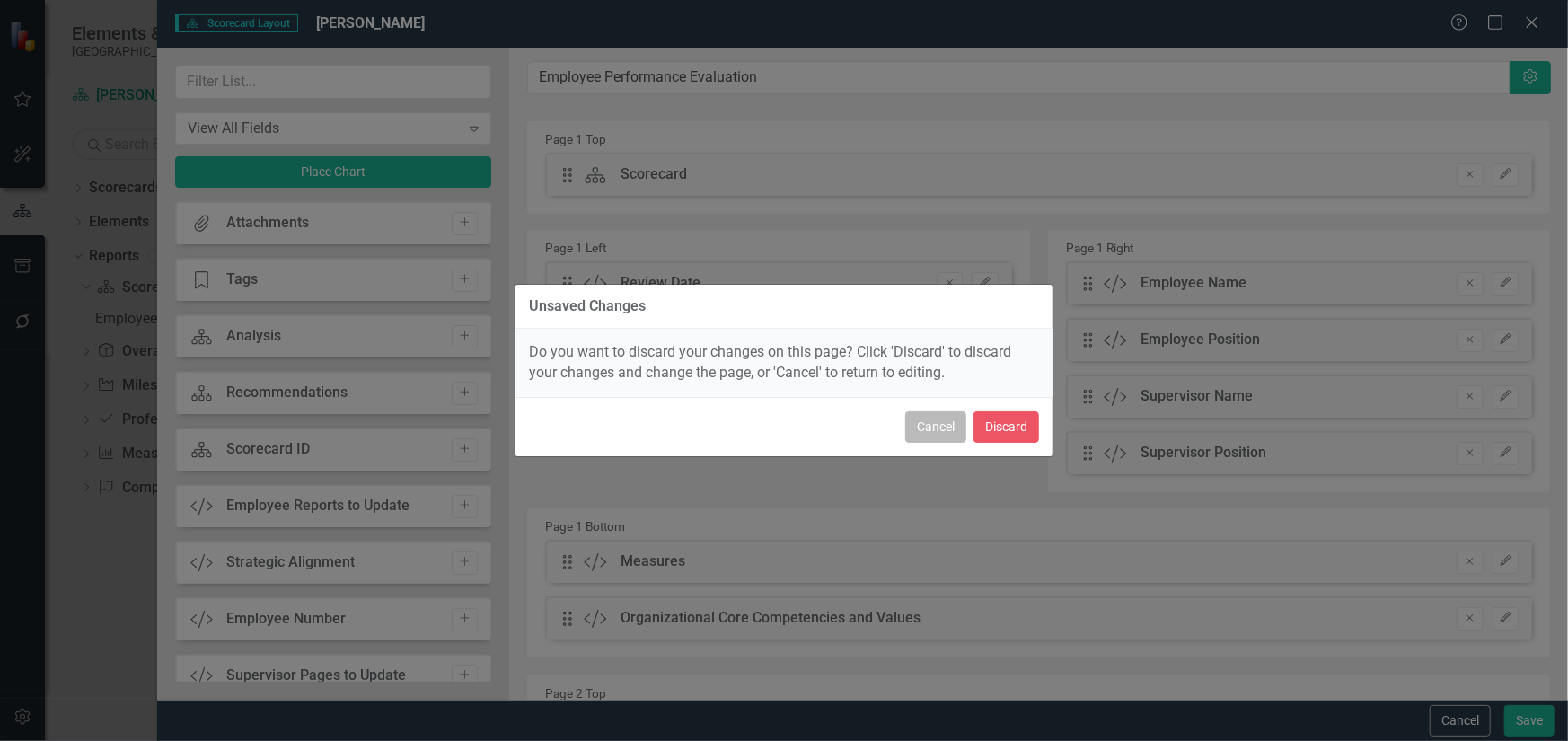
click at [933, 423] on button "Cancel" at bounding box center [936, 426] width 61 height 31
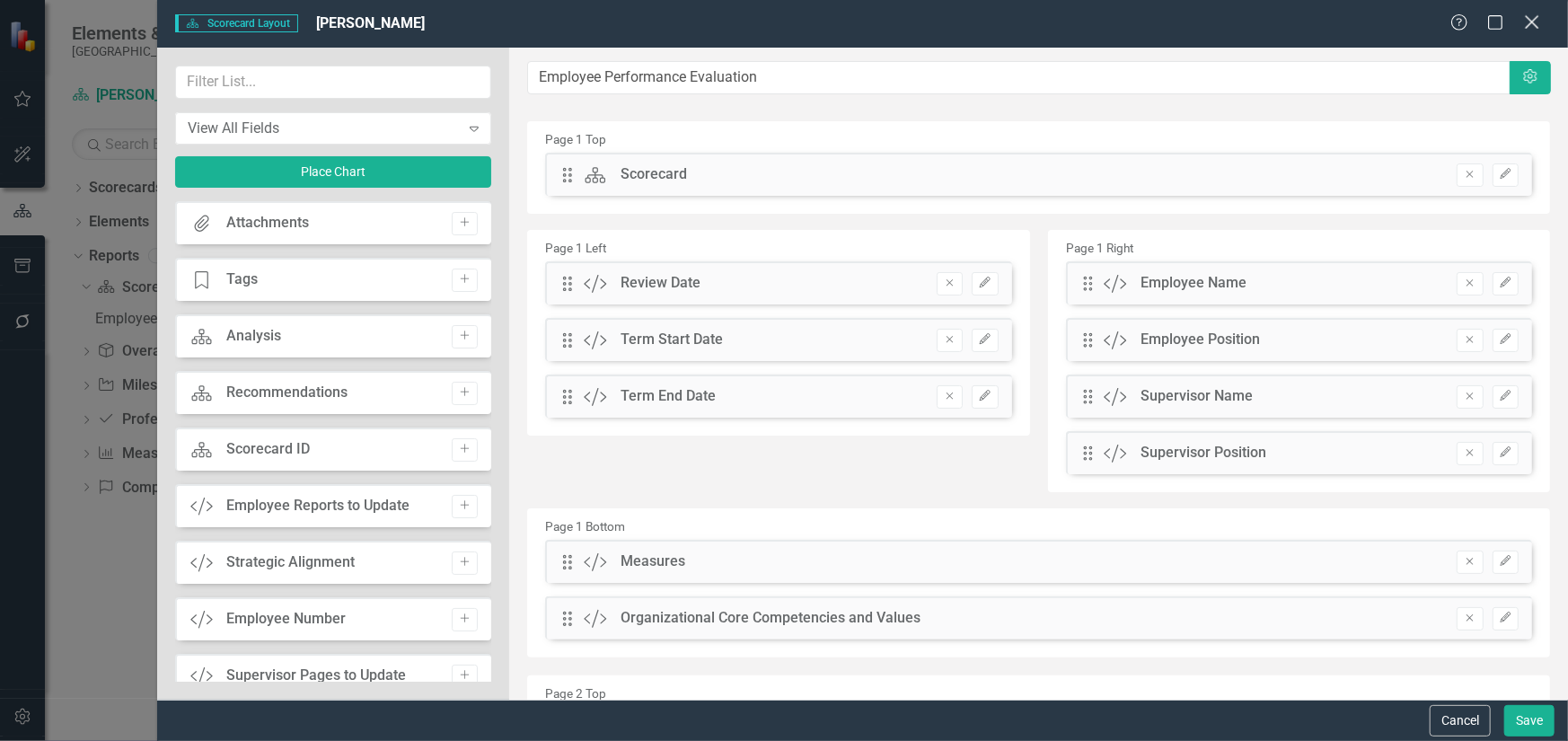
click at [1532, 26] on icon "Close" at bounding box center [1532, 22] width 23 height 17
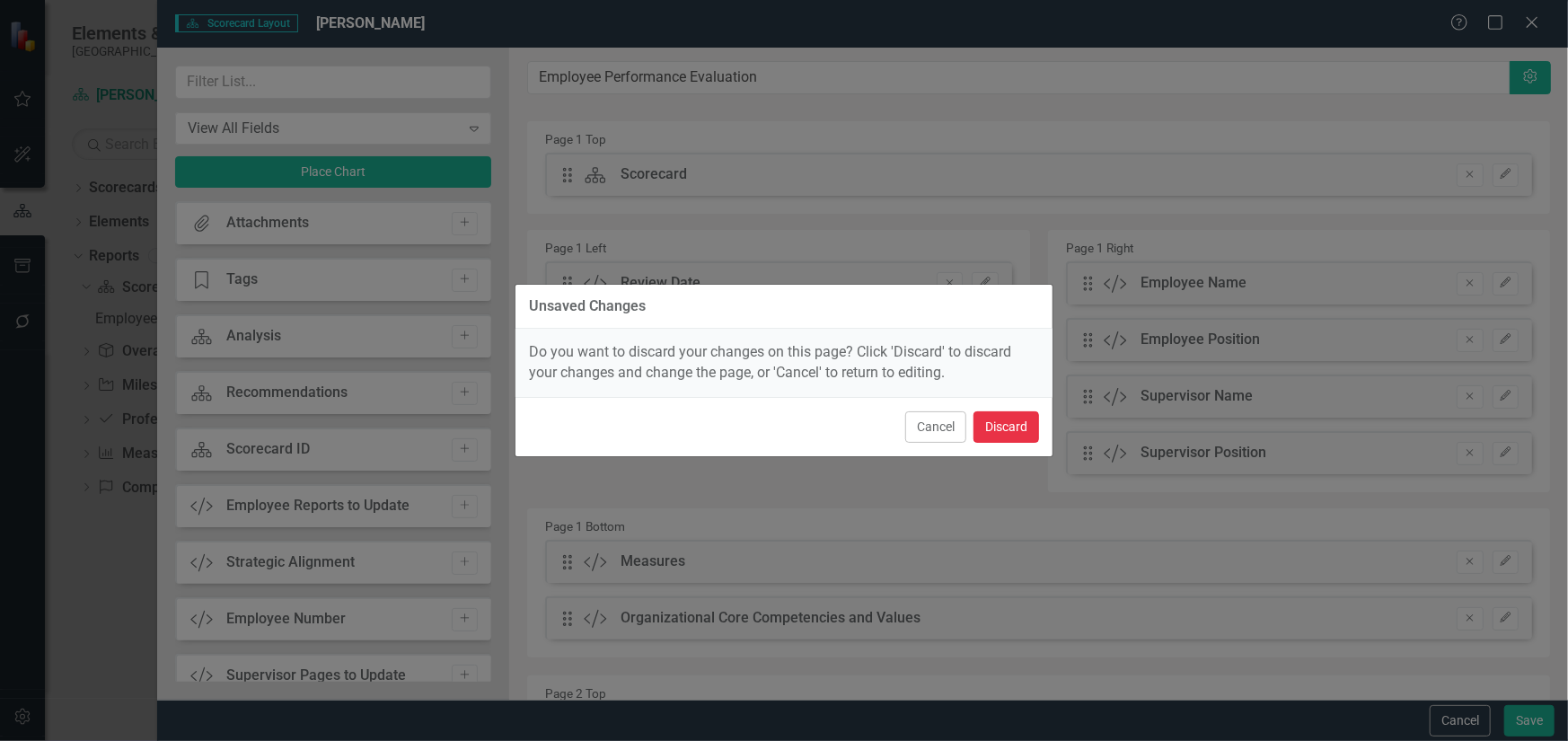
click at [1003, 415] on button "Discard" at bounding box center [1006, 426] width 65 height 31
